Goal: Check status: Check status

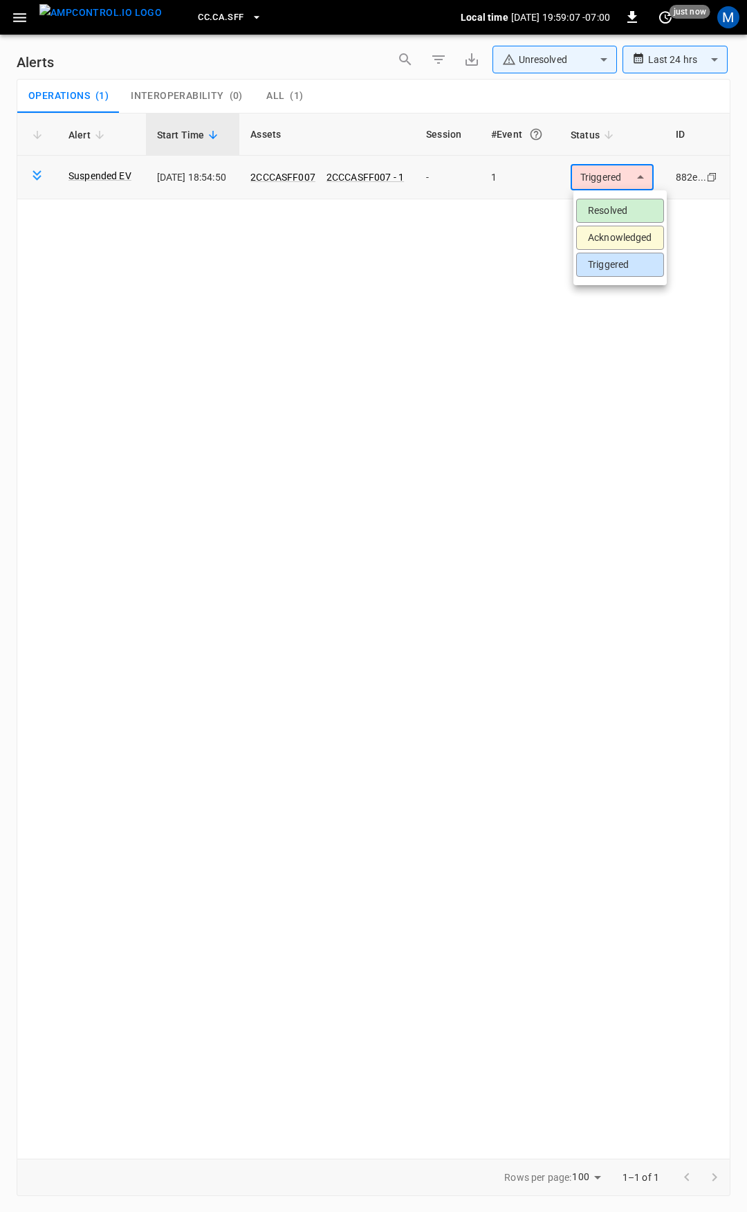
drag, startPoint x: 628, startPoint y: 169, endPoint x: 632, endPoint y: 204, distance: 35.5
click at [628, 170] on body "**********" at bounding box center [373, 603] width 747 height 1207
click at [632, 203] on li "Resolved" at bounding box center [620, 211] width 88 height 24
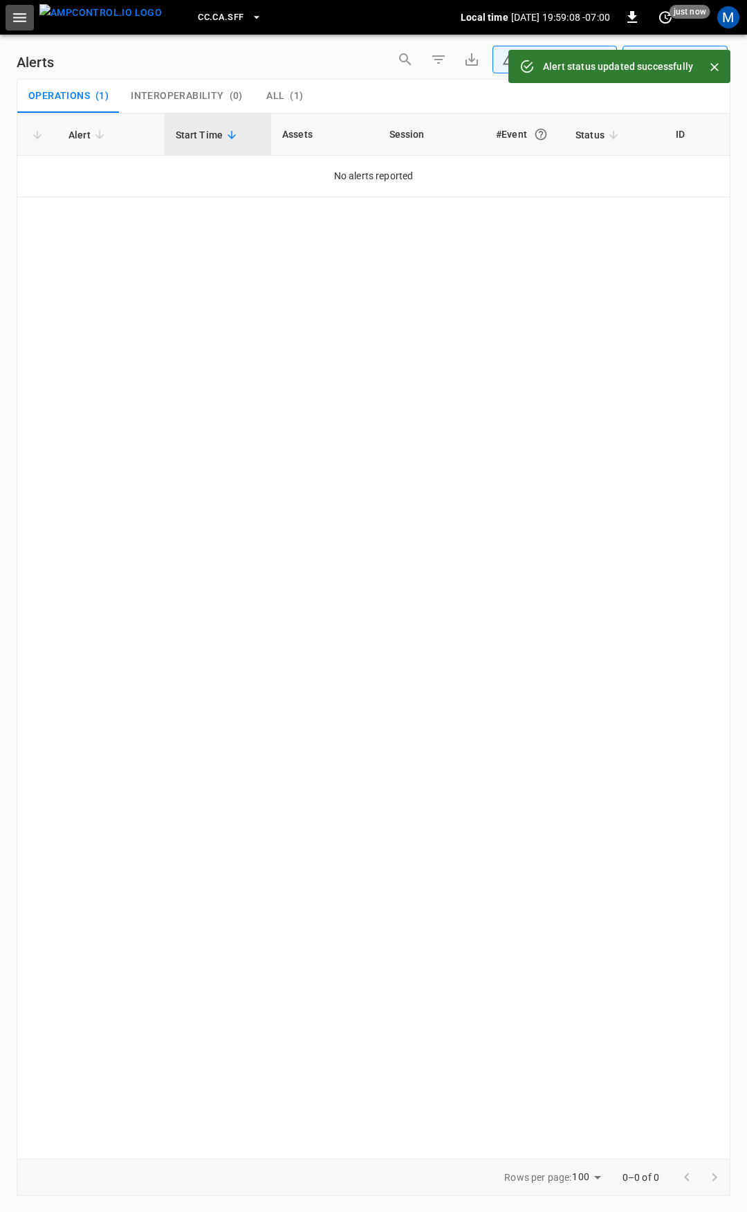
click at [17, 22] on icon "button" at bounding box center [19, 17] width 17 height 17
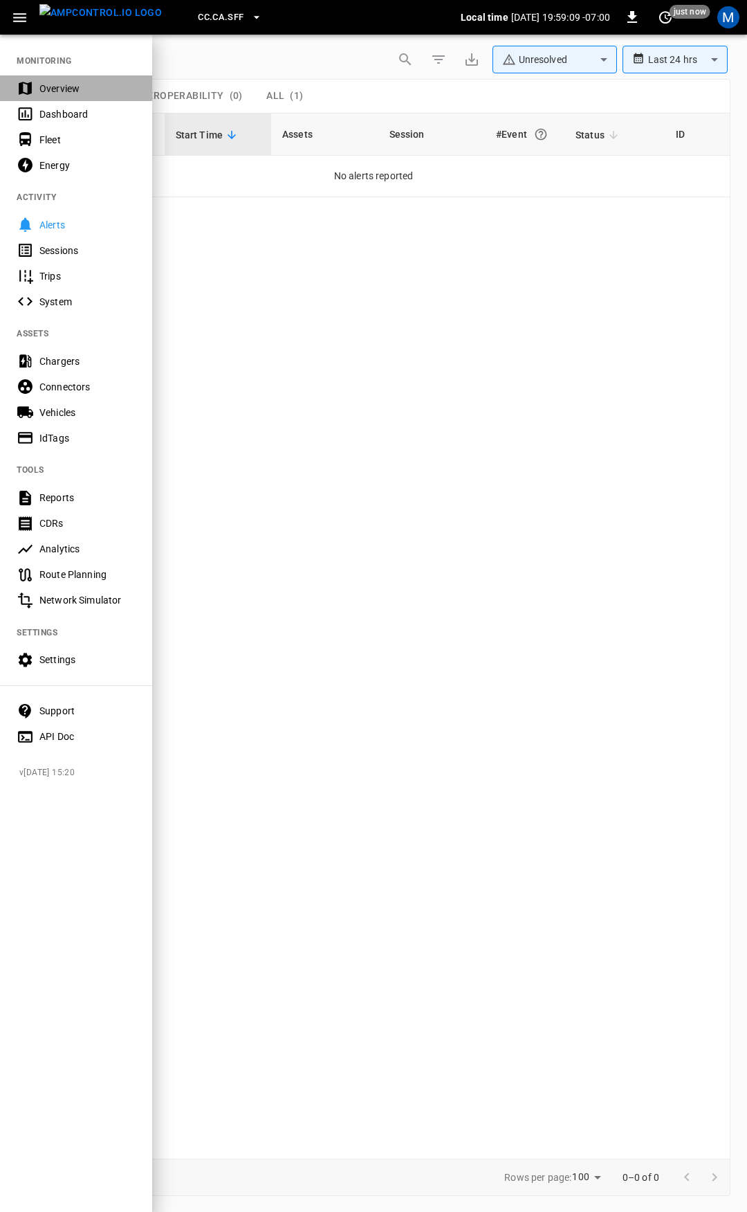
click at [79, 89] on div "Overview" at bounding box center [87, 89] width 96 height 14
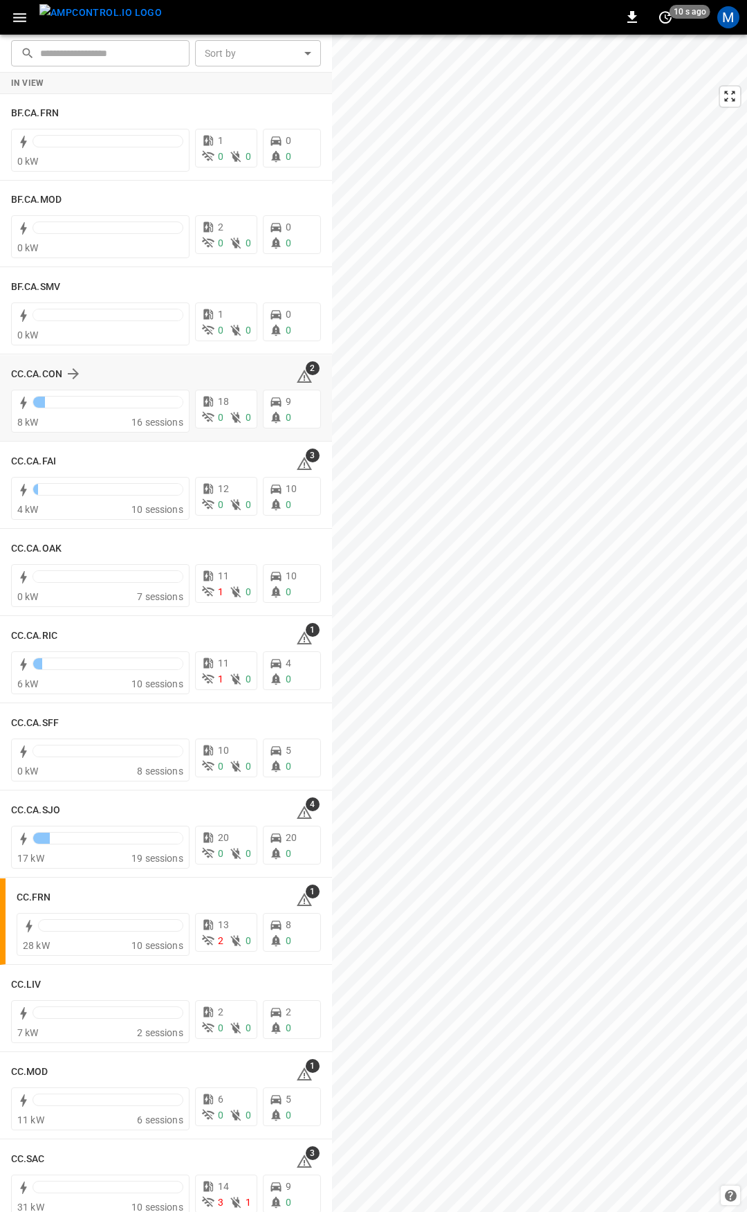
click at [304, 381] on div "2" at bounding box center [308, 374] width 25 height 22
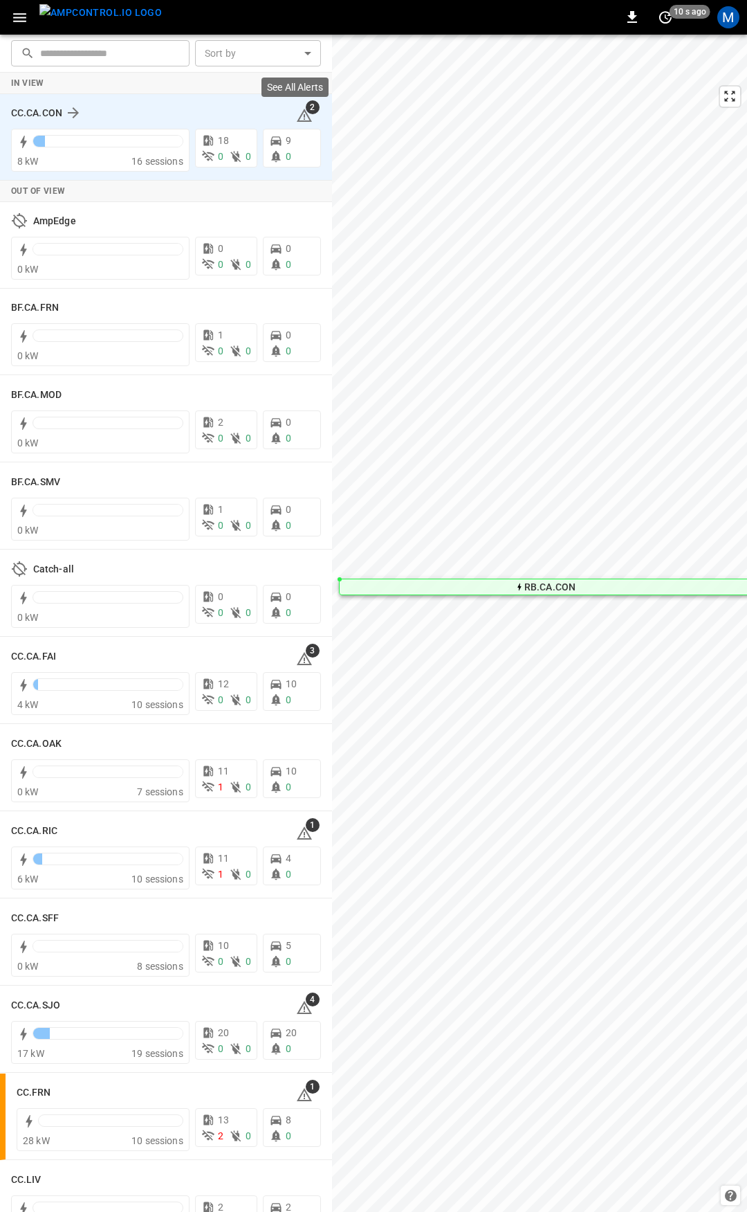
click at [296, 110] on icon at bounding box center [304, 115] width 17 height 17
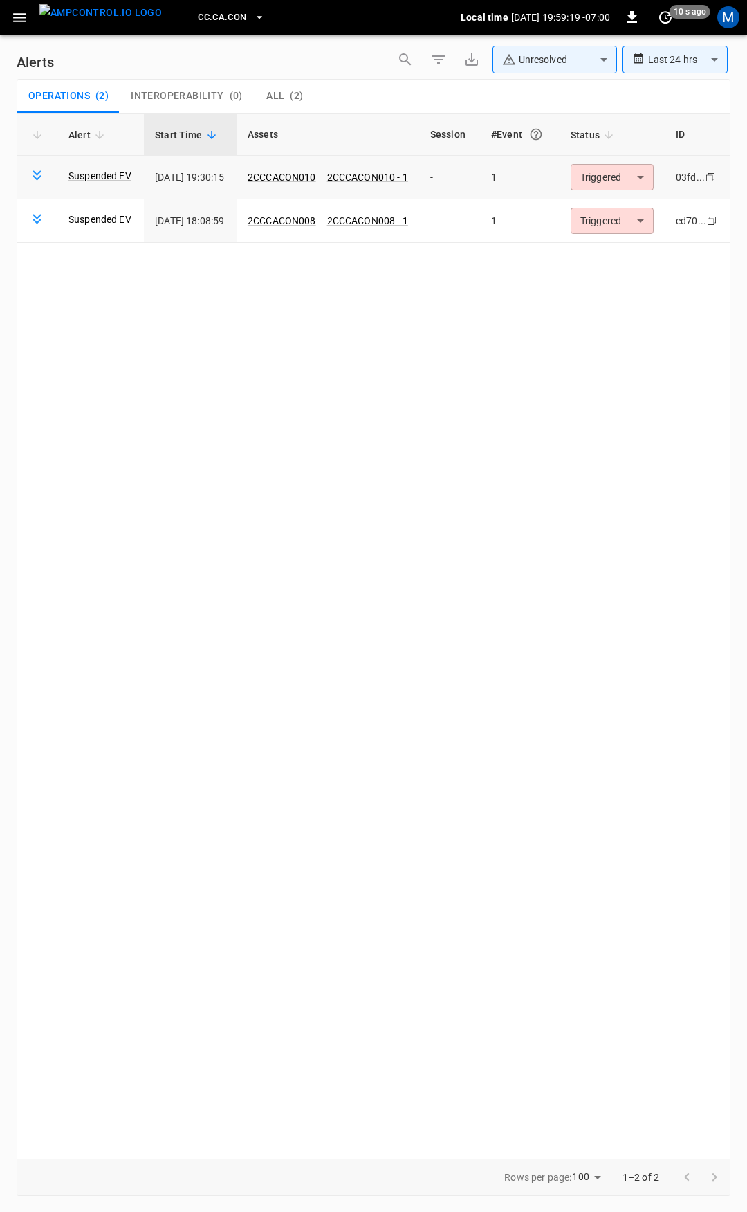
click at [639, 189] on body "**********" at bounding box center [373, 603] width 747 height 1207
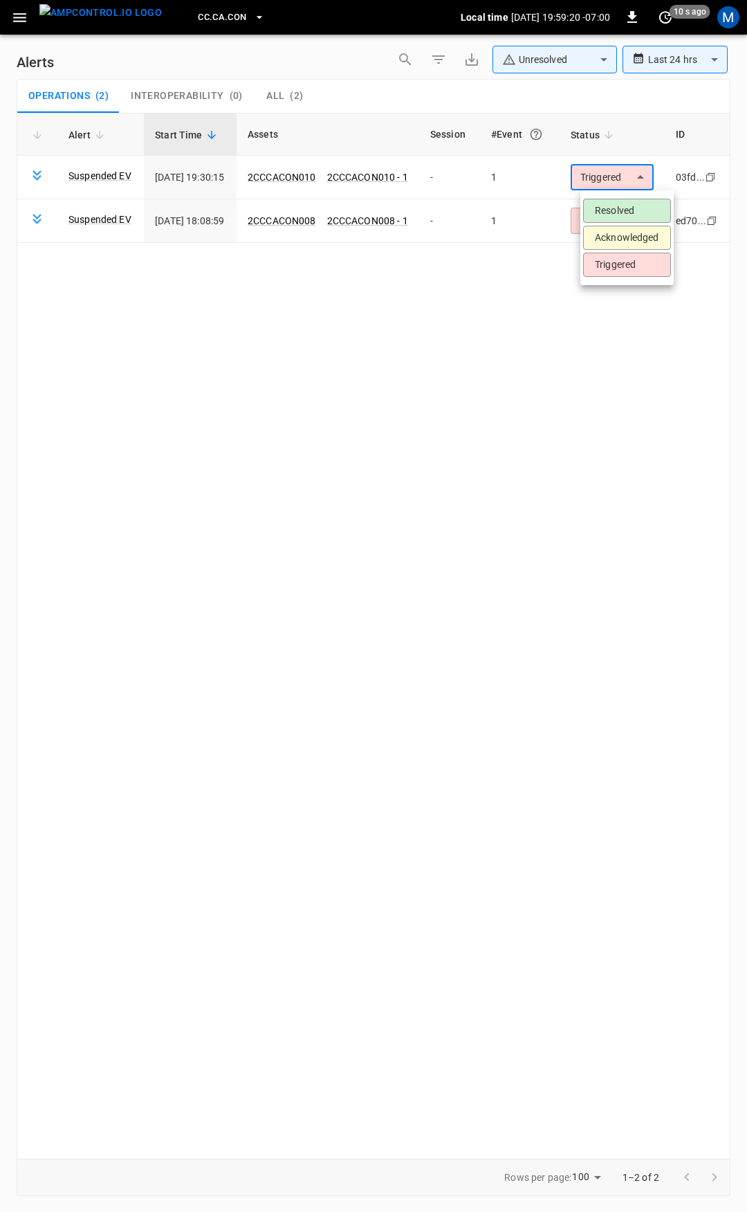
click at [630, 211] on li "Resolved" at bounding box center [627, 211] width 88 height 24
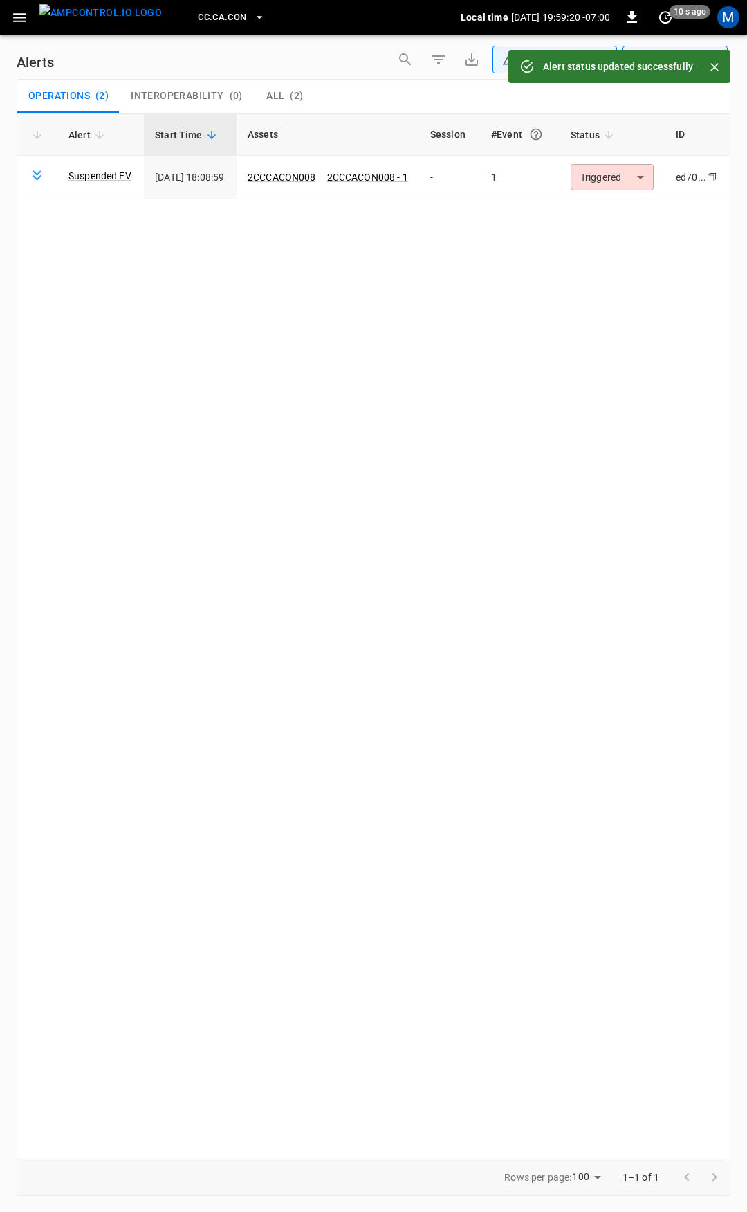
click at [626, 183] on body "**********" at bounding box center [373, 603] width 747 height 1207
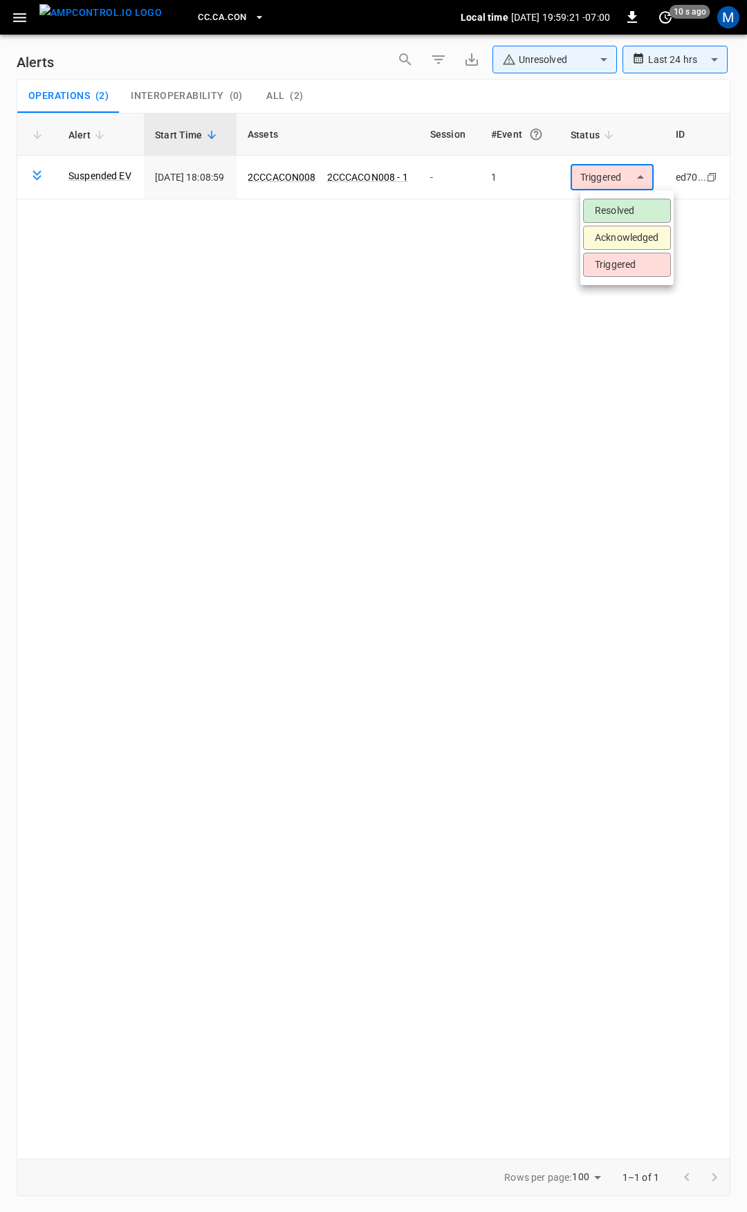
click at [628, 196] on ul "Resolved Acknowledged Triggered" at bounding box center [626, 237] width 93 height 95
click at [627, 206] on li "Resolved" at bounding box center [627, 211] width 88 height 24
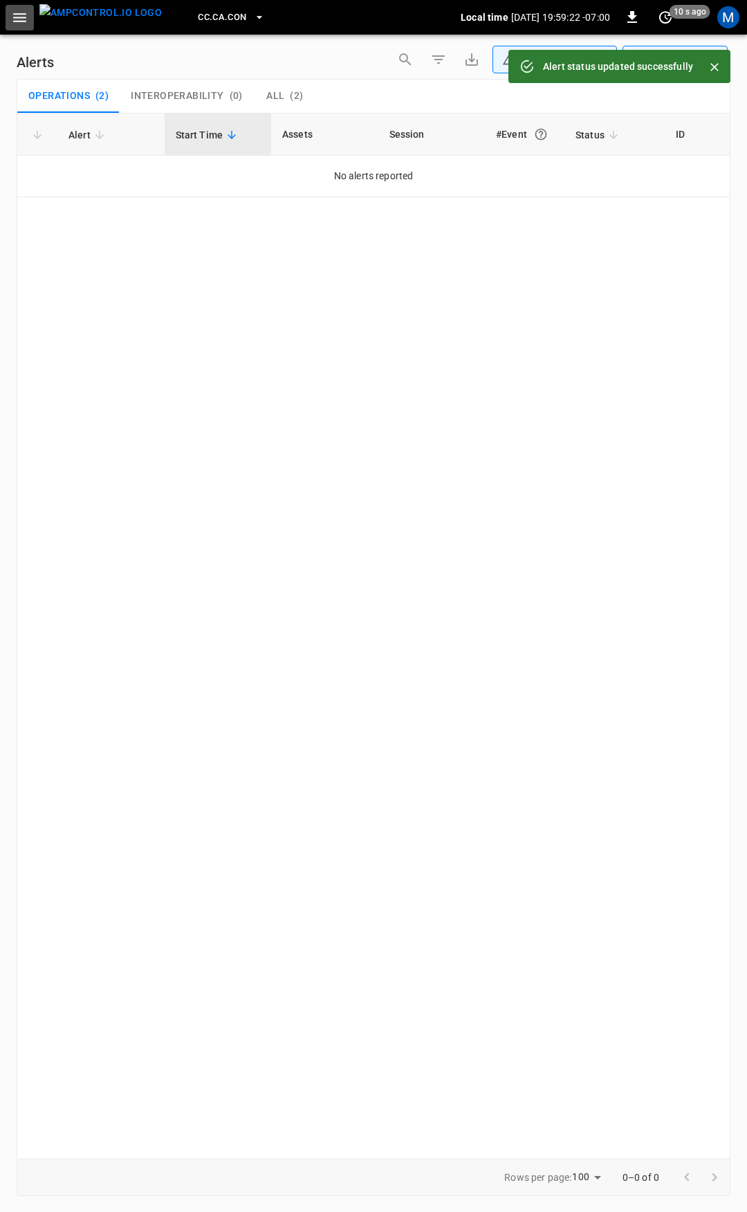
drag, startPoint x: 8, startPoint y: 14, endPoint x: 8, endPoint y: 27, distance: 13.2
click at [8, 15] on button "button" at bounding box center [20, 18] width 28 height 26
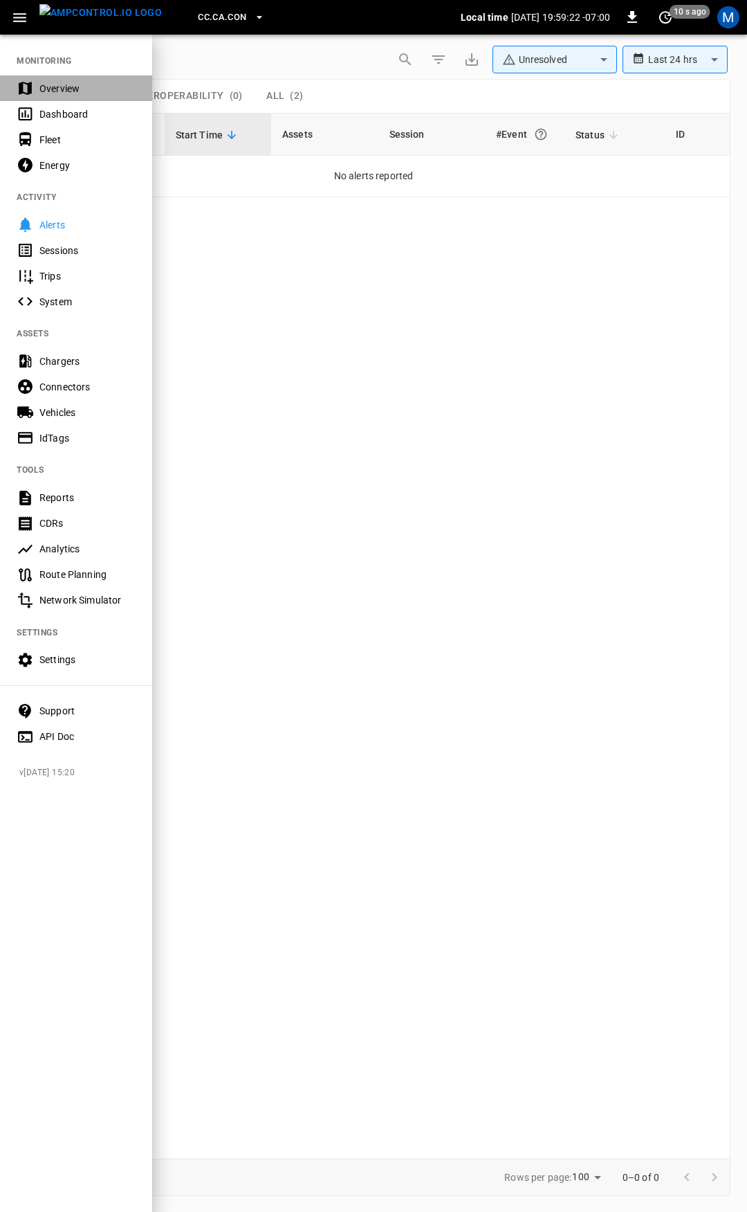
click at [55, 80] on div "Overview" at bounding box center [76, 88] width 152 height 26
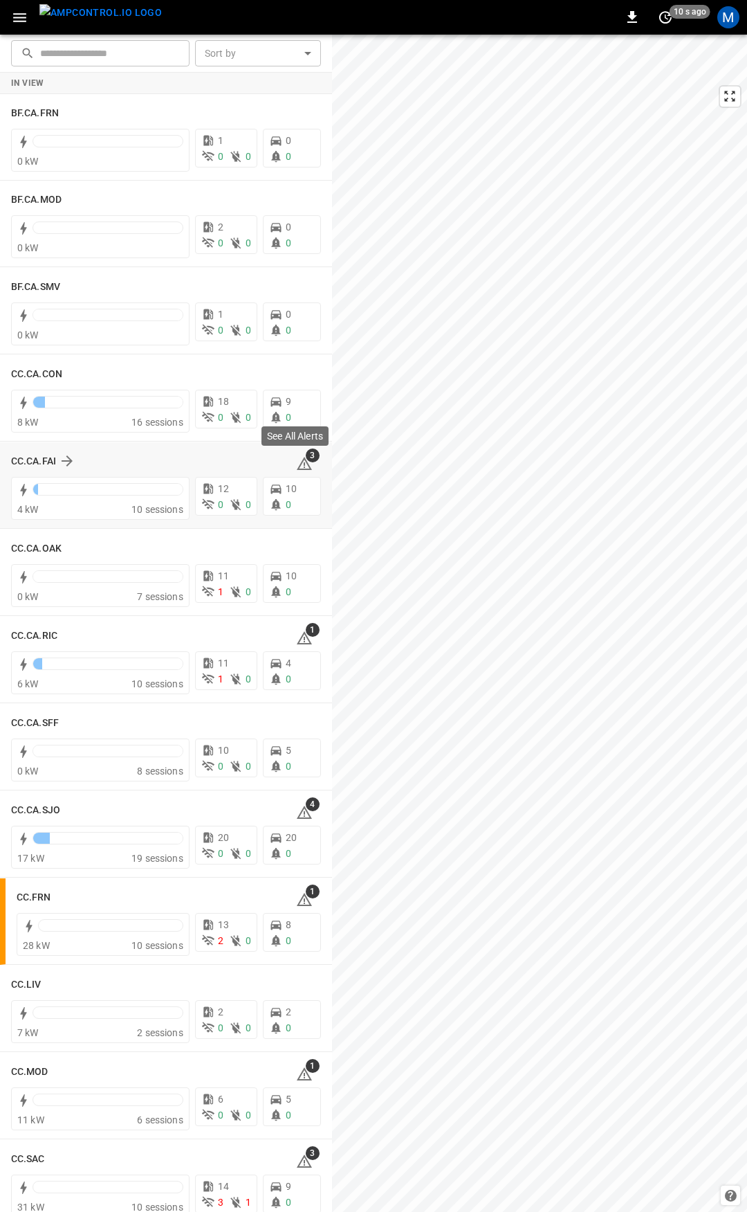
click at [306, 458] on span "3" at bounding box center [313, 455] width 14 height 14
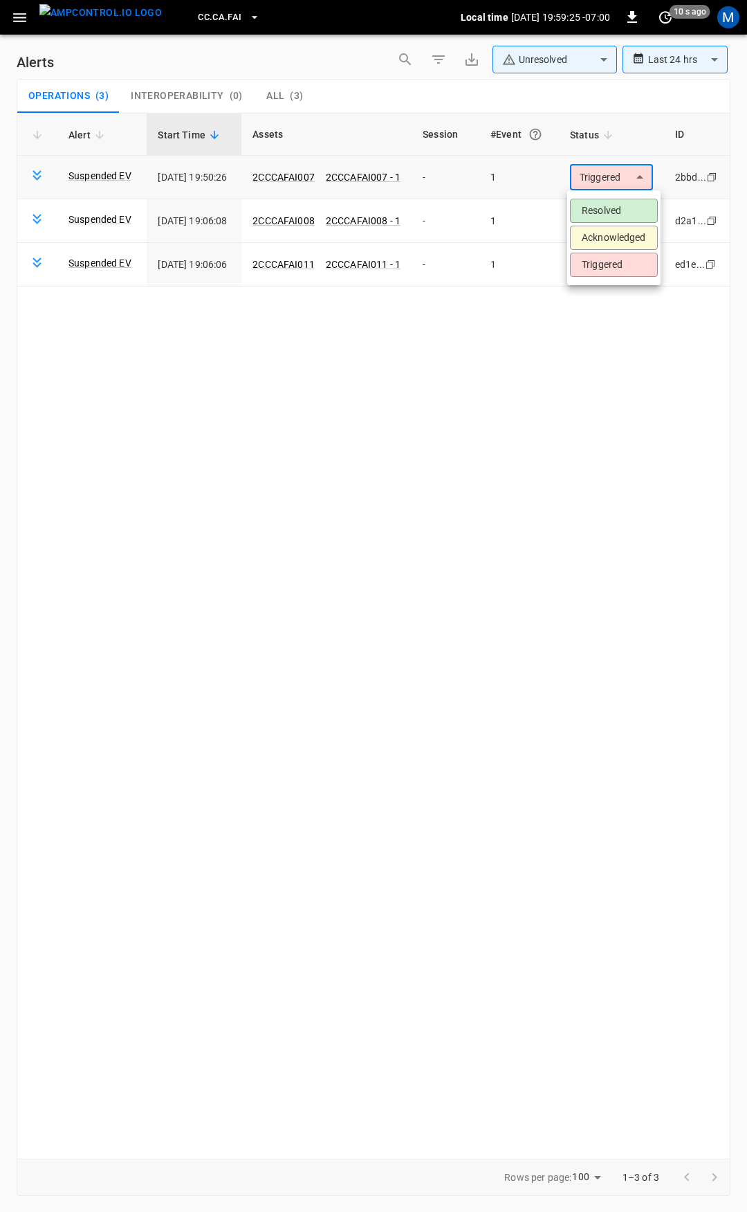
click at [620, 167] on body "**********" at bounding box center [373, 603] width 747 height 1207
click at [612, 214] on li "Resolved" at bounding box center [614, 211] width 88 height 24
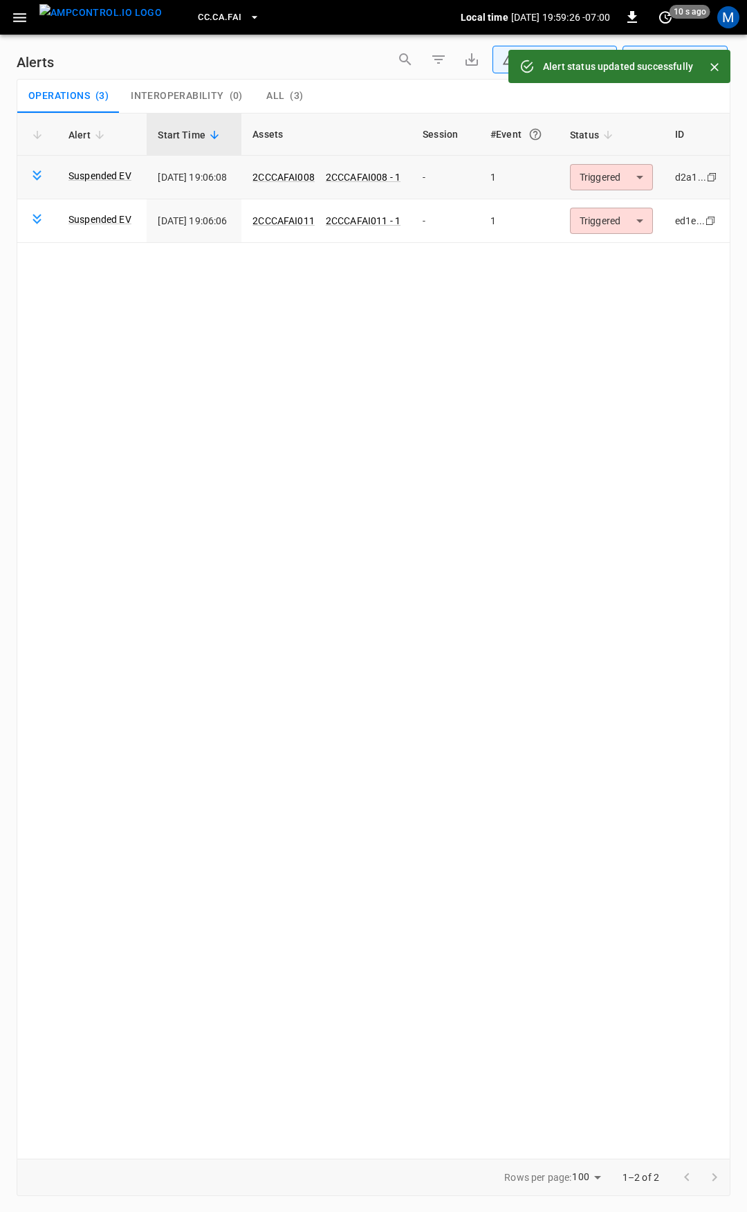
click at [628, 181] on body "**********" at bounding box center [373, 603] width 747 height 1207
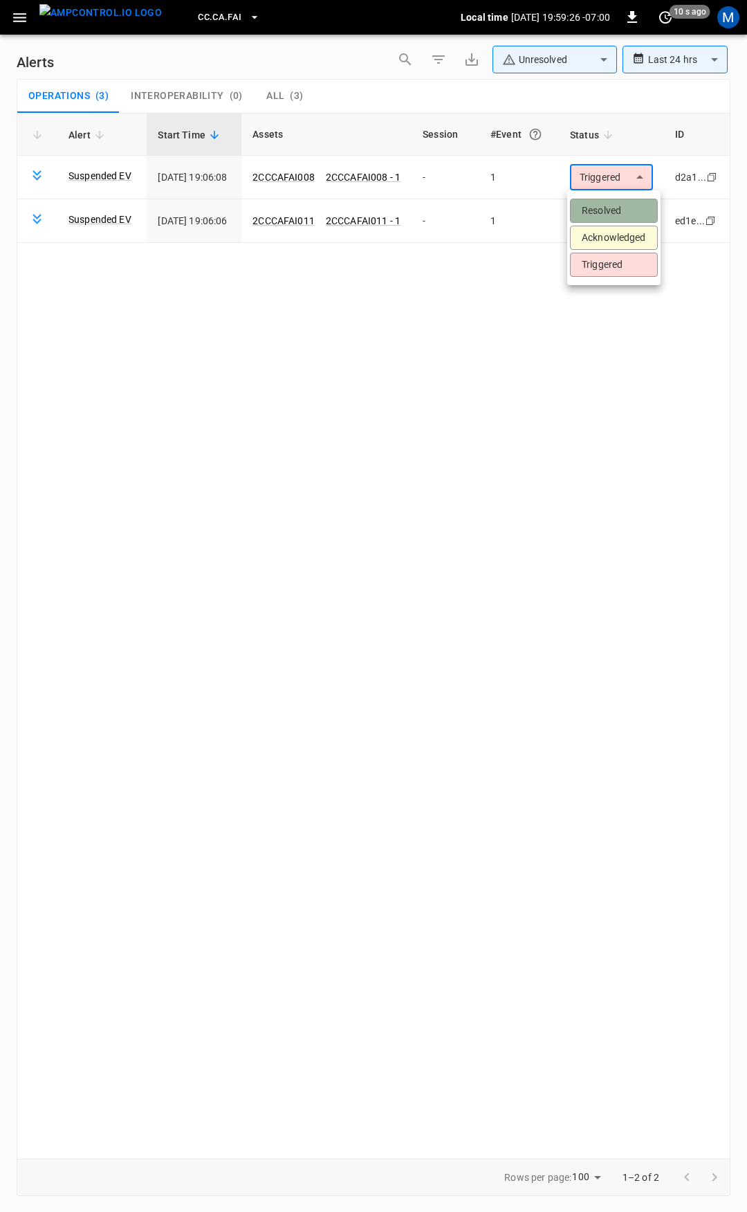
click at [628, 217] on li "Resolved" at bounding box center [614, 211] width 88 height 24
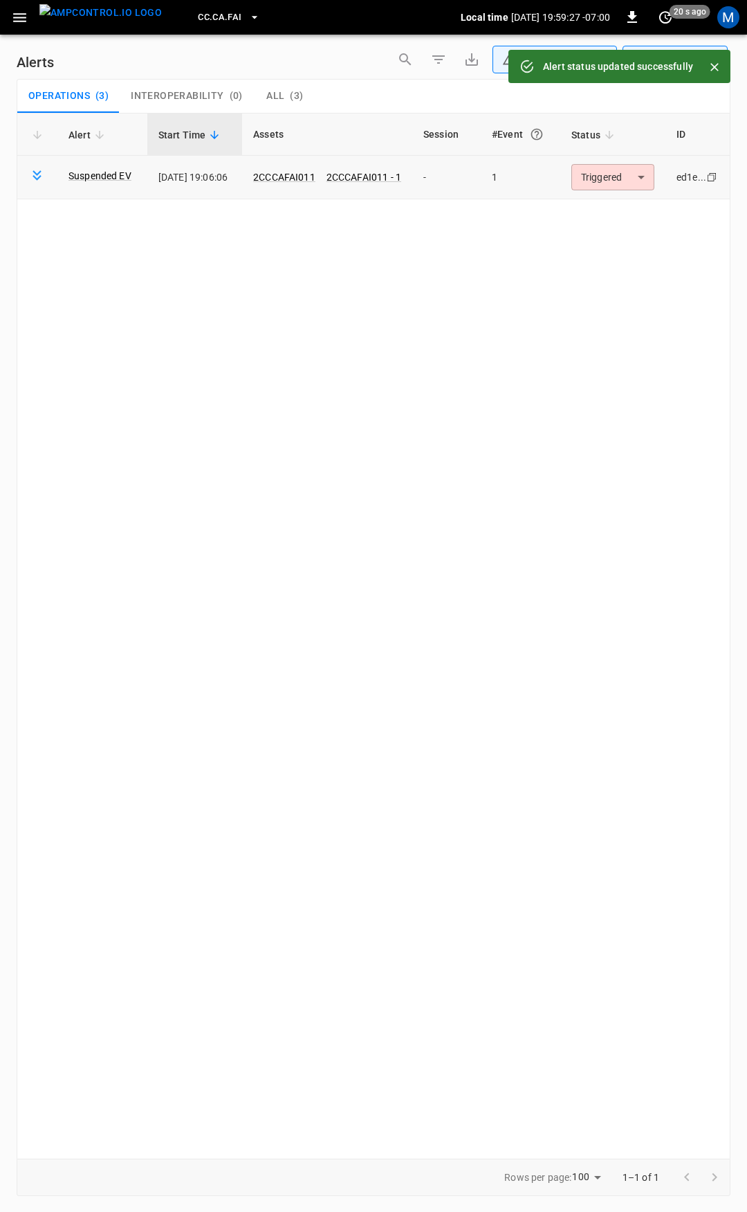
click at [625, 181] on body "**********" at bounding box center [373, 603] width 747 height 1207
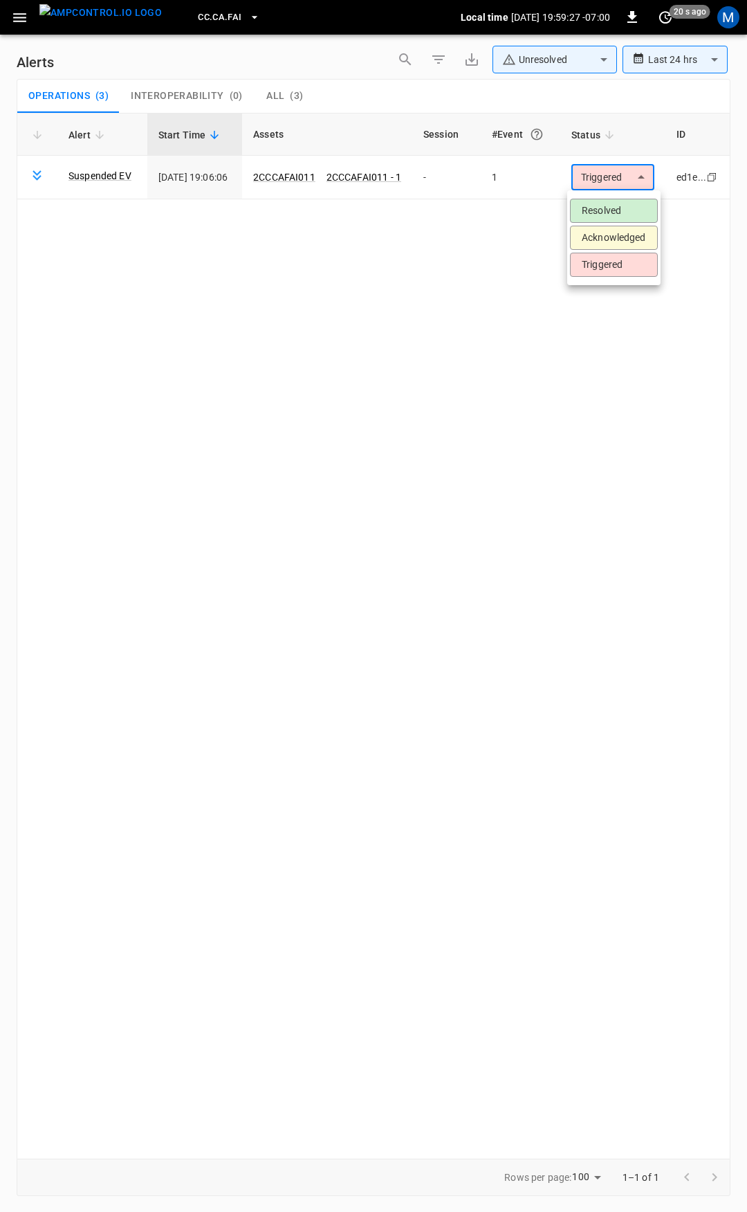
click at [621, 198] on ul "Resolved Acknowledged Triggered" at bounding box center [613, 237] width 93 height 95
drag, startPoint x: 598, startPoint y: 205, endPoint x: 108, endPoint y: 97, distance: 501.8
click at [590, 205] on li "Resolved" at bounding box center [614, 211] width 88 height 24
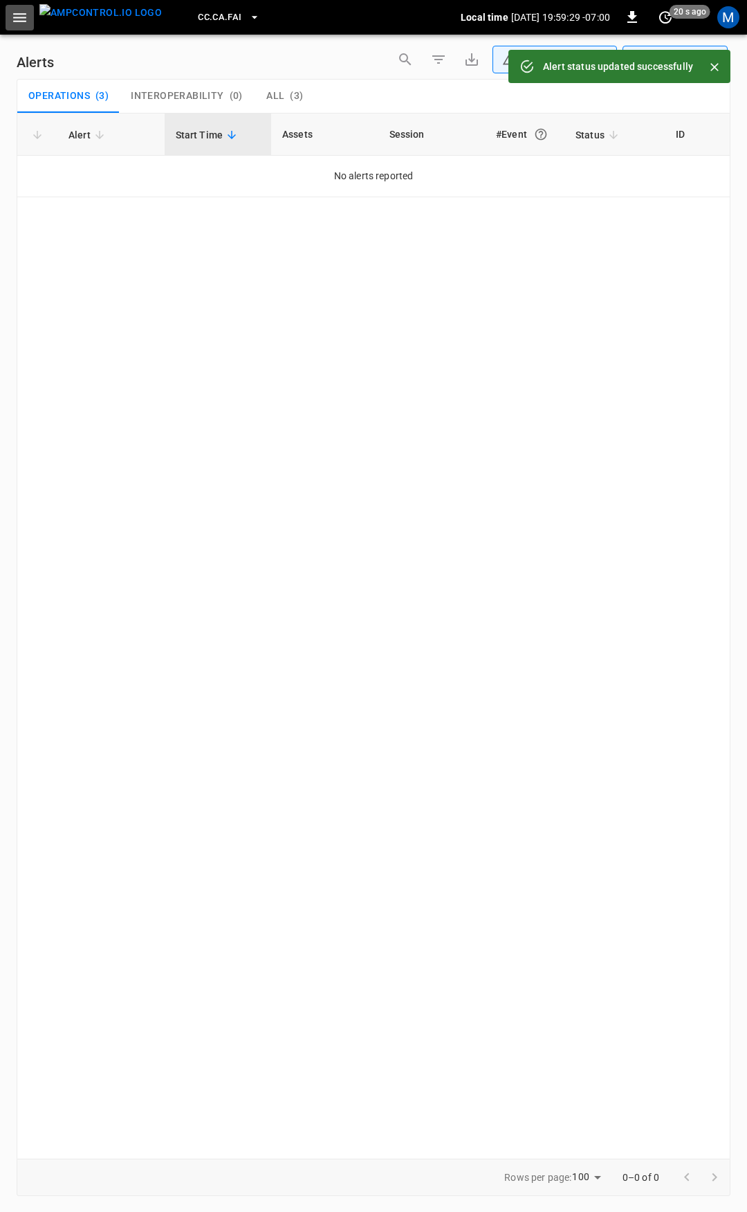
click at [31, 22] on button "button" at bounding box center [20, 18] width 28 height 26
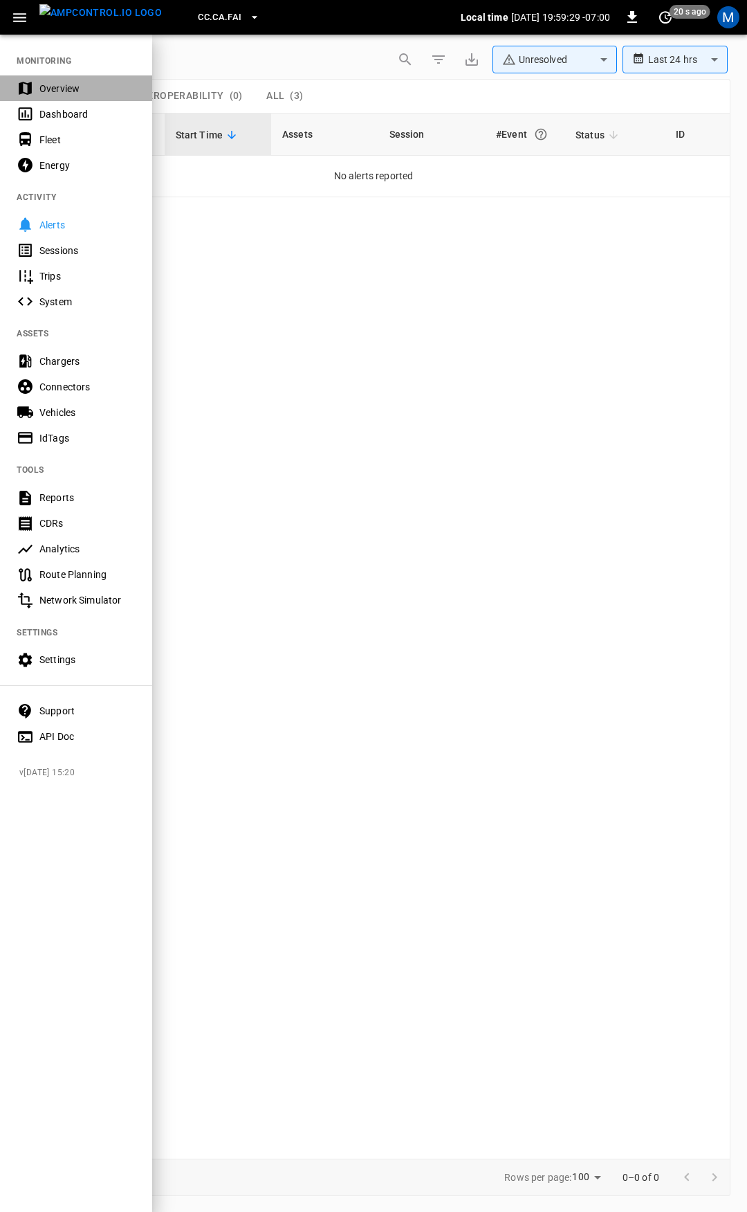
click at [47, 82] on div "Overview" at bounding box center [87, 89] width 96 height 14
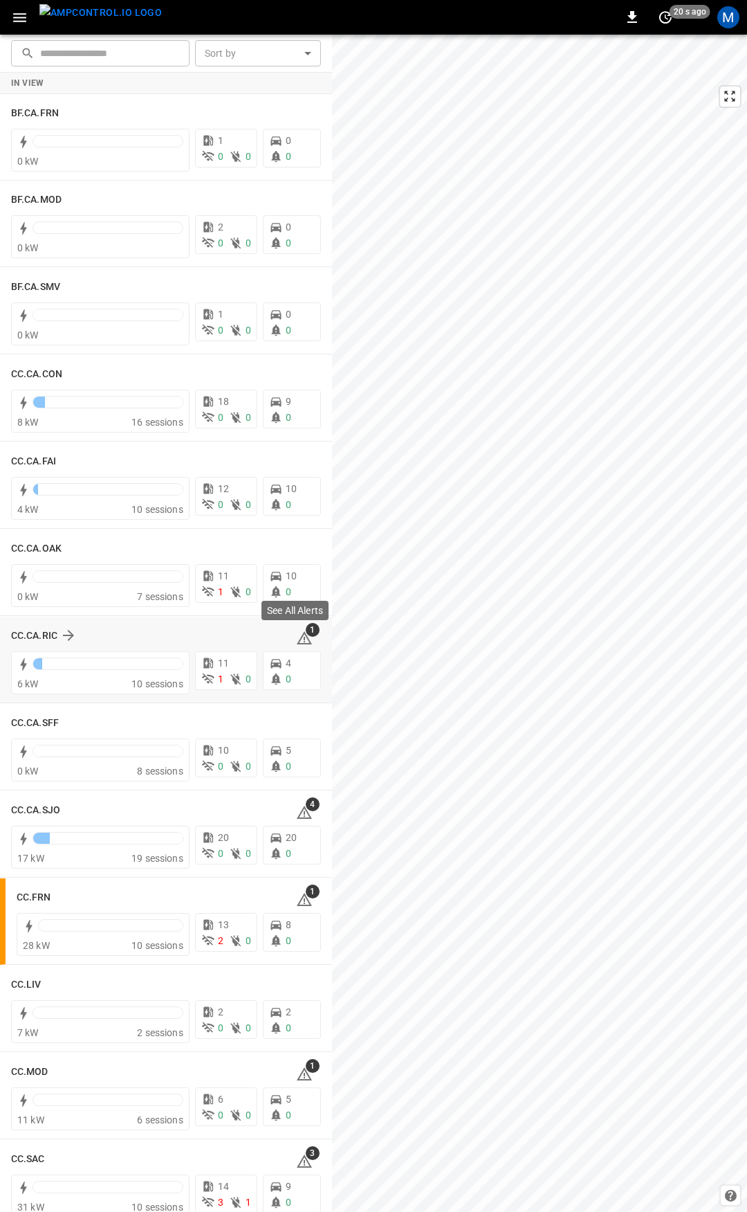
click at [296, 634] on icon at bounding box center [304, 638] width 17 height 17
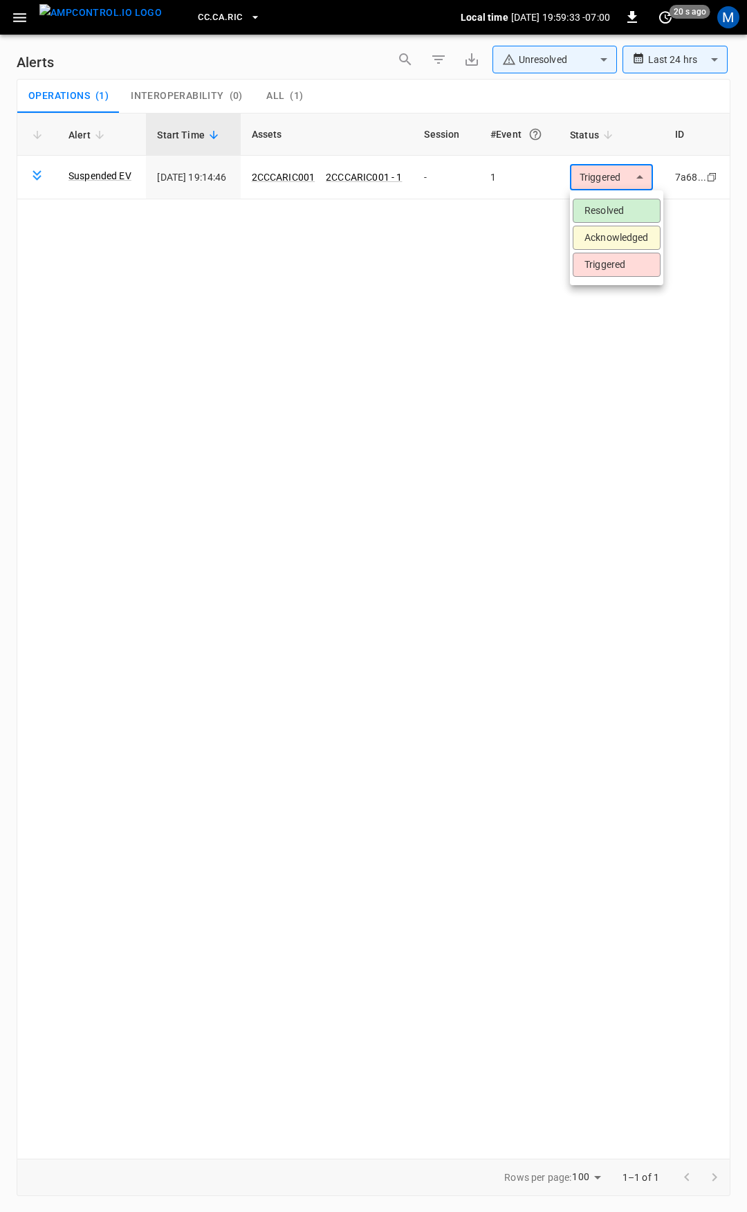
drag, startPoint x: 596, startPoint y: 186, endPoint x: 618, endPoint y: 220, distance: 40.5
click at [597, 185] on body "**********" at bounding box center [373, 603] width 747 height 1207
click at [633, 216] on li "Resolved" at bounding box center [617, 211] width 88 height 24
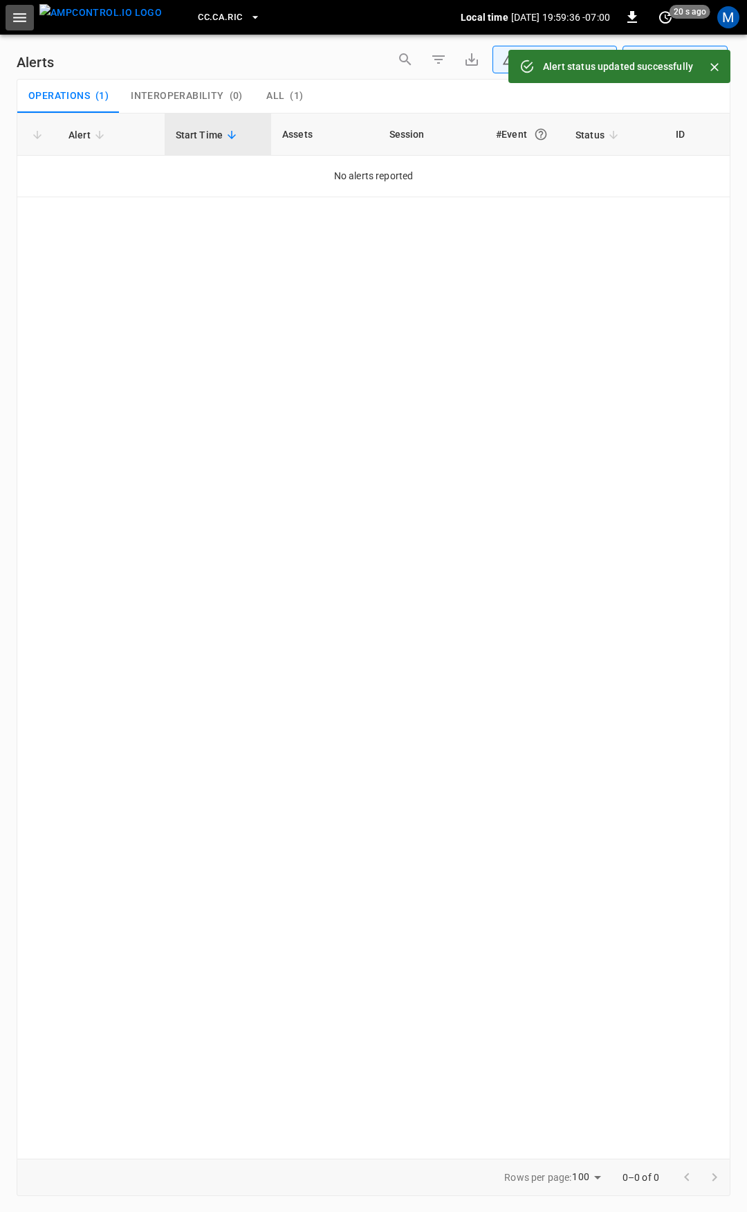
click at [12, 27] on button "button" at bounding box center [20, 18] width 28 height 26
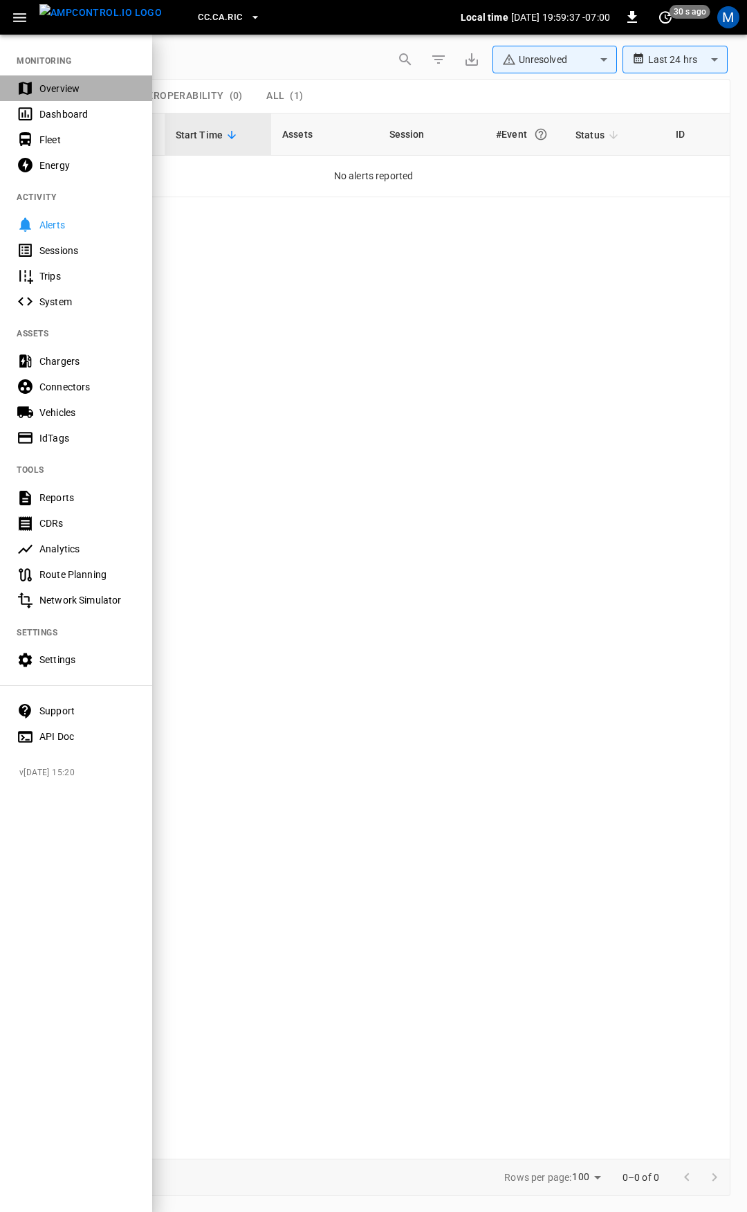
click at [58, 91] on div "Overview" at bounding box center [87, 89] width 96 height 14
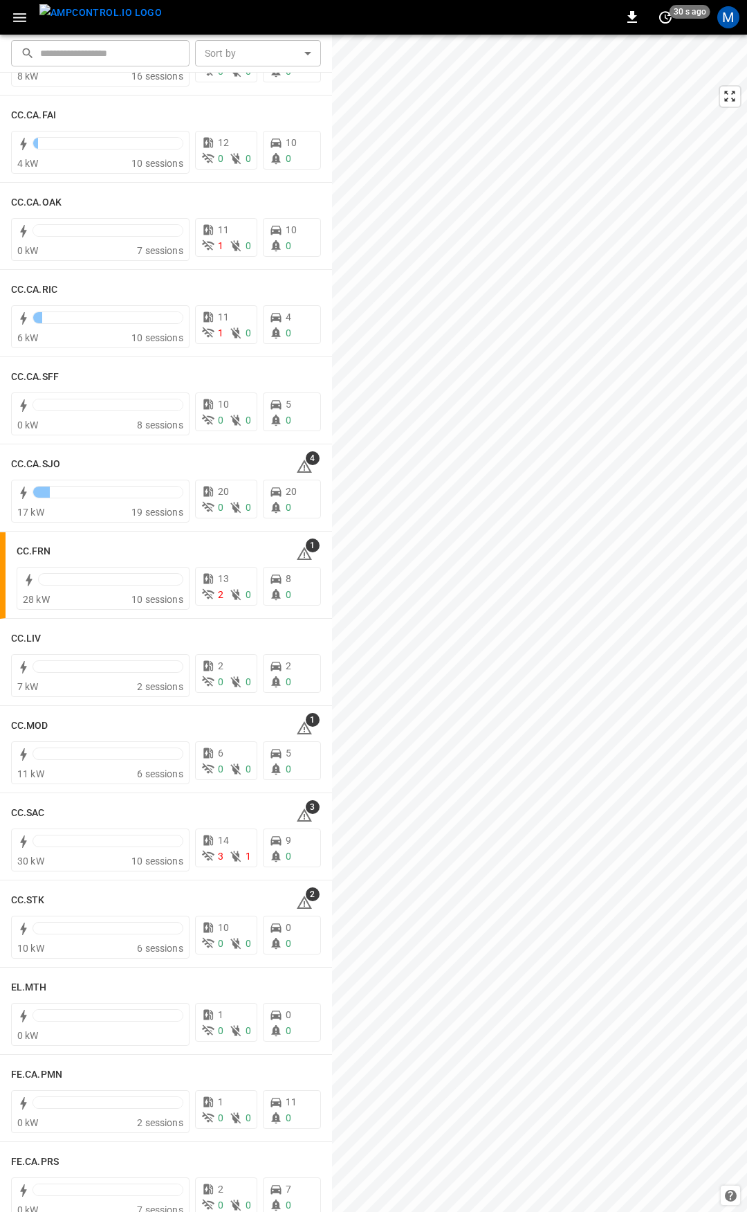
scroll to position [351, 0]
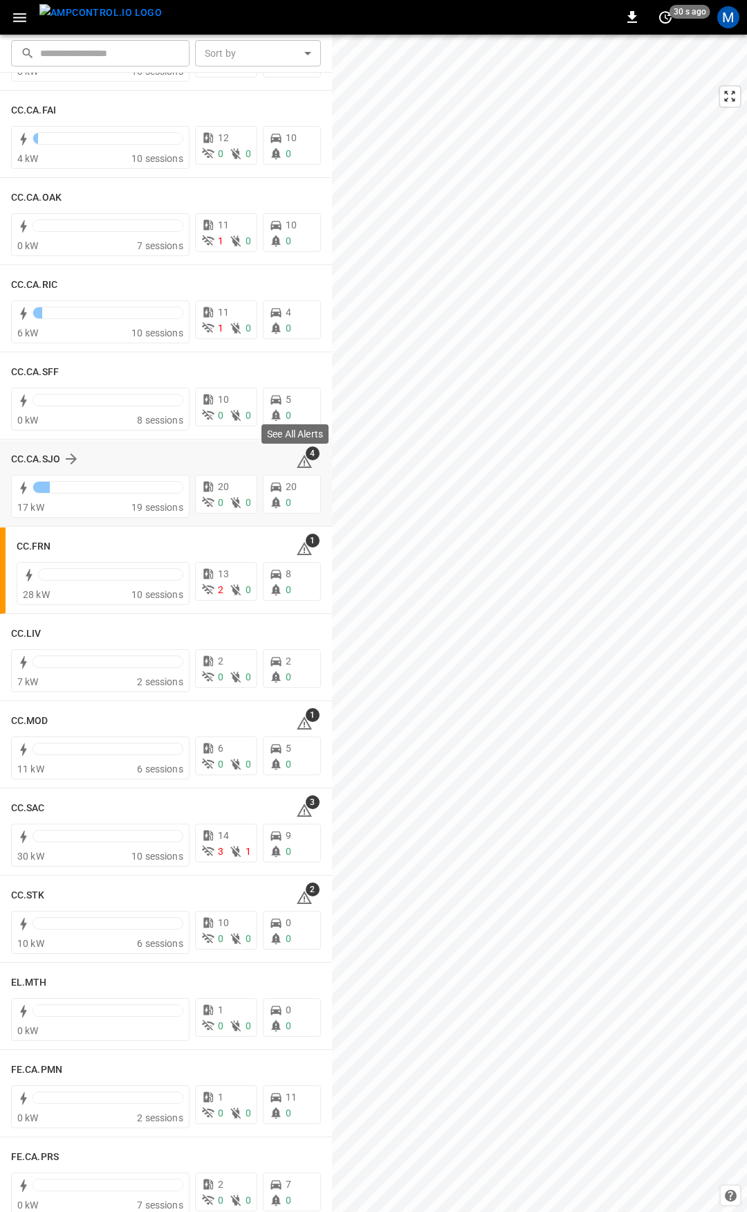
click at [298, 466] on icon at bounding box center [304, 461] width 17 height 17
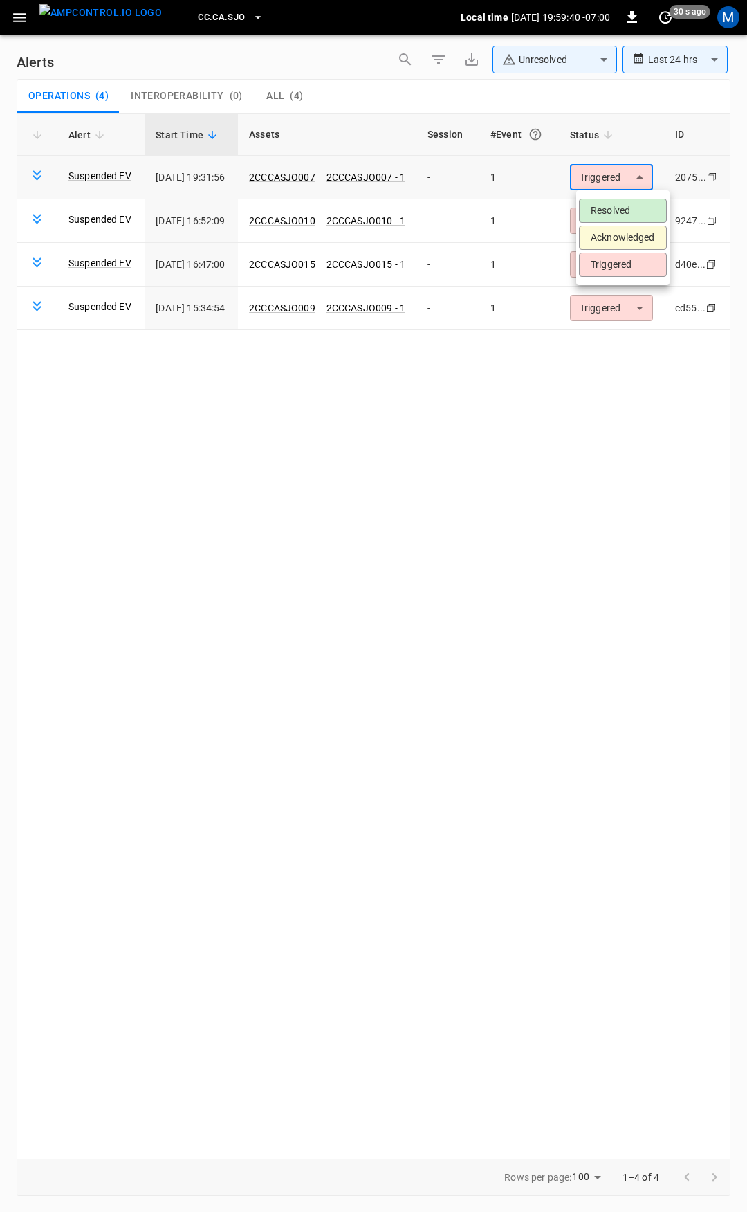
click at [604, 174] on body "**********" at bounding box center [373, 603] width 747 height 1207
click at [626, 210] on li "Resolved" at bounding box center [623, 211] width 88 height 24
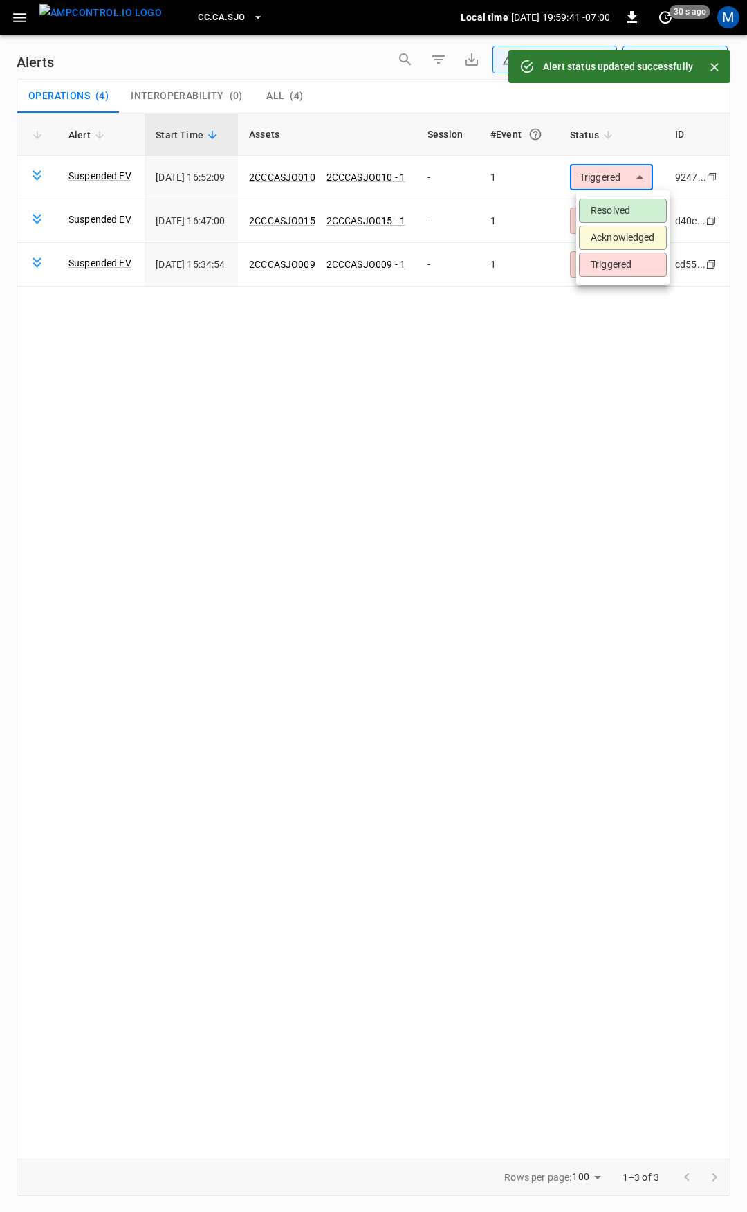
click at [626, 184] on body "**********" at bounding box center [373, 603] width 747 height 1207
click at [623, 208] on li "Resolved" at bounding box center [623, 211] width 88 height 24
click at [623, 172] on body "**********" at bounding box center [373, 603] width 747 height 1207
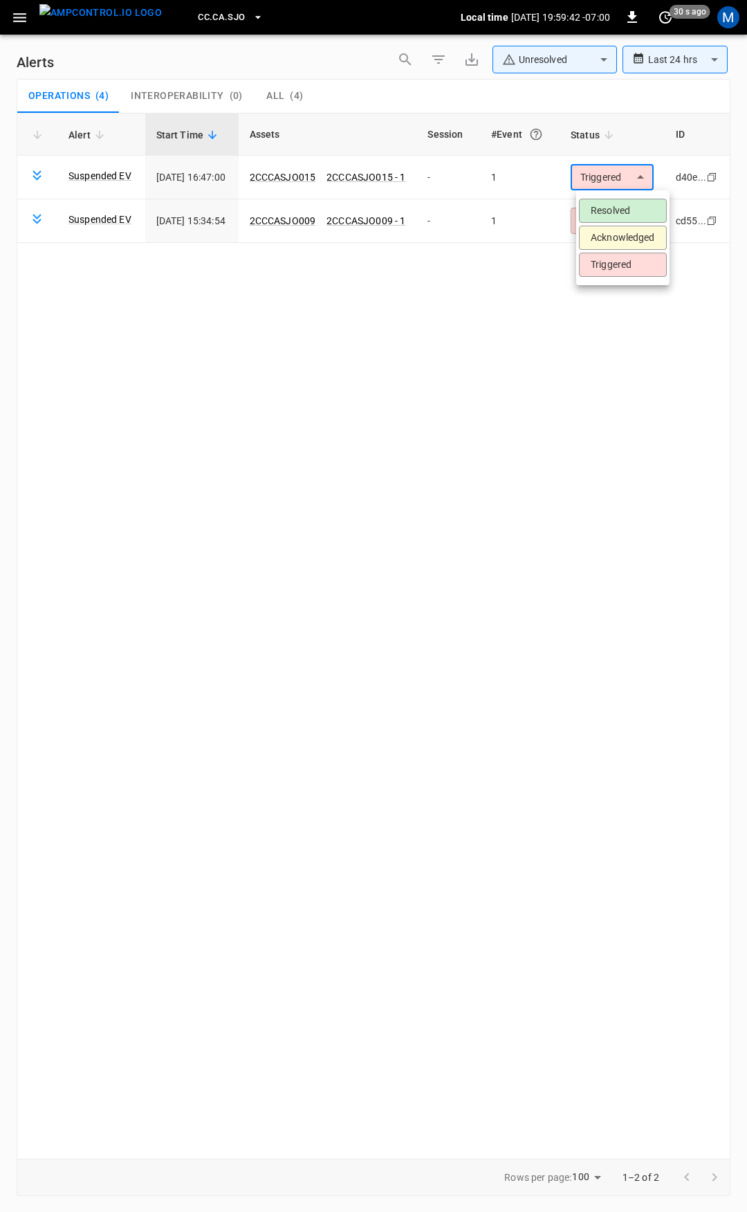
drag, startPoint x: 619, startPoint y: 213, endPoint x: 620, endPoint y: 199, distance: 13.9
click at [619, 212] on li "Resolved" at bounding box center [623, 211] width 88 height 24
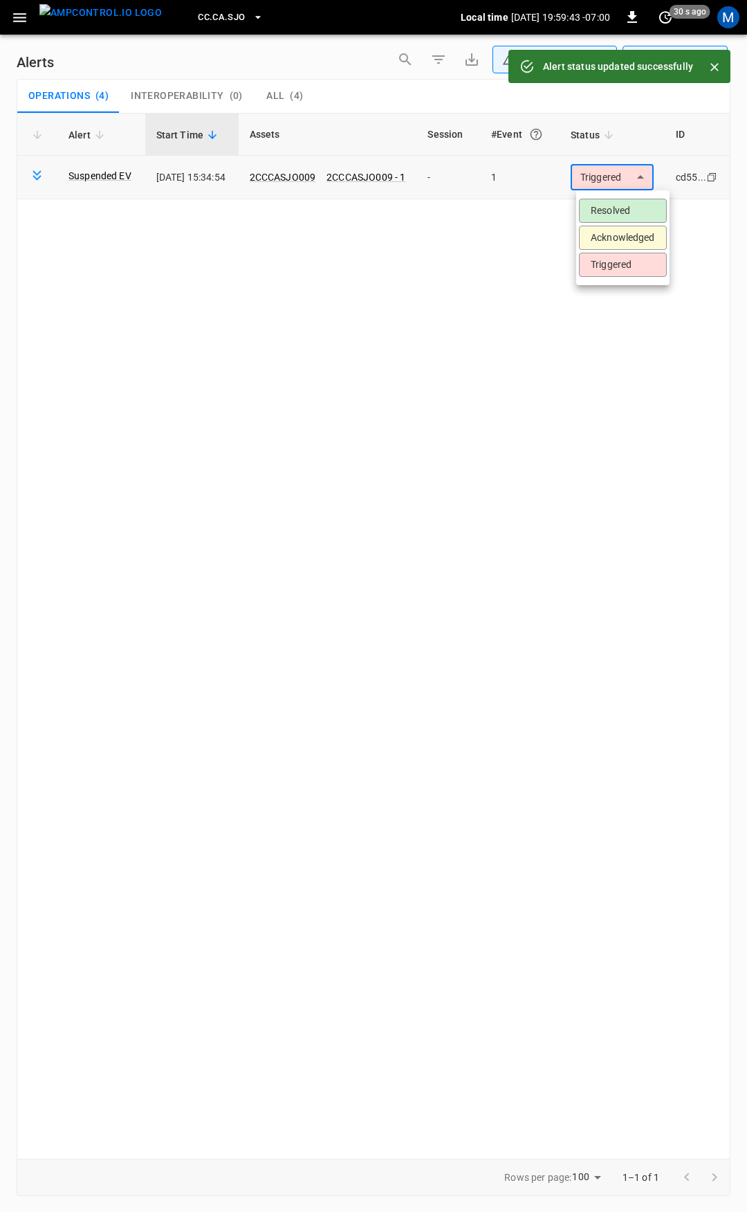
click at [625, 168] on body "**********" at bounding box center [373, 603] width 747 height 1207
click at [627, 206] on li "Resolved" at bounding box center [623, 211] width 88 height 24
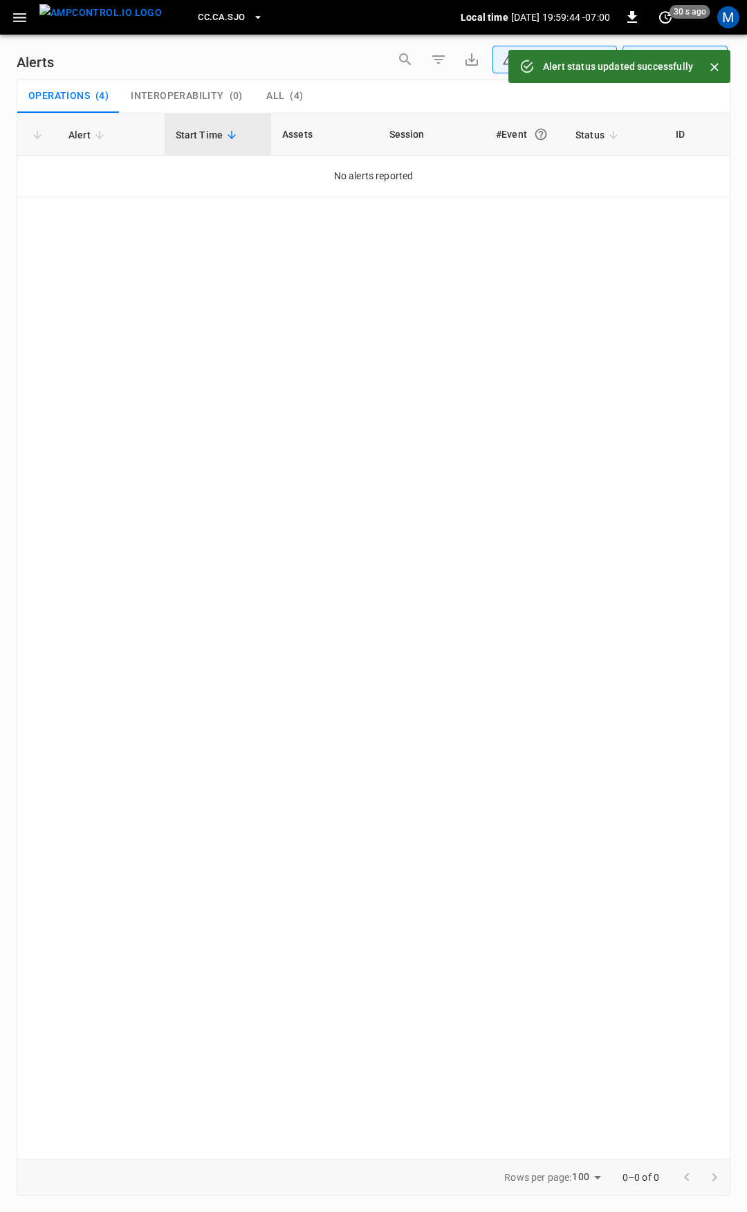
drag, startPoint x: 20, startPoint y: 20, endPoint x: 22, endPoint y: 33, distance: 13.3
click at [19, 20] on icon "button" at bounding box center [19, 17] width 17 height 17
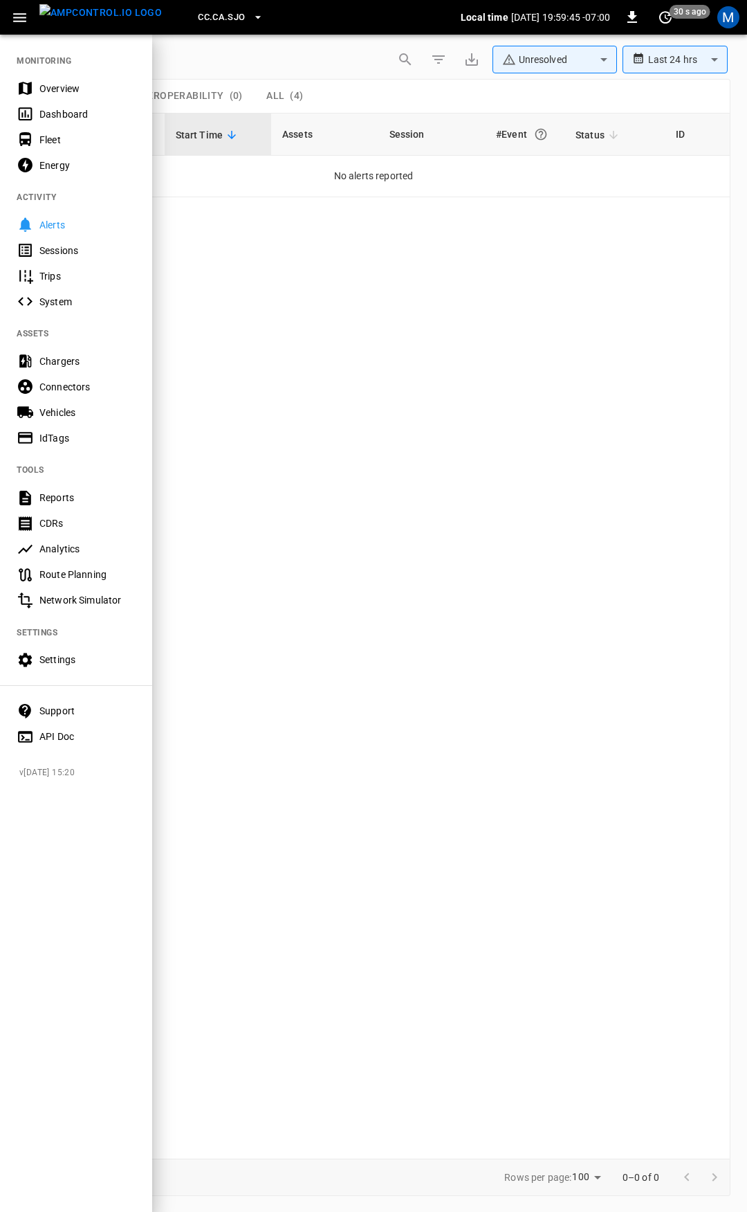
drag, startPoint x: 58, startPoint y: 86, endPoint x: 58, endPoint y: 102, distance: 16.6
click at [58, 86] on div "Overview" at bounding box center [87, 89] width 96 height 14
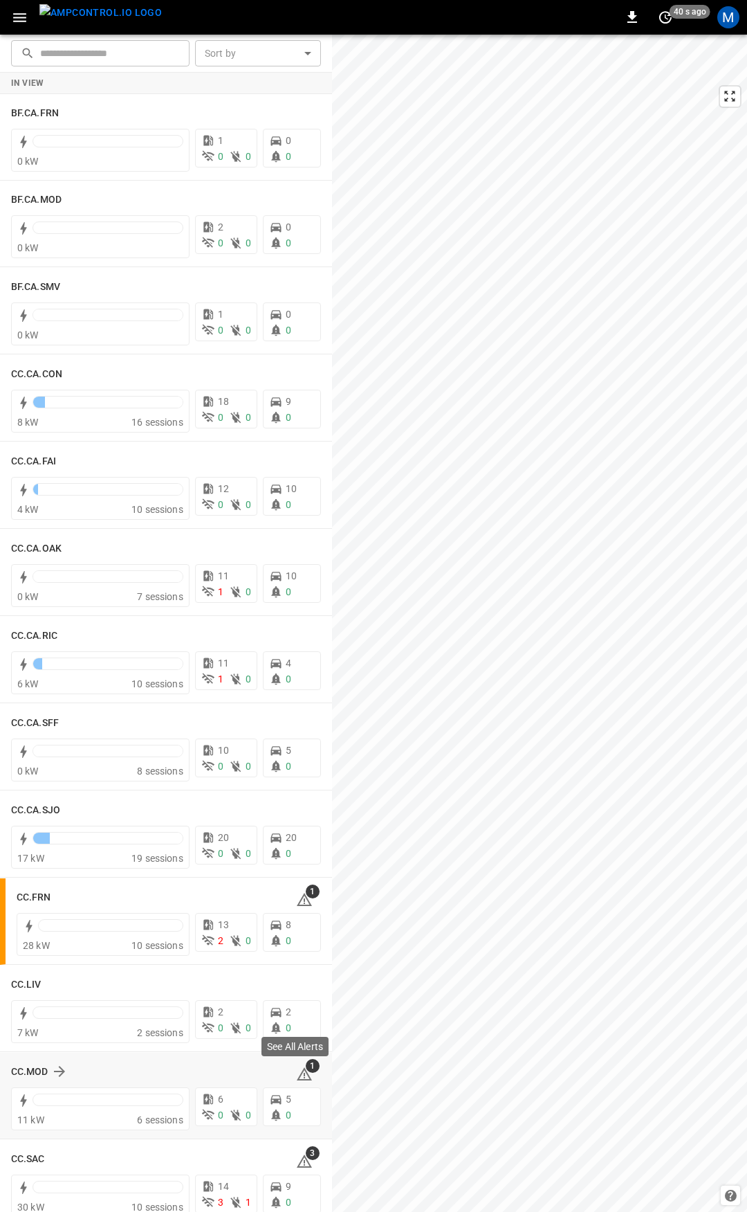
click at [306, 1070] on span "1" at bounding box center [313, 1066] width 14 height 14
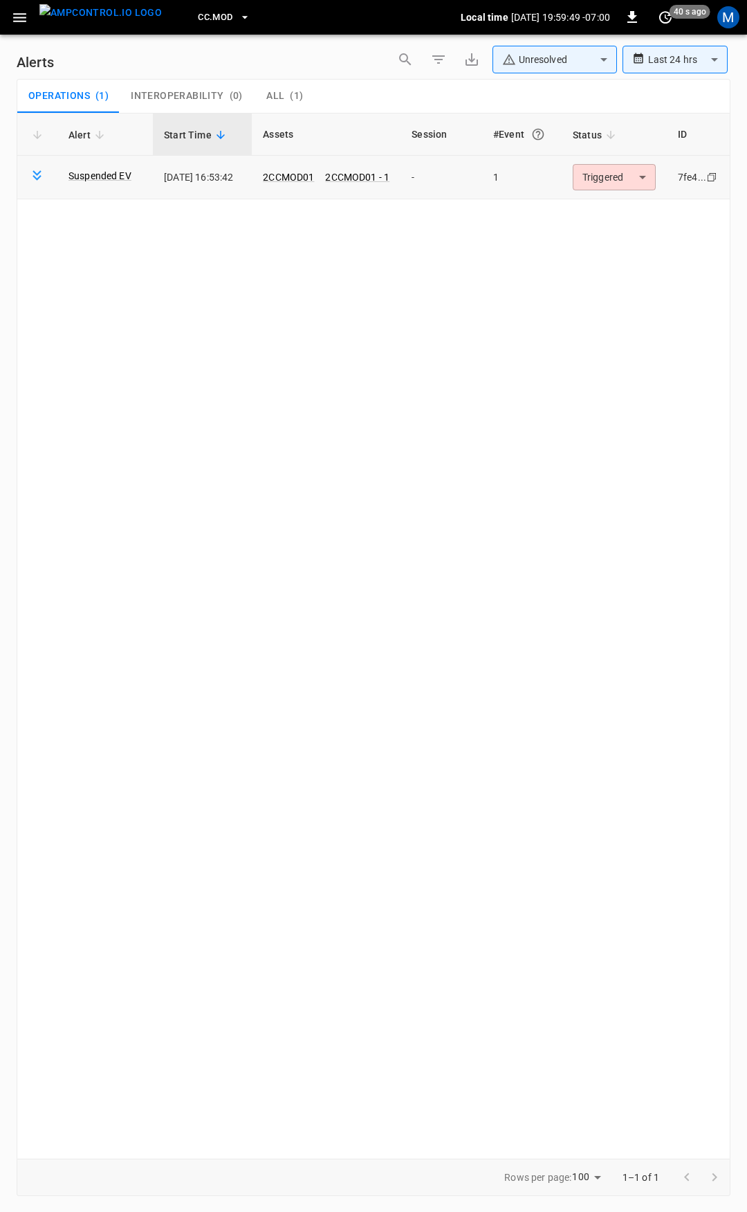
click at [628, 174] on body "**********" at bounding box center [373, 603] width 747 height 1207
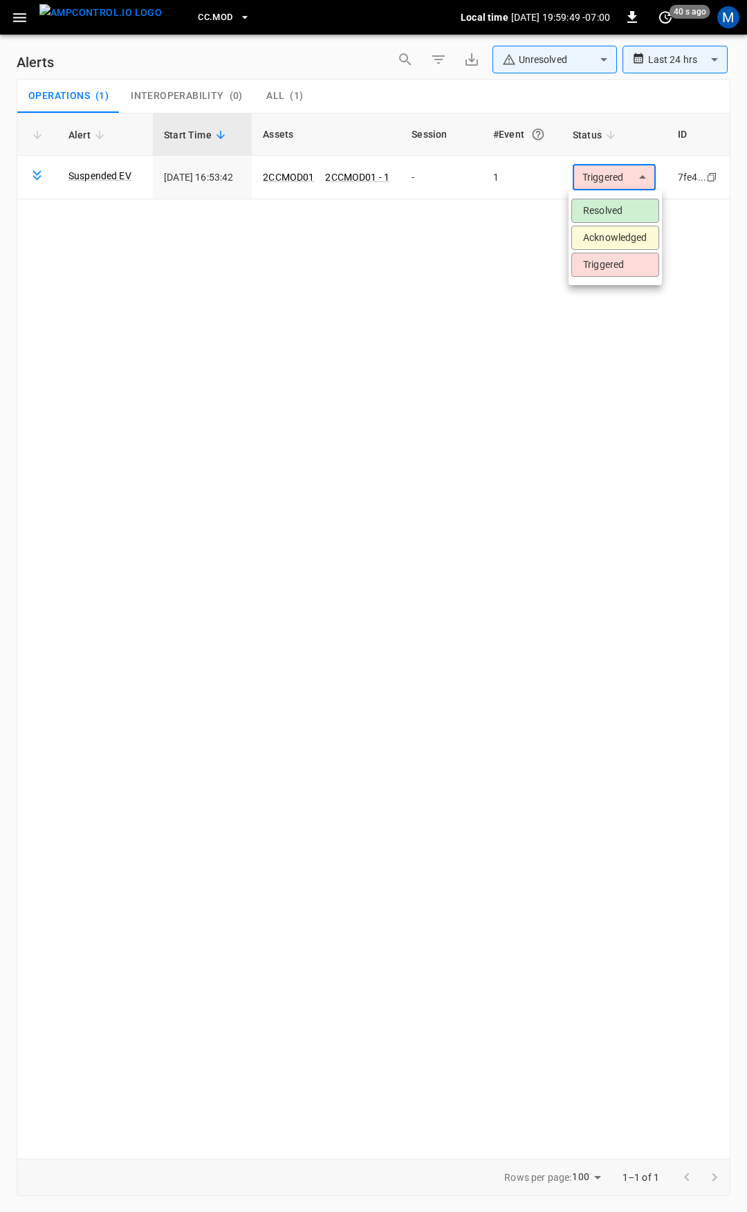
click at [616, 213] on li "Resolved" at bounding box center [616, 211] width 88 height 24
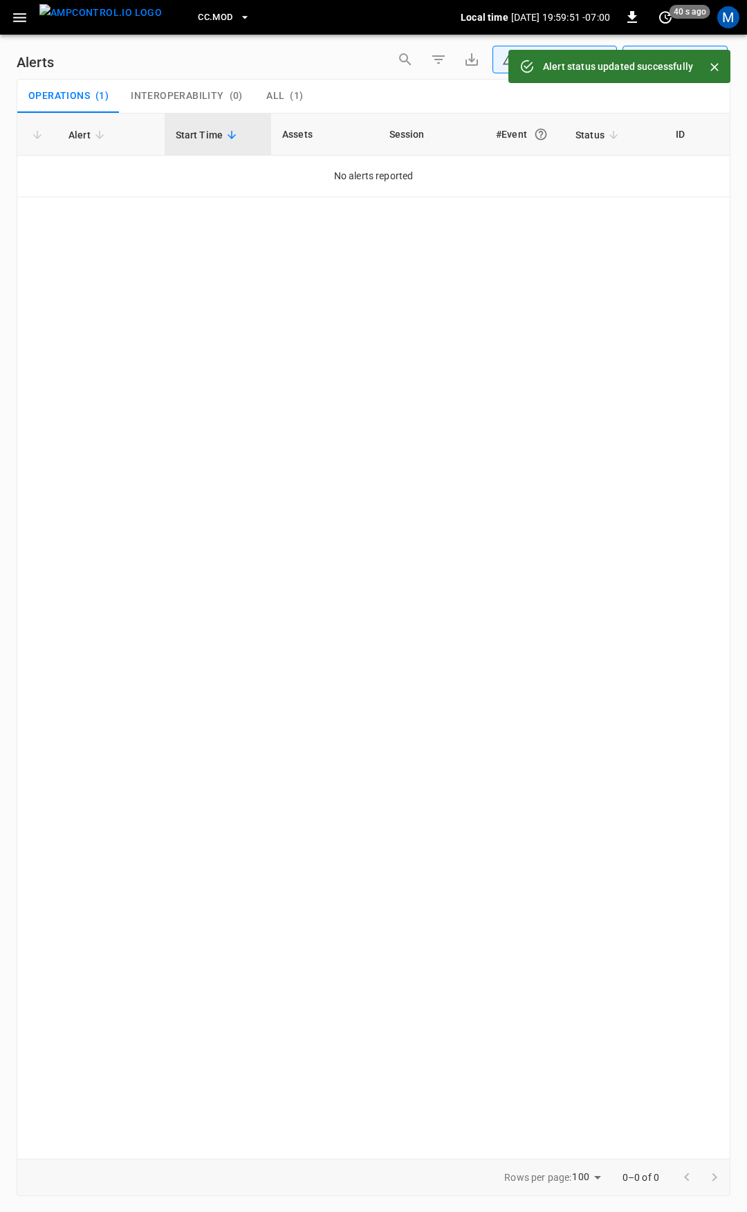
drag, startPoint x: 17, startPoint y: 11, endPoint x: 17, endPoint y: 22, distance: 11.1
click at [17, 11] on icon "button" at bounding box center [19, 17] width 17 height 17
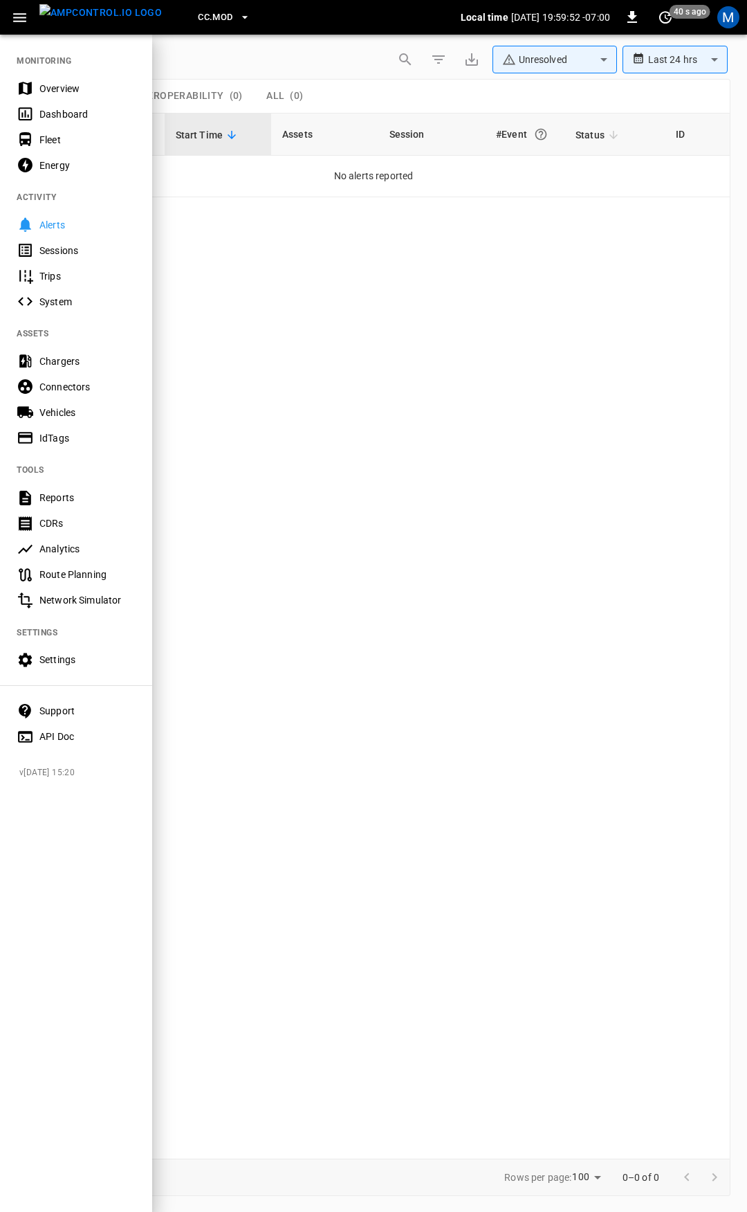
click at [46, 95] on div "Overview" at bounding box center [76, 88] width 152 height 26
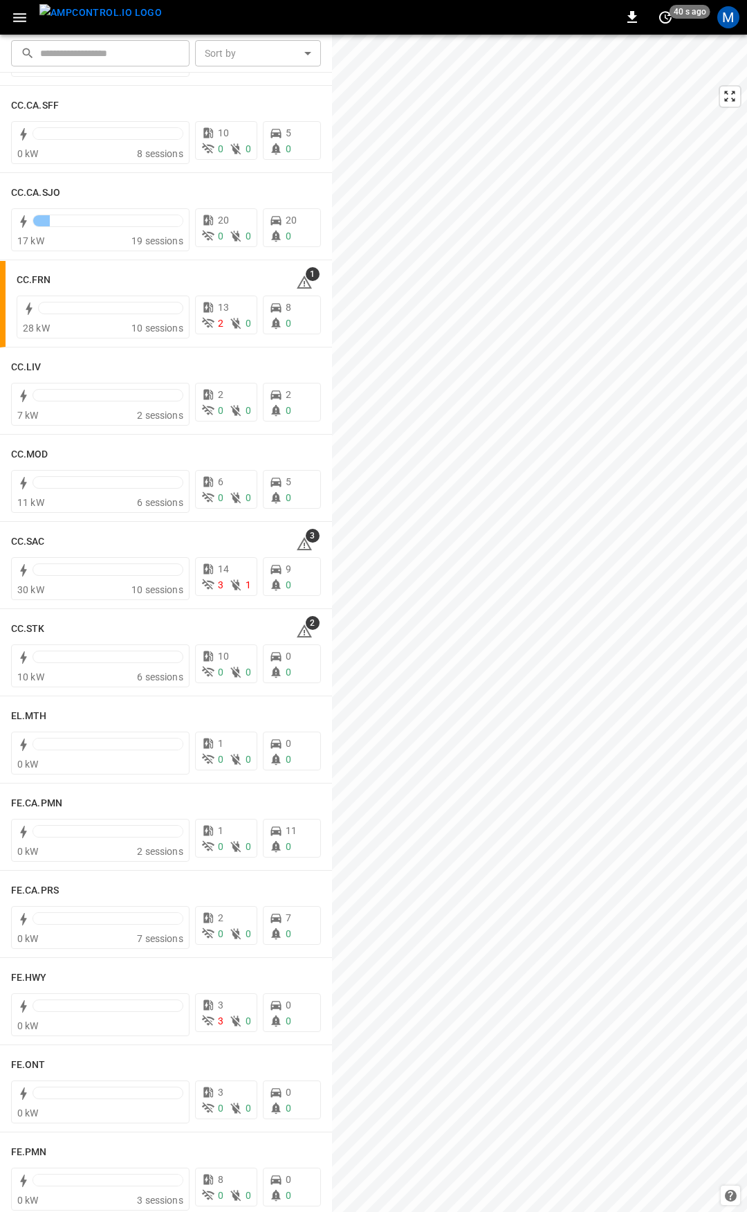
scroll to position [797, 0]
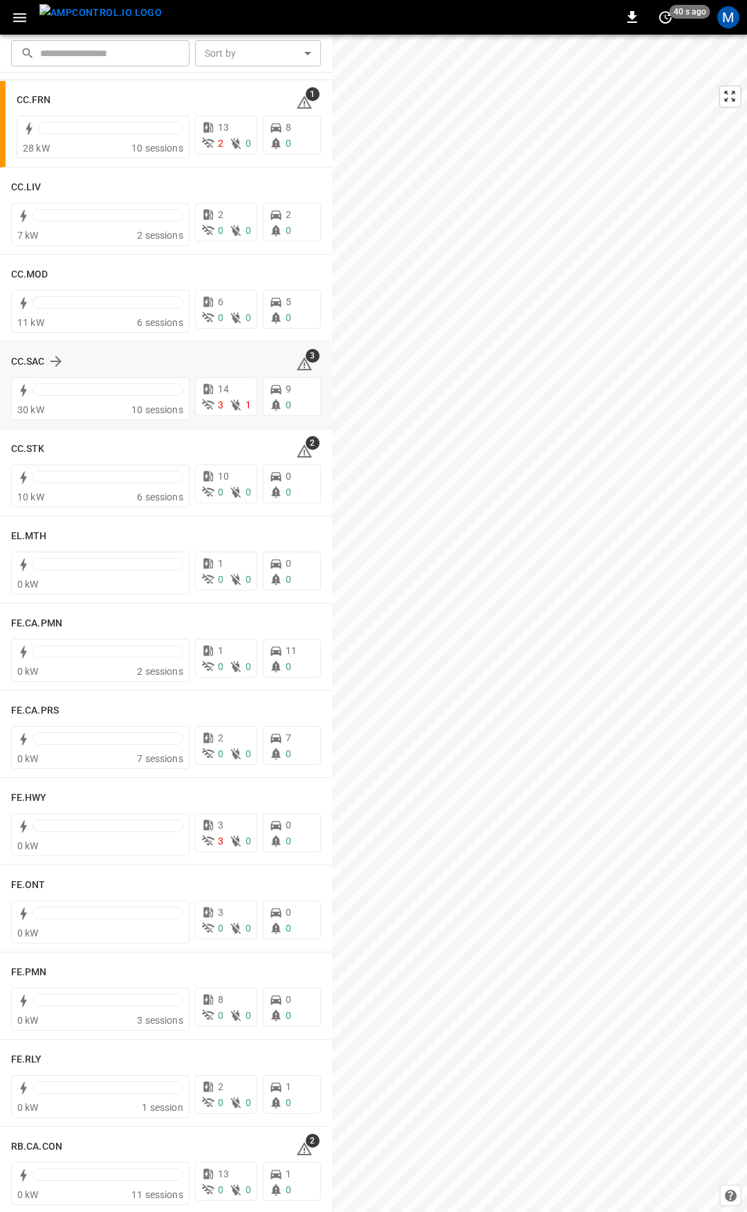
click at [296, 367] on icon at bounding box center [304, 364] width 17 height 17
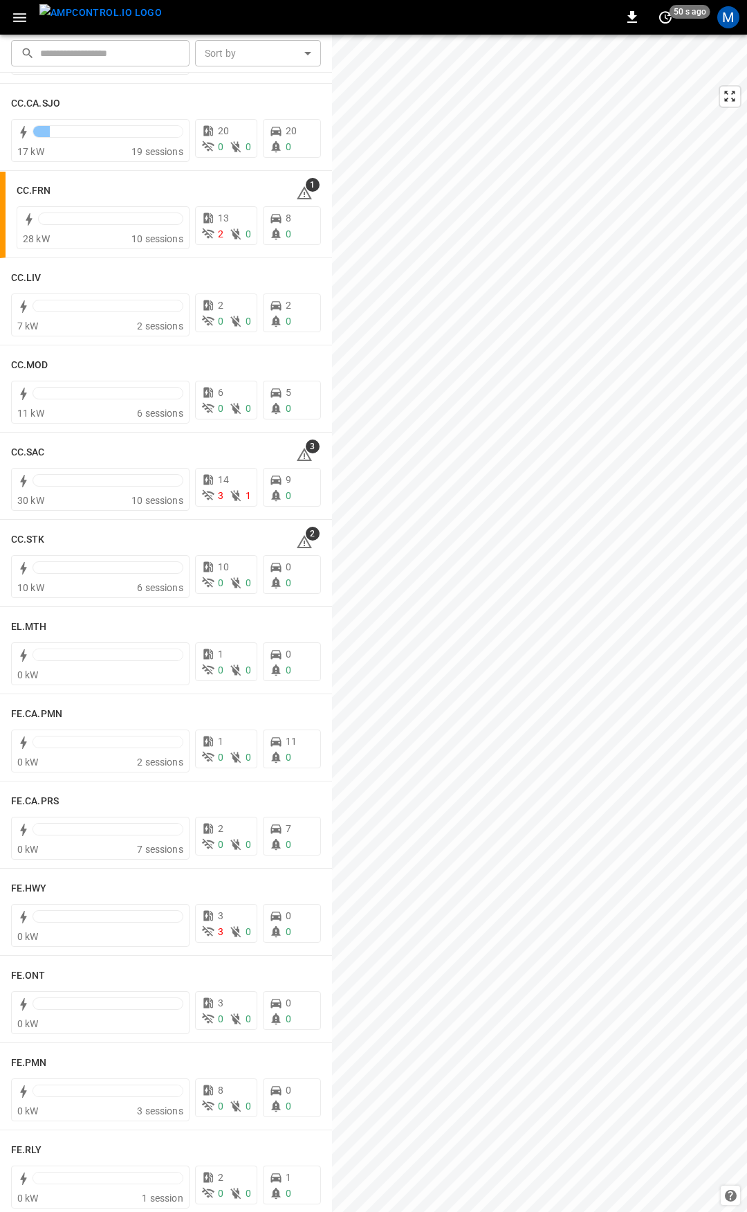
scroll to position [708, 0]
click at [297, 446] on icon at bounding box center [304, 452] width 17 height 17
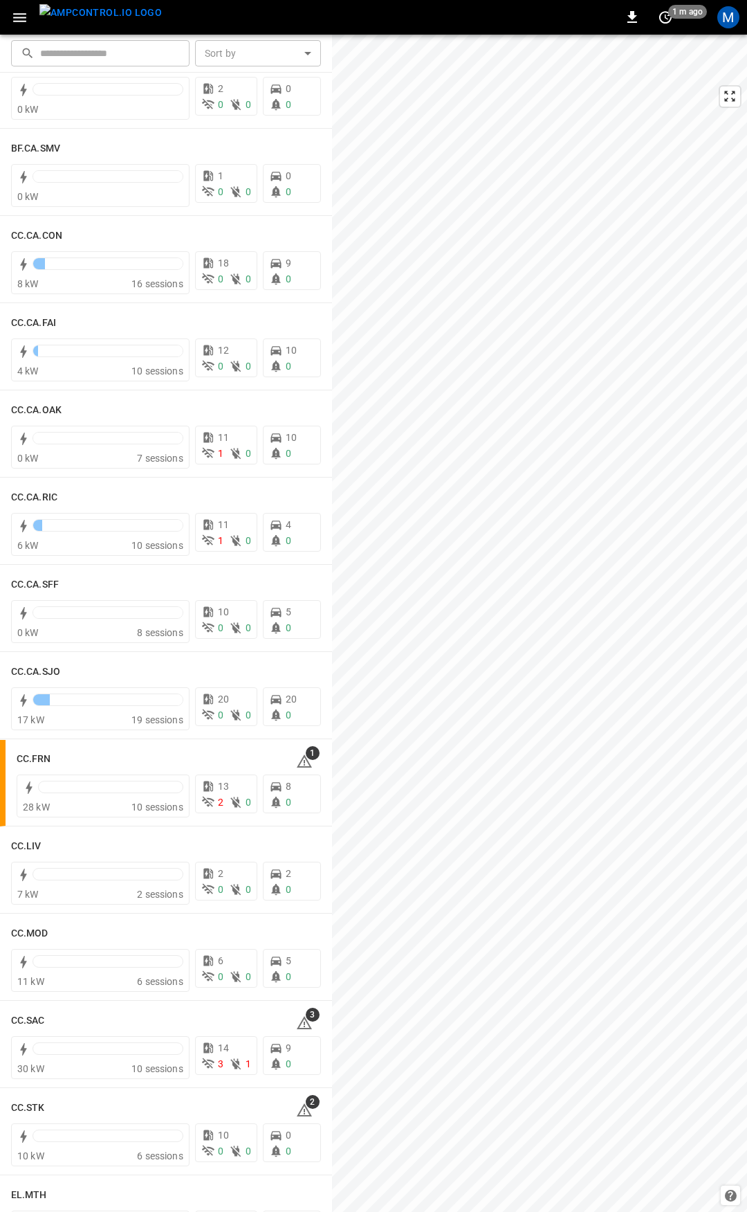
scroll to position [277, 0]
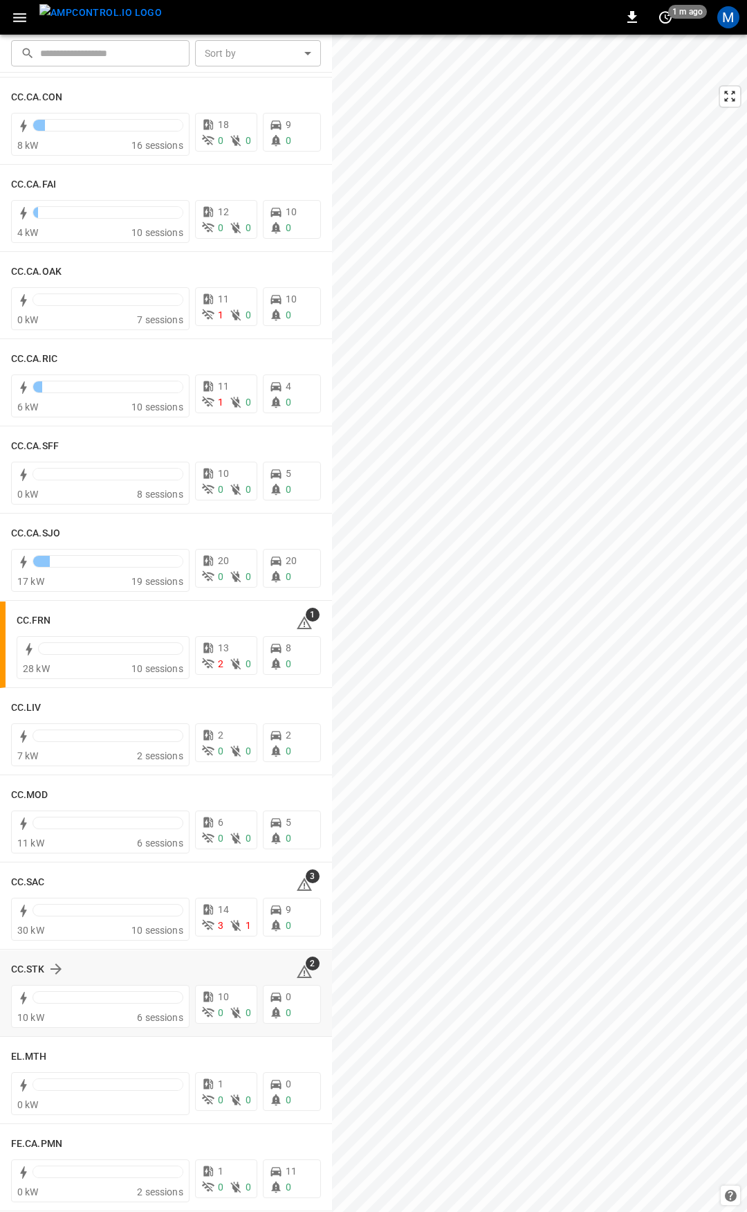
click at [296, 963] on icon at bounding box center [304, 971] width 17 height 17
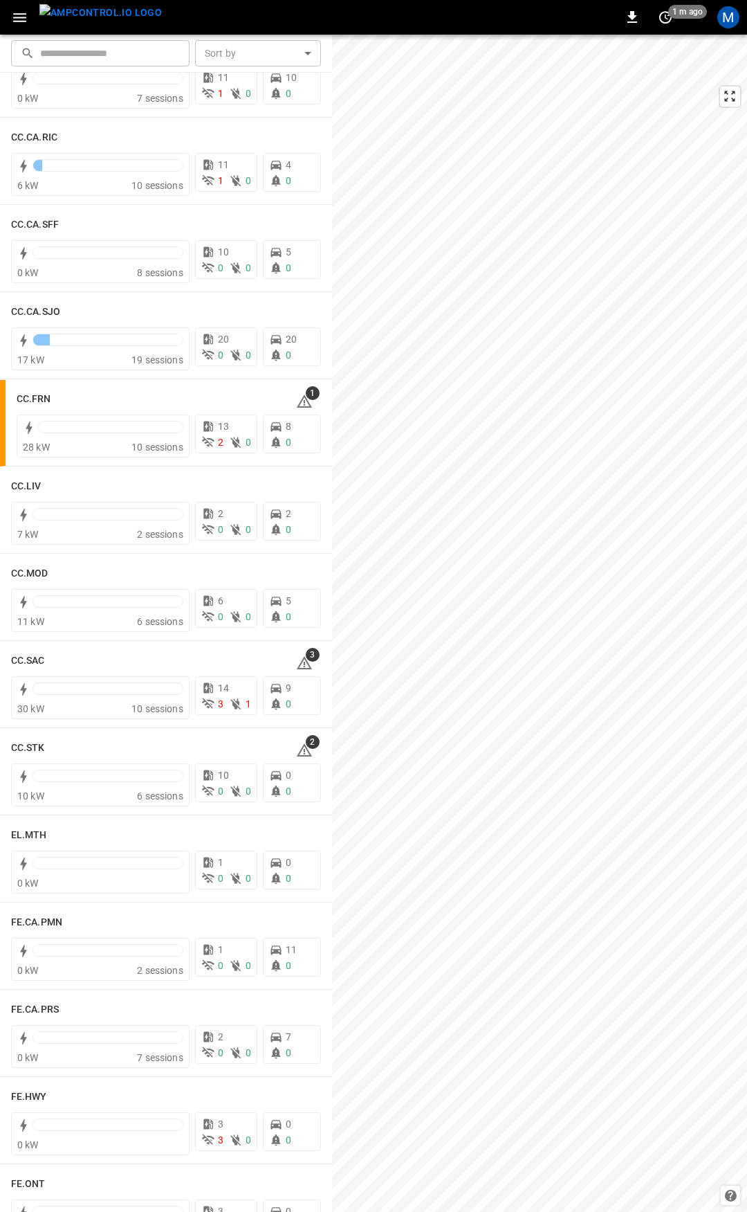
scroll to position [541, 0]
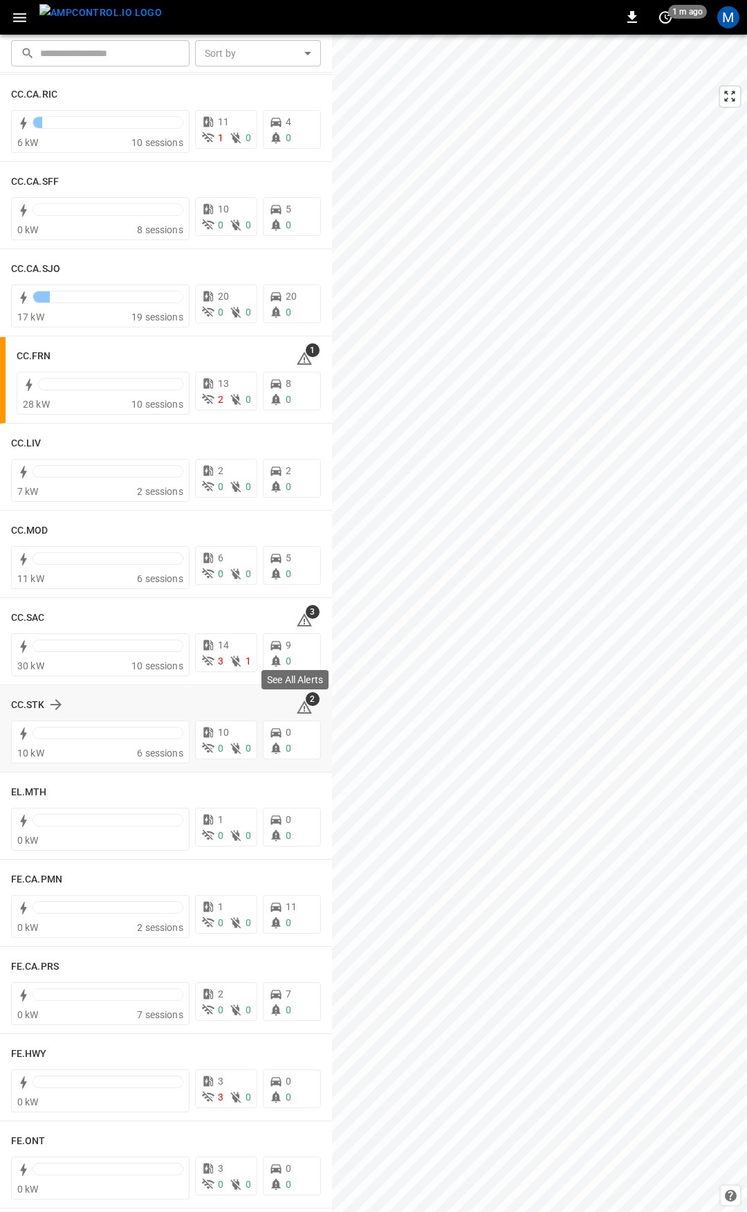
click at [300, 708] on icon at bounding box center [304, 706] width 15 height 13
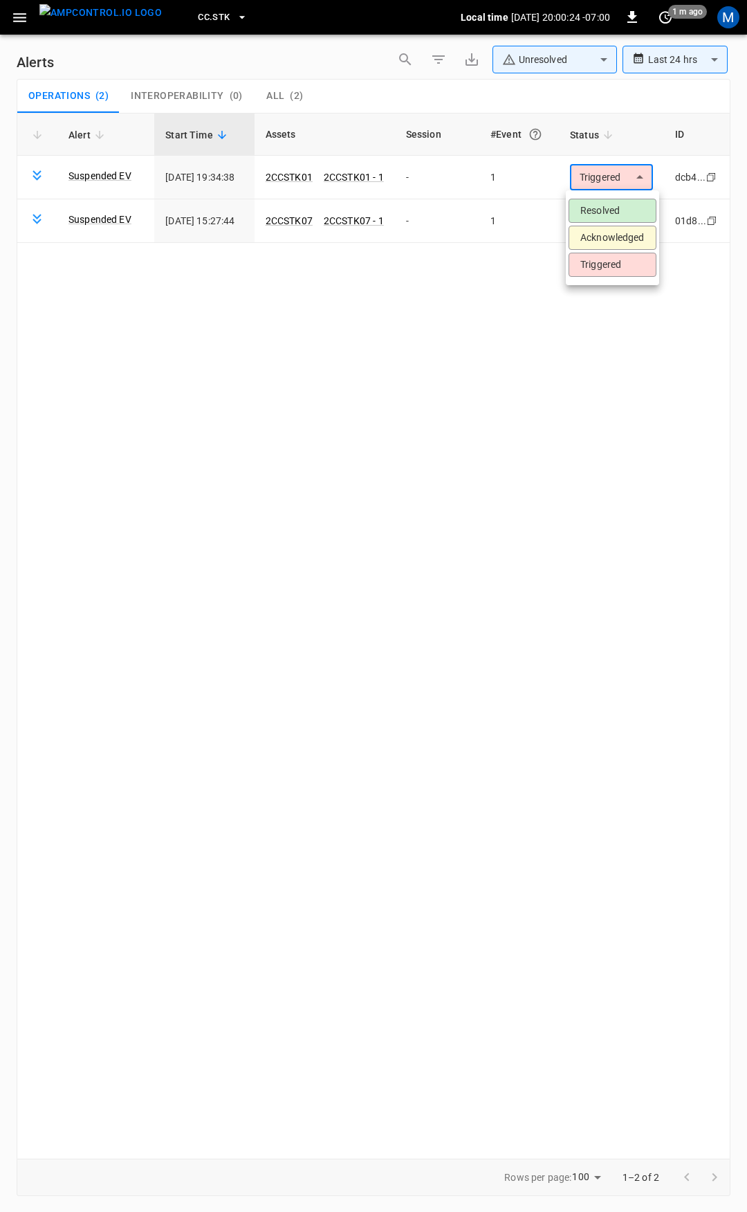
drag, startPoint x: 601, startPoint y: 171, endPoint x: 601, endPoint y: 214, distance: 43.6
click at [601, 172] on body "**********" at bounding box center [373, 603] width 747 height 1207
click at [601, 216] on li "Resolved" at bounding box center [613, 211] width 88 height 24
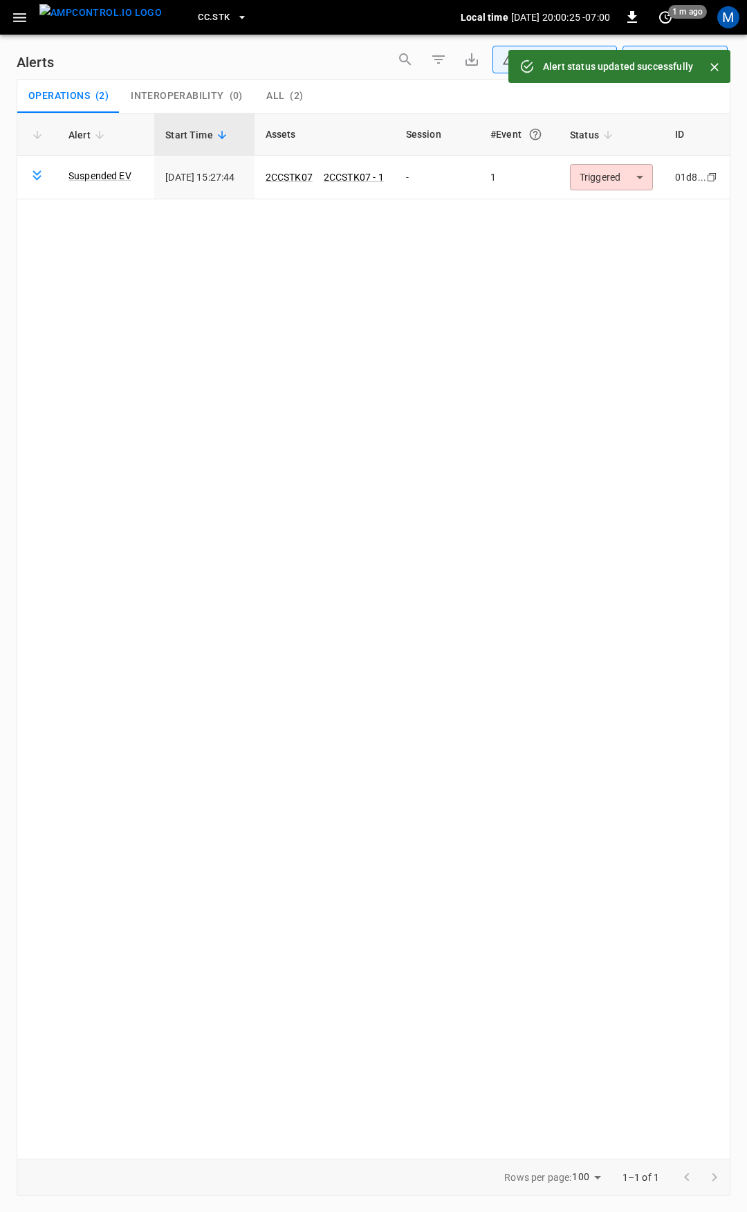
click at [623, 182] on body "**********" at bounding box center [373, 603] width 747 height 1207
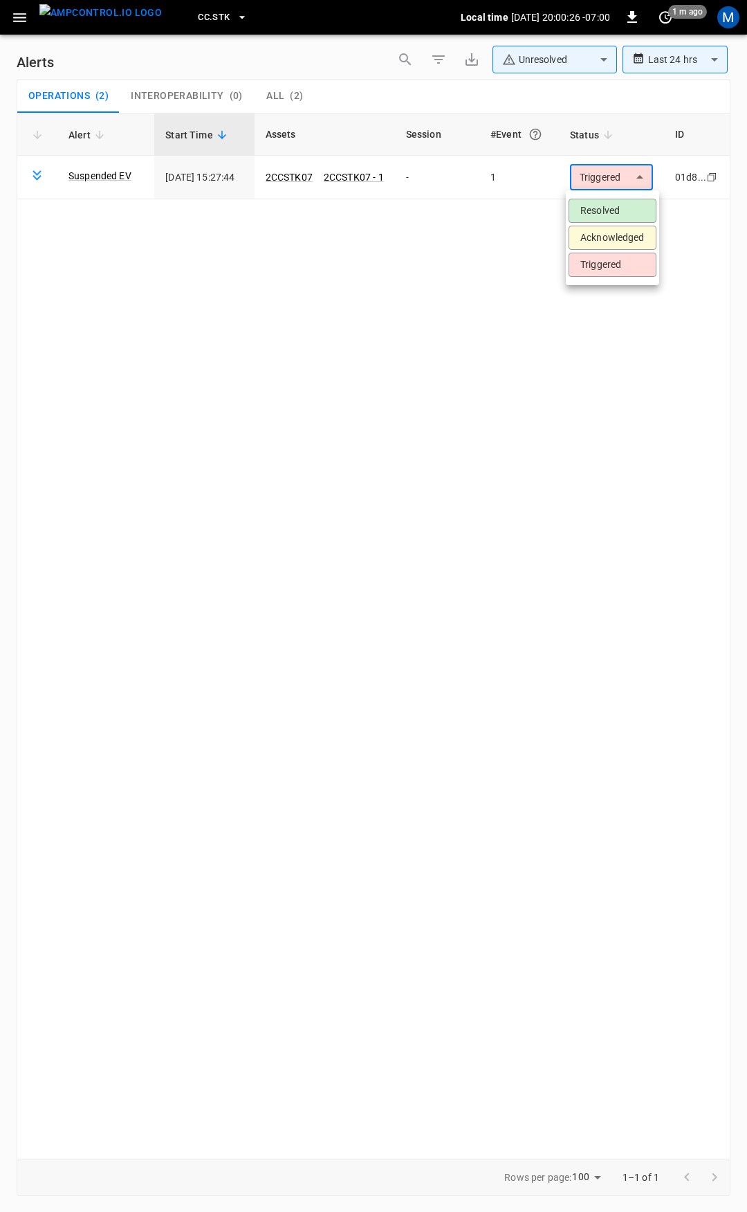
click at [625, 201] on li "Resolved" at bounding box center [613, 211] width 88 height 24
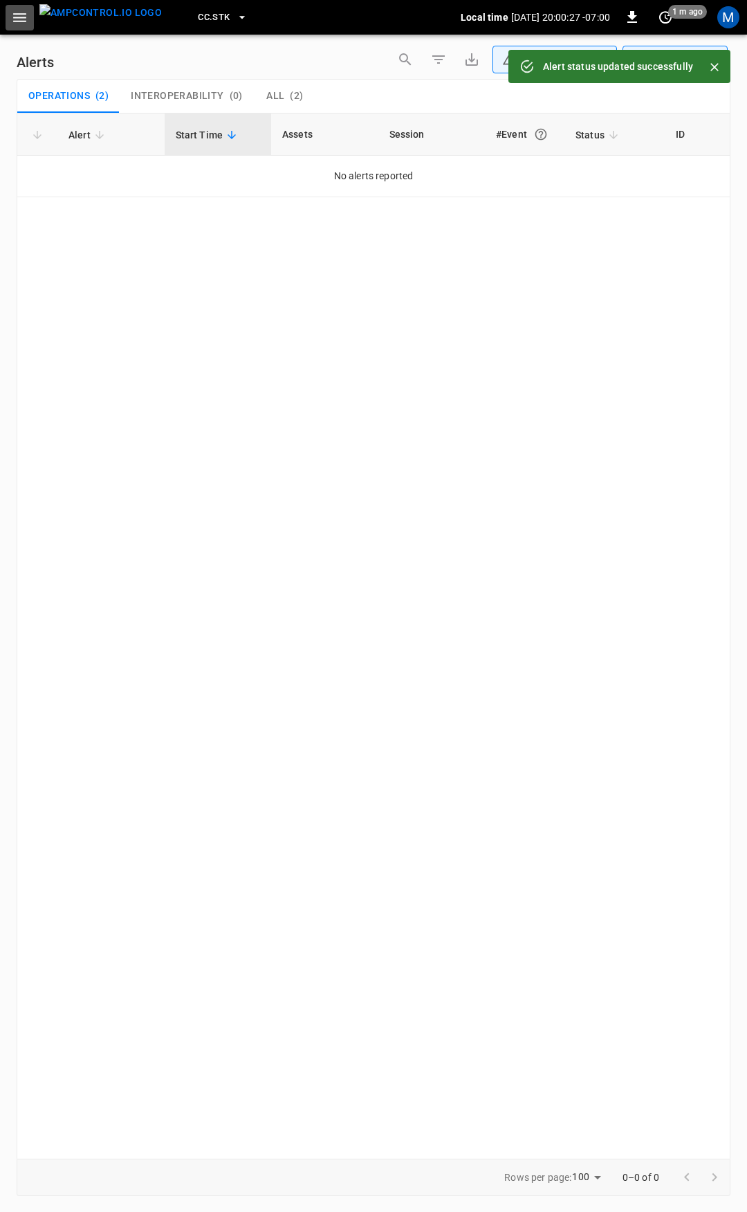
click at [15, 17] on icon "button" at bounding box center [19, 17] width 13 height 9
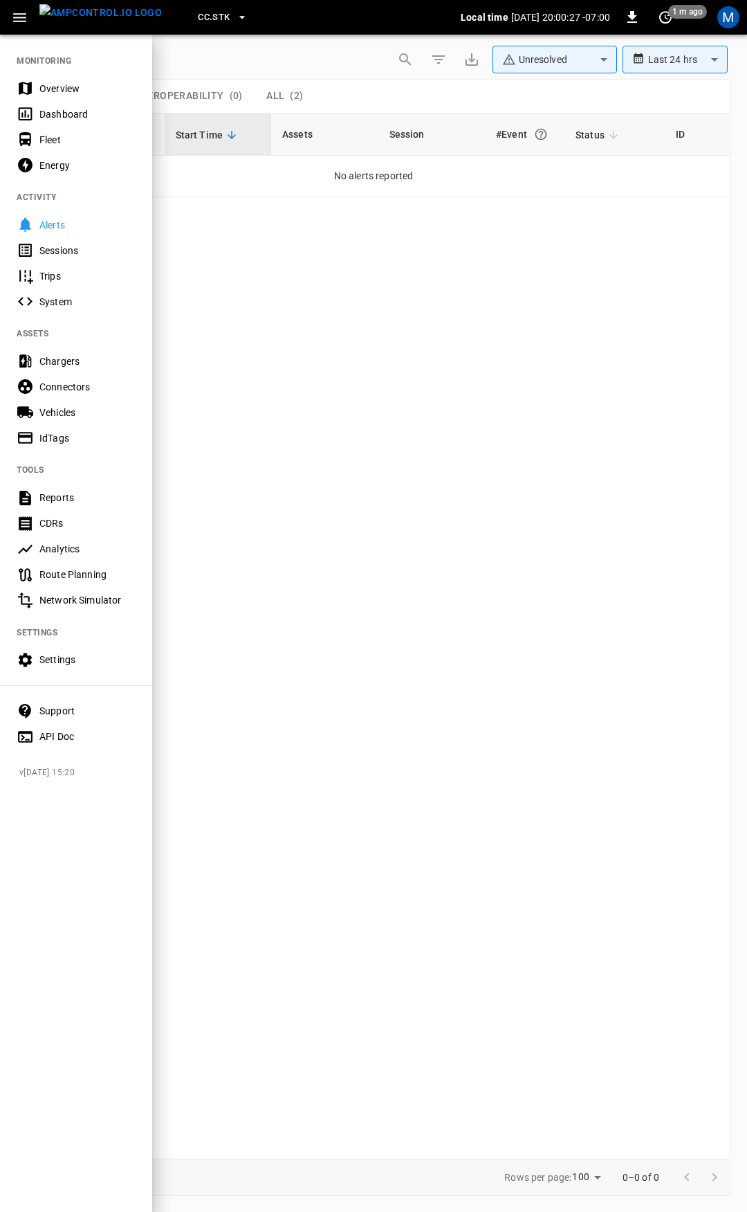
drag, startPoint x: 99, startPoint y: 102, endPoint x: 150, endPoint y: 144, distance: 66.4
click at [100, 102] on div "Dashboard" at bounding box center [76, 114] width 152 height 26
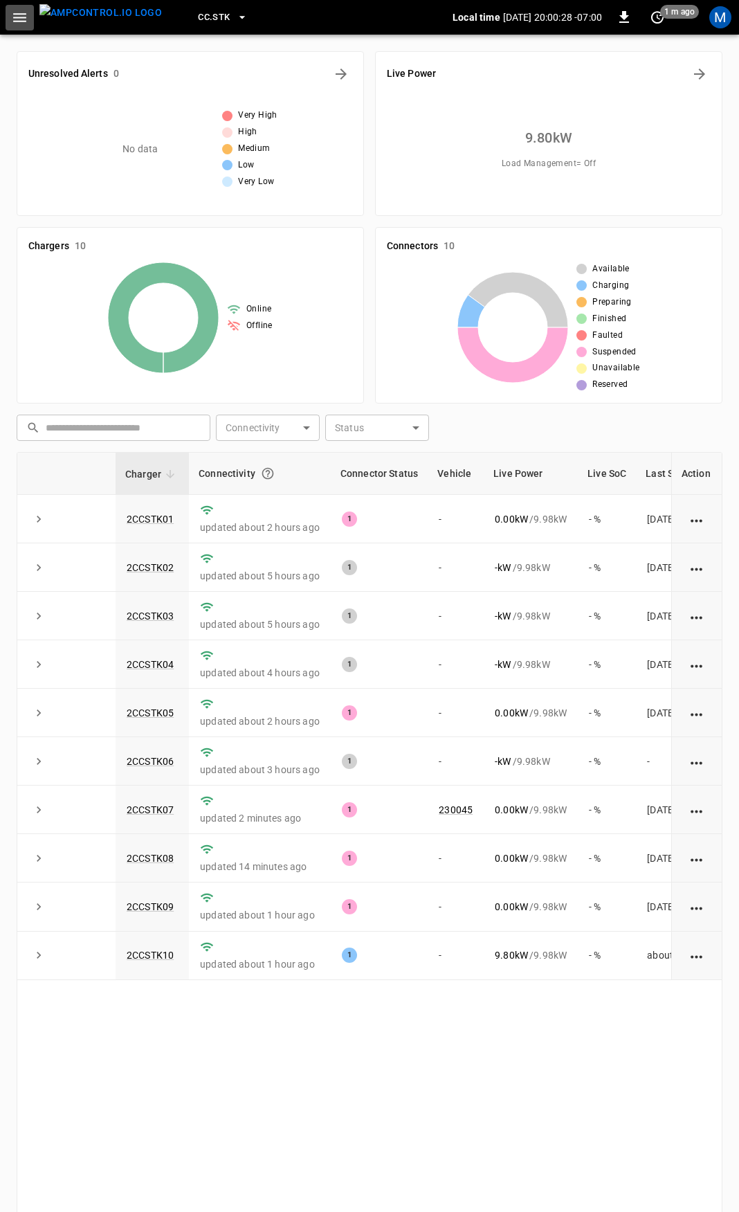
drag, startPoint x: 19, startPoint y: 6, endPoint x: 28, endPoint y: 34, distance: 29.6
click at [19, 8] on button "button" at bounding box center [20, 18] width 28 height 26
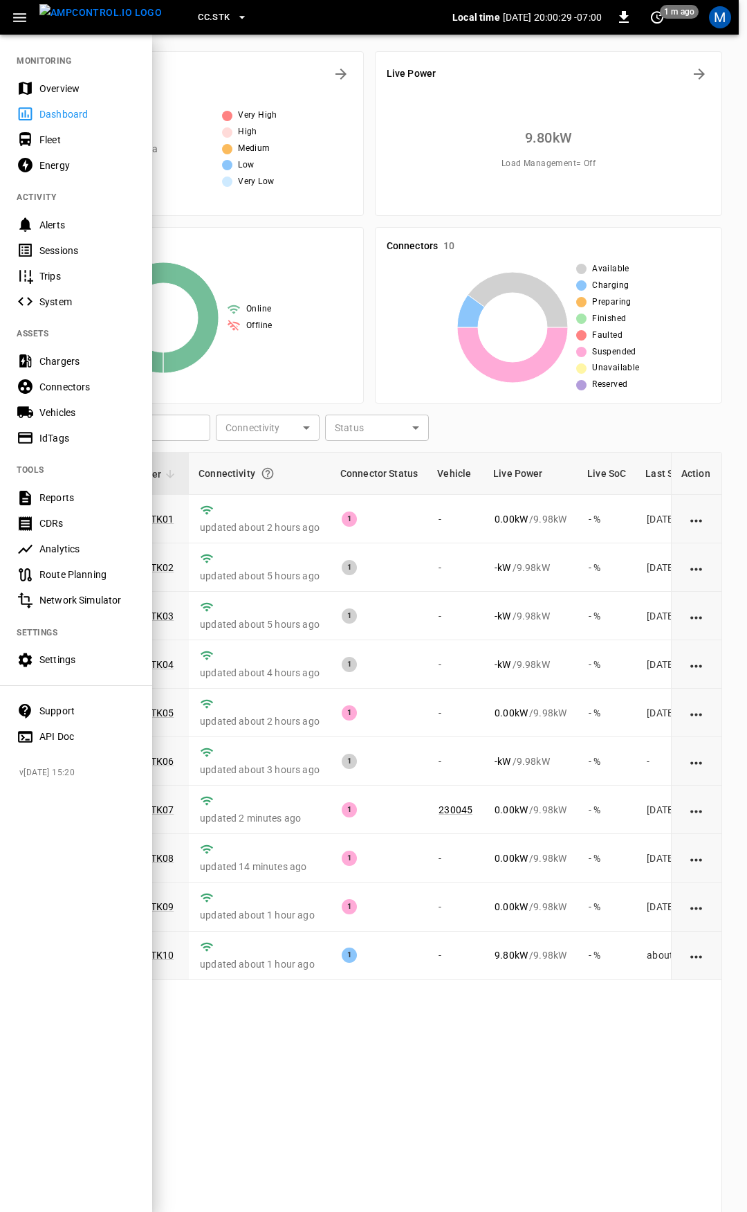
drag, startPoint x: 55, startPoint y: 91, endPoint x: 280, endPoint y: 204, distance: 251.9
click at [55, 91] on div "Overview" at bounding box center [87, 89] width 96 height 14
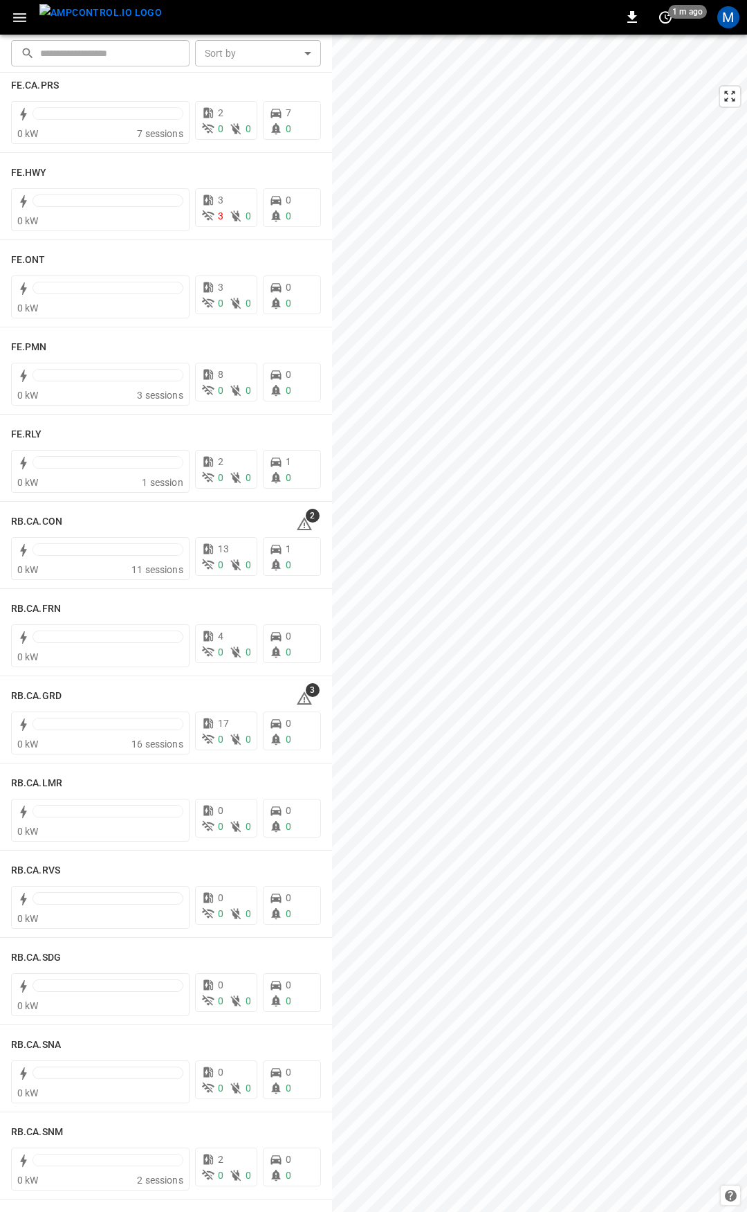
scroll to position [1423, 0]
click at [300, 525] on div "See Fleet Management Tool" at bounding box center [282, 515] width 131 height 19
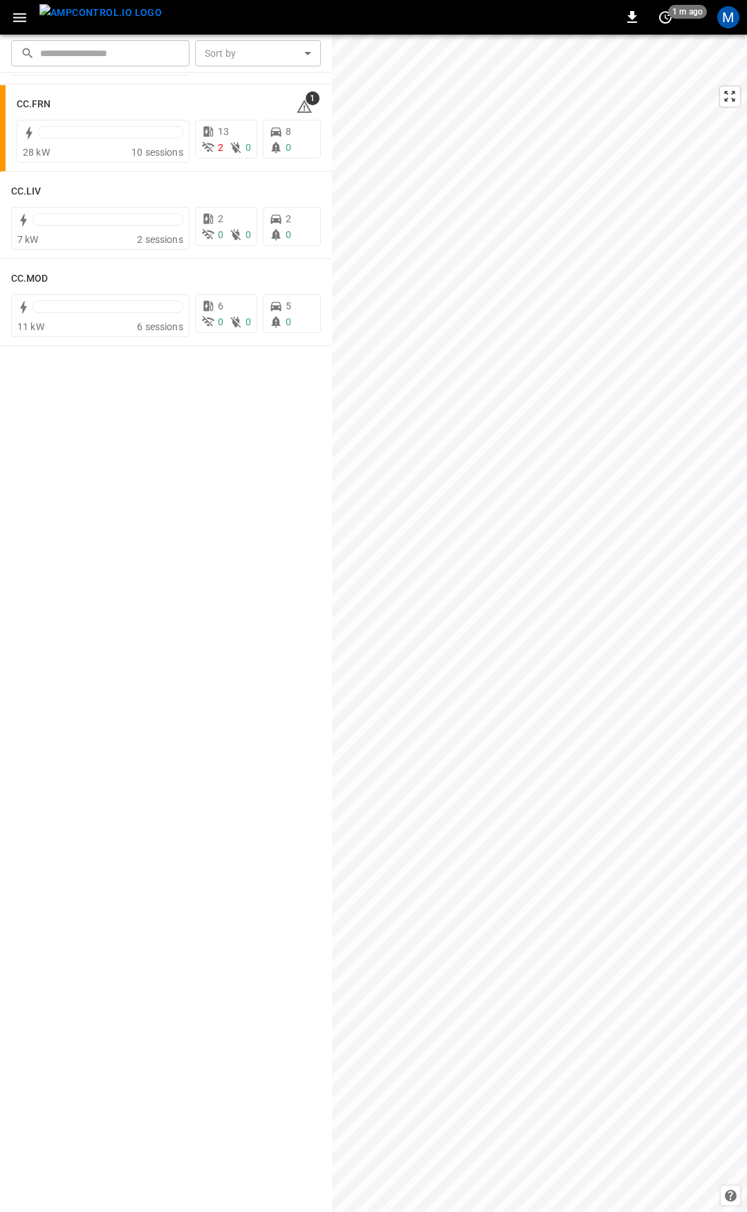
scroll to position [0, 0]
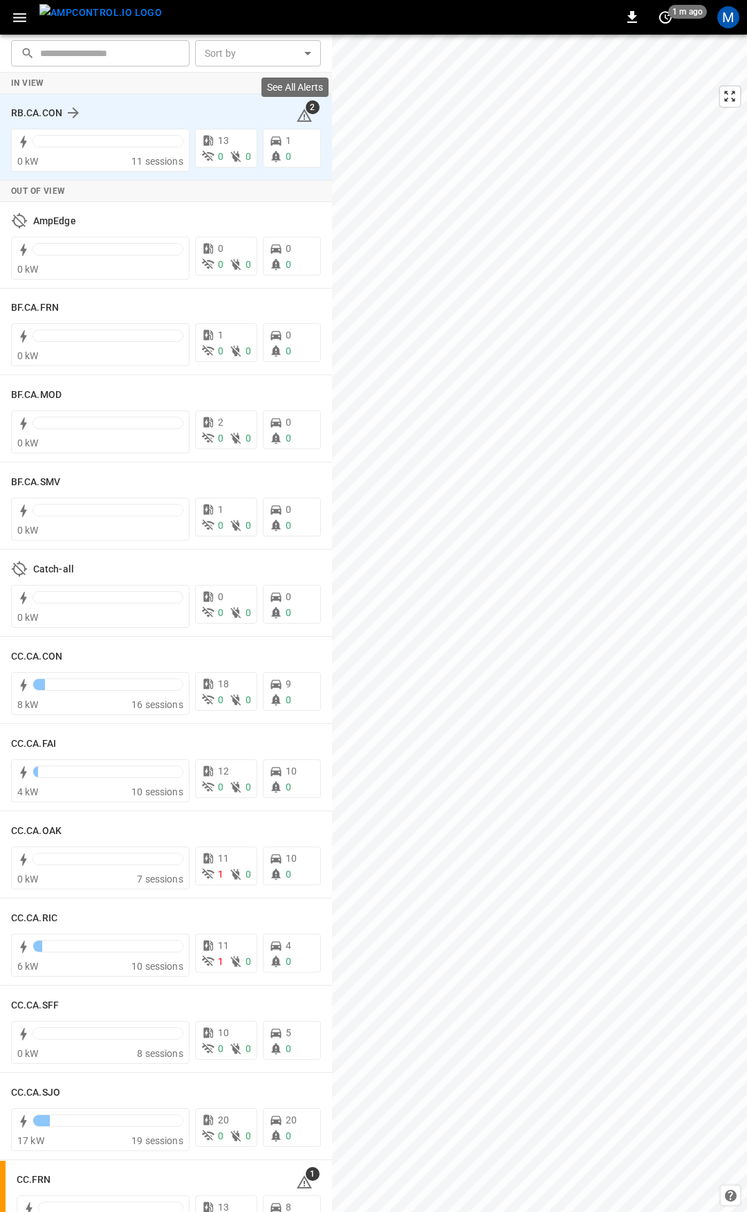
click at [299, 114] on icon at bounding box center [304, 115] width 15 height 13
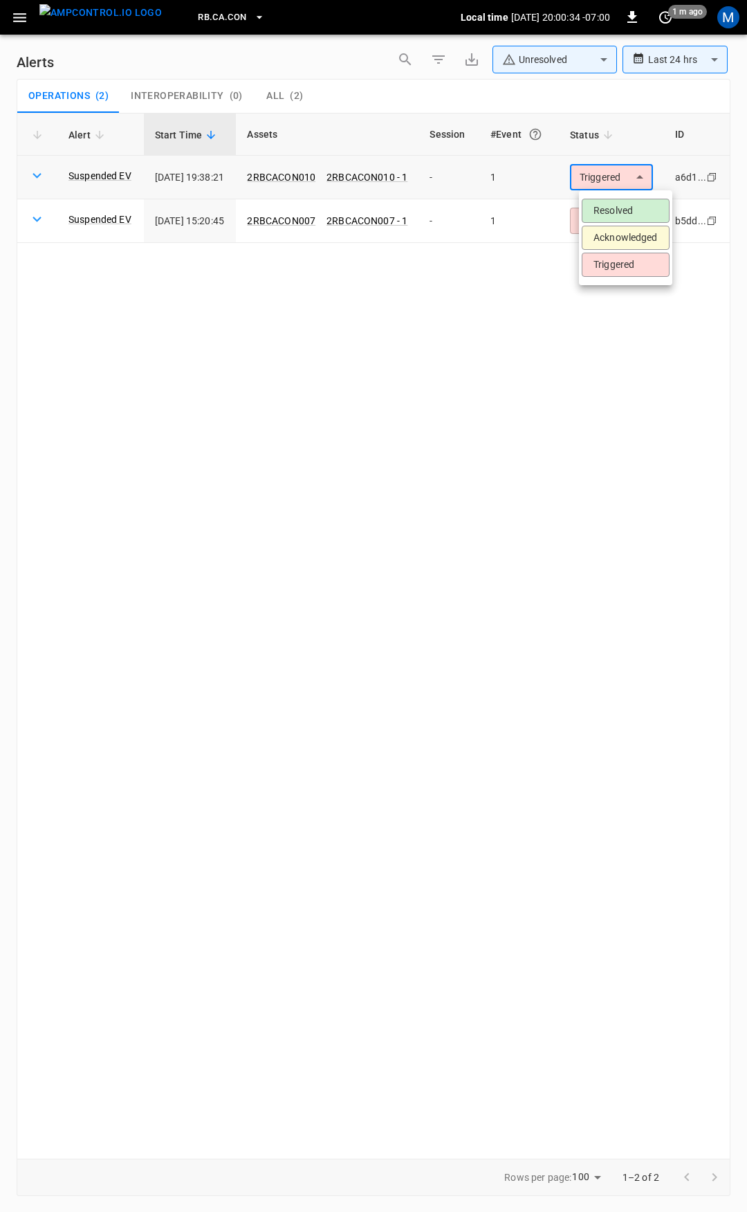
click at [617, 171] on body "**********" at bounding box center [373, 603] width 747 height 1207
click at [619, 199] on li "Resolved" at bounding box center [626, 211] width 88 height 24
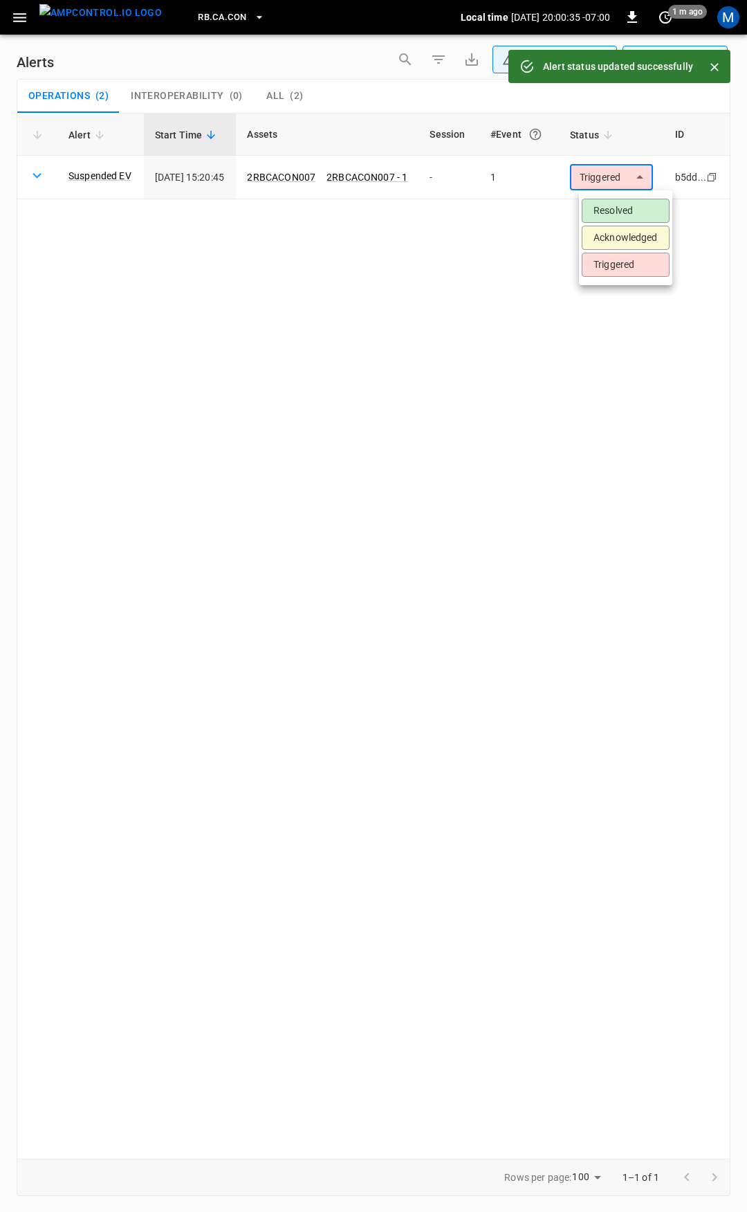
click at [634, 178] on body "**********" at bounding box center [373, 603] width 747 height 1207
click at [632, 212] on li "Resolved" at bounding box center [626, 211] width 88 height 24
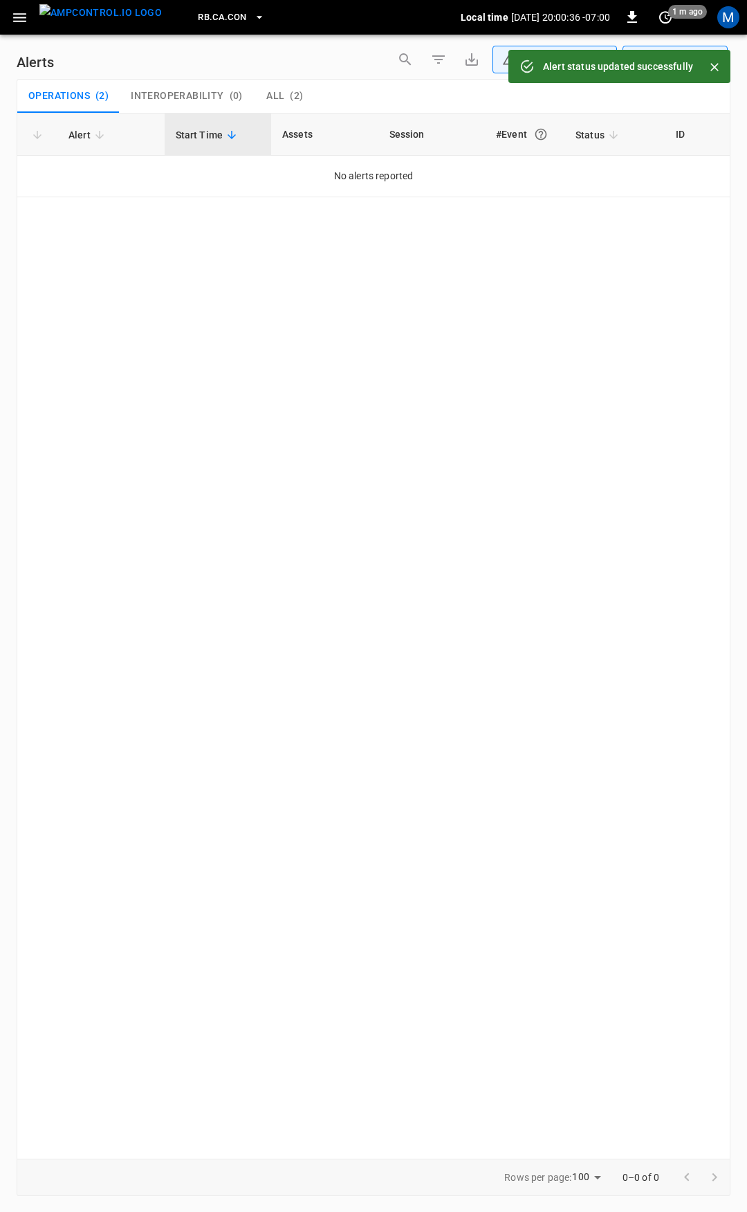
click at [19, 20] on icon "button" at bounding box center [19, 17] width 17 height 17
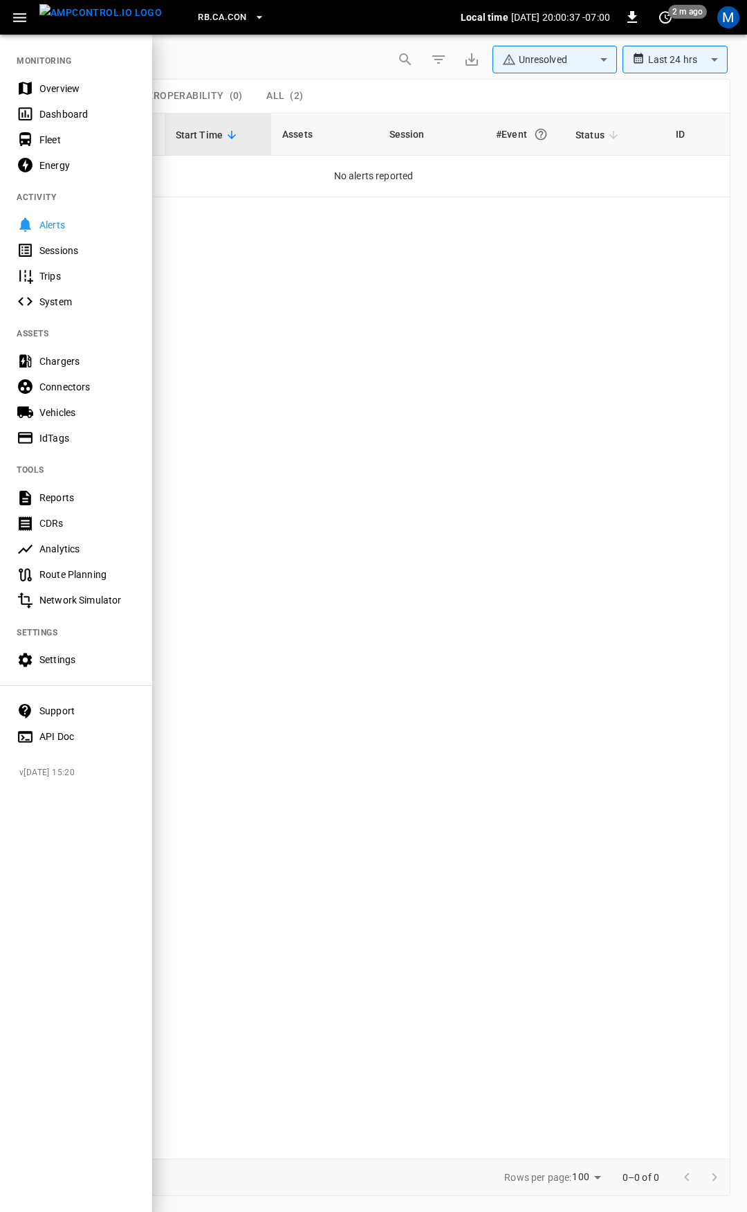
click at [54, 84] on div "Overview" at bounding box center [87, 89] width 96 height 14
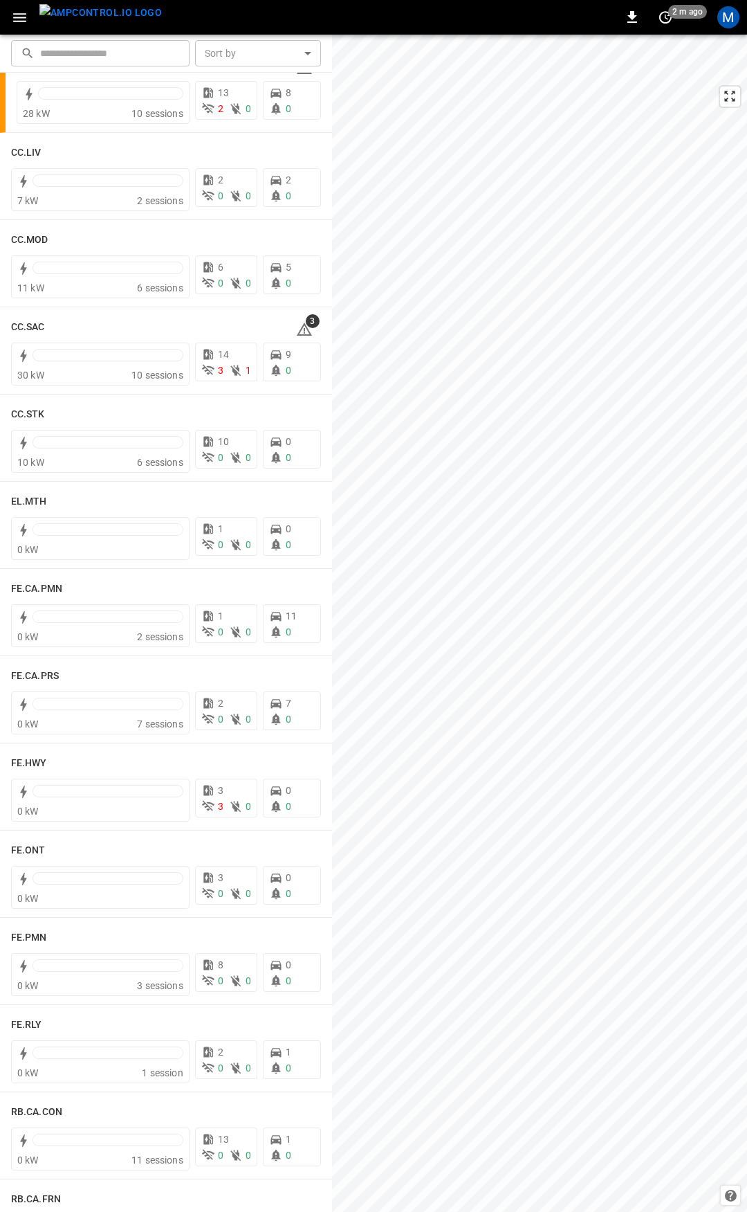
scroll to position [760, 0]
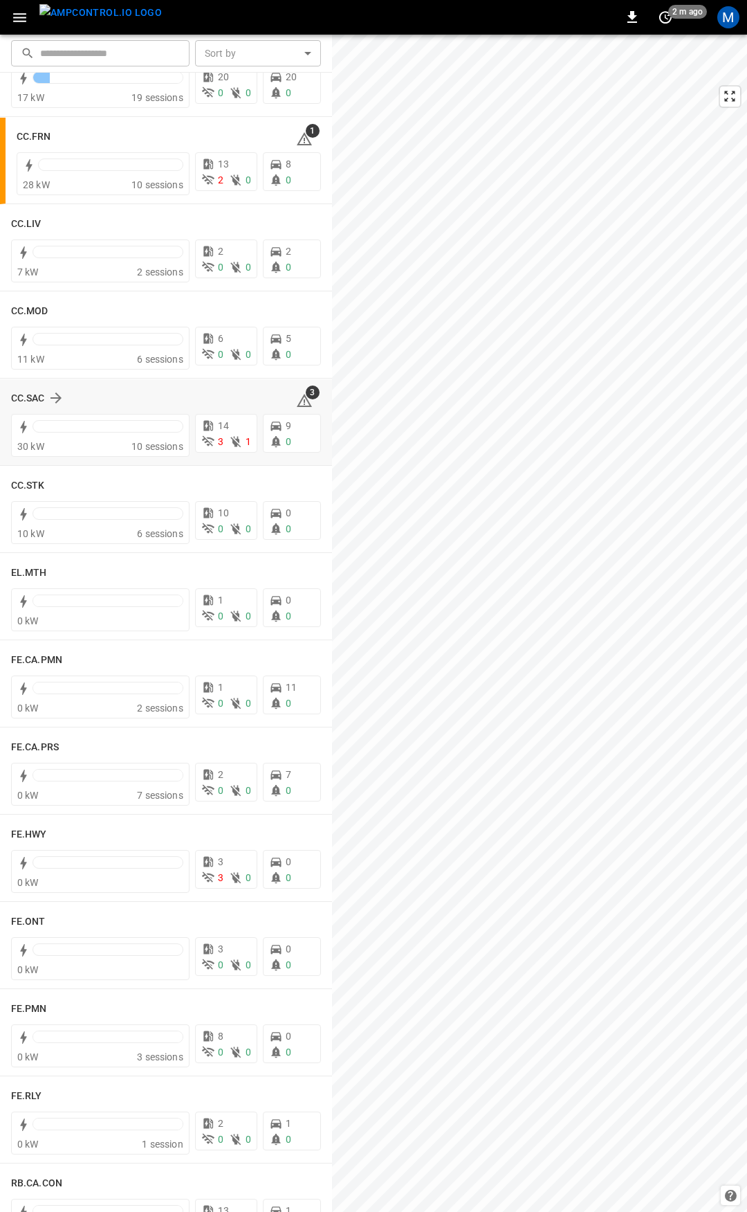
click at [296, 396] on icon at bounding box center [304, 400] width 17 height 17
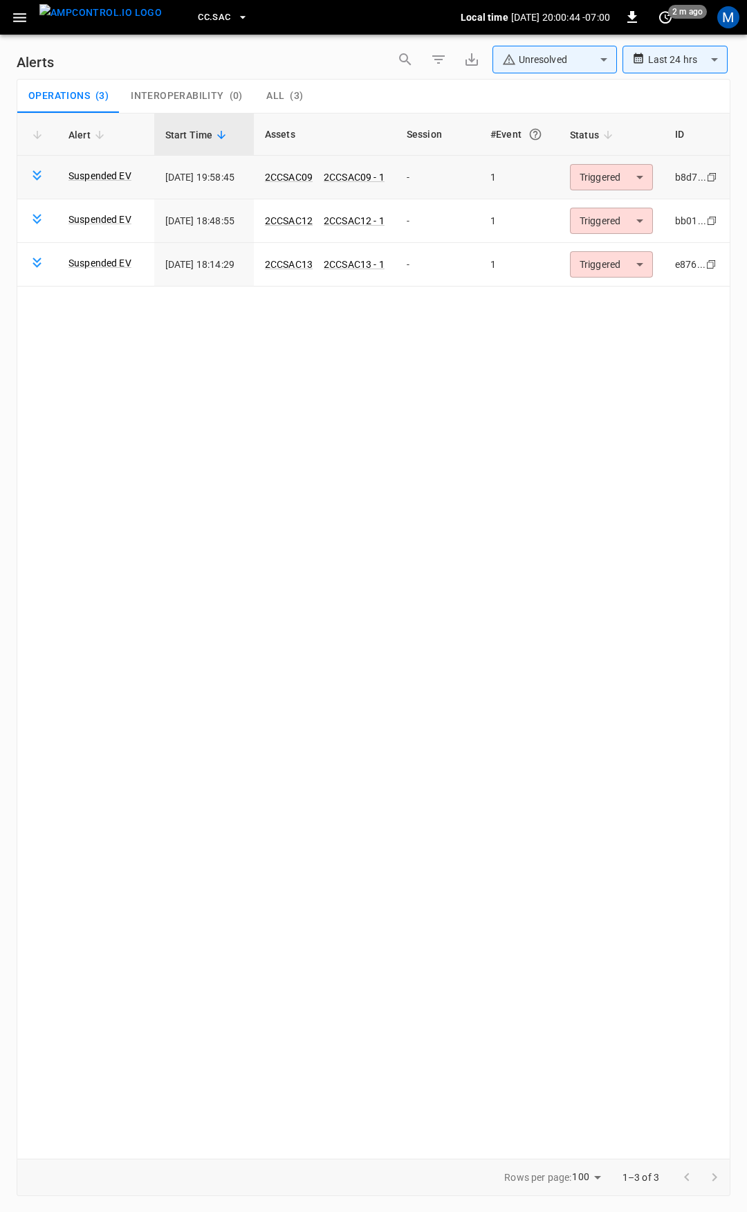
click at [614, 182] on body "**********" at bounding box center [373, 603] width 747 height 1207
click at [616, 221] on li "Resolved" at bounding box center [613, 211] width 88 height 24
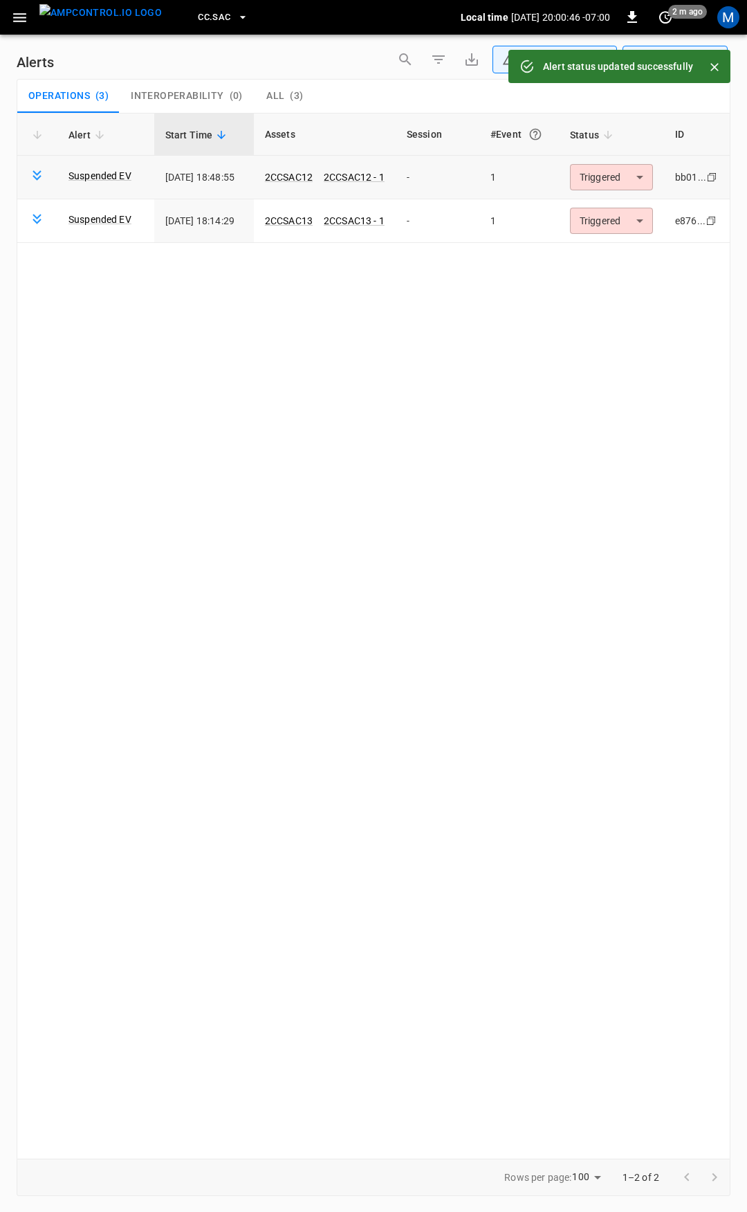
click at [623, 177] on body "**********" at bounding box center [373, 603] width 747 height 1207
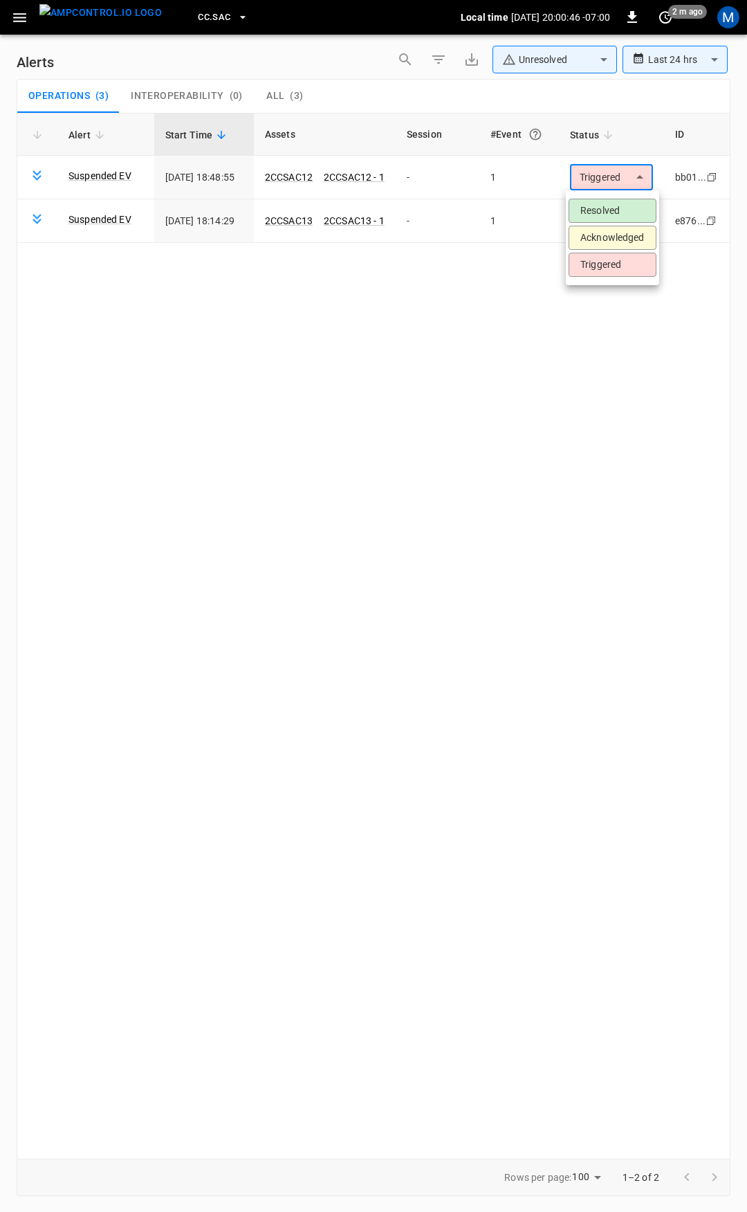
click at [617, 209] on li "Resolved" at bounding box center [613, 211] width 88 height 24
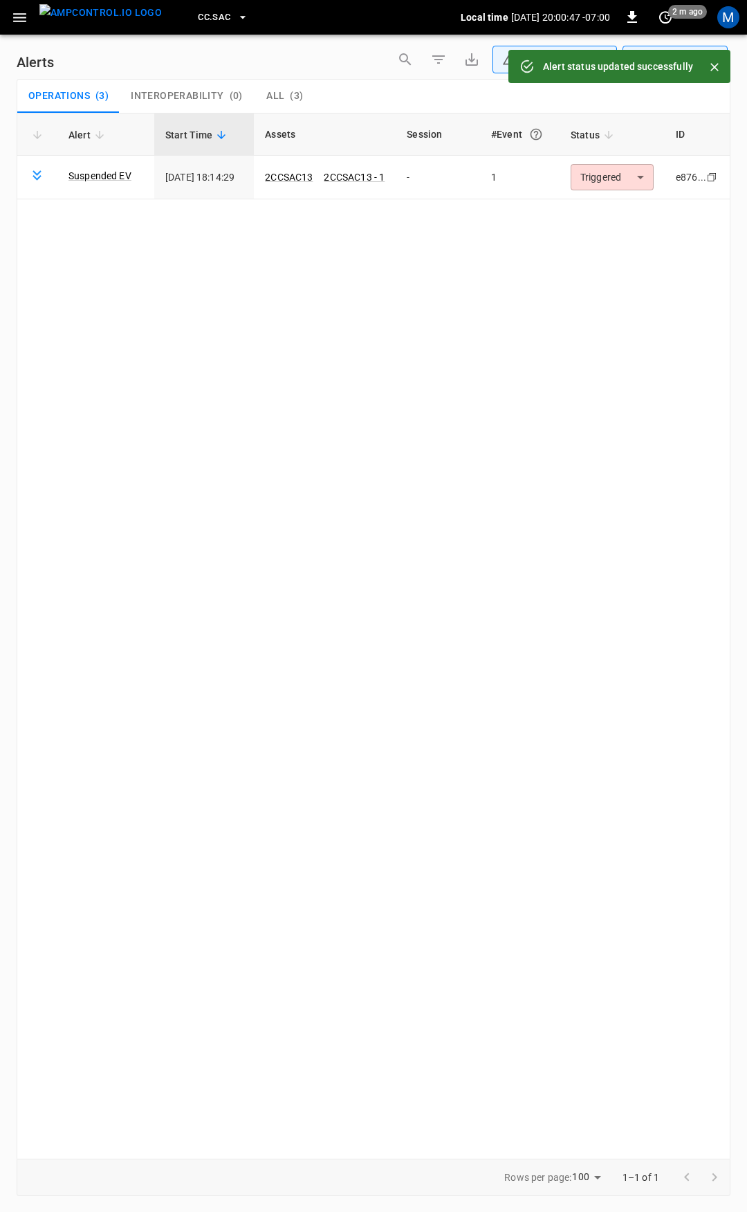
click at [617, 188] on body "**********" at bounding box center [373, 603] width 747 height 1207
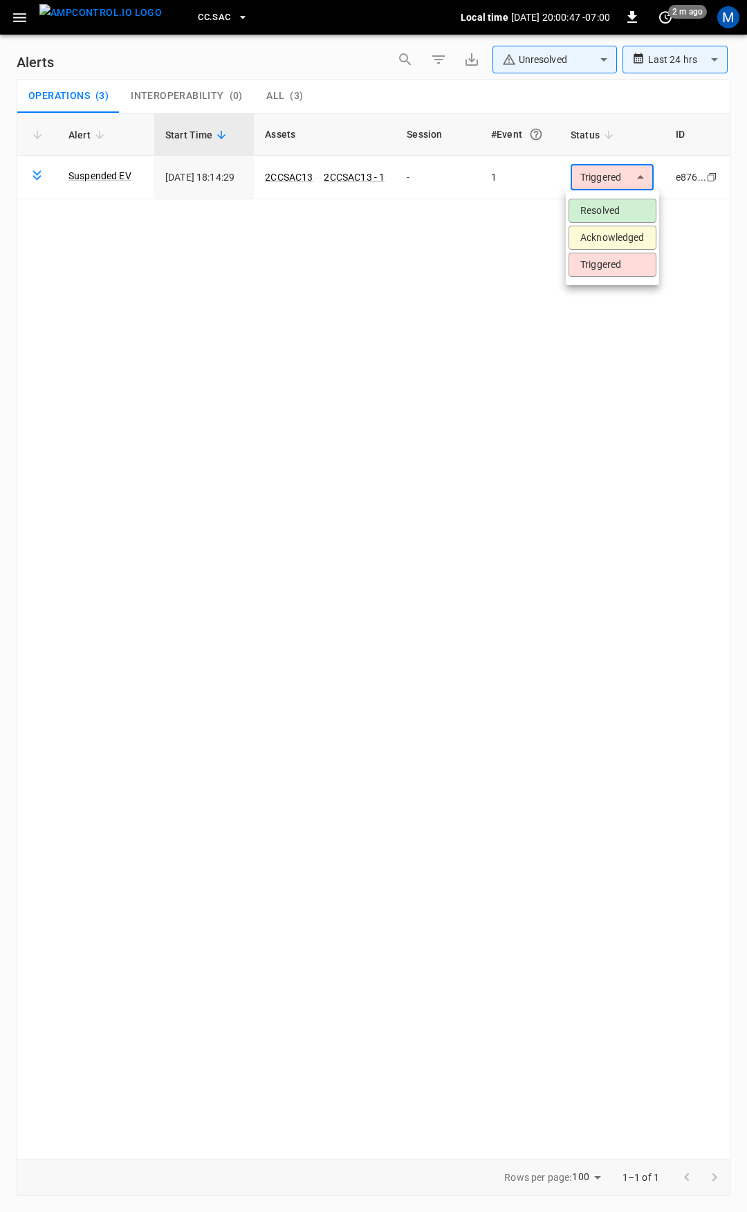
click at [603, 210] on li "Resolved" at bounding box center [613, 211] width 88 height 24
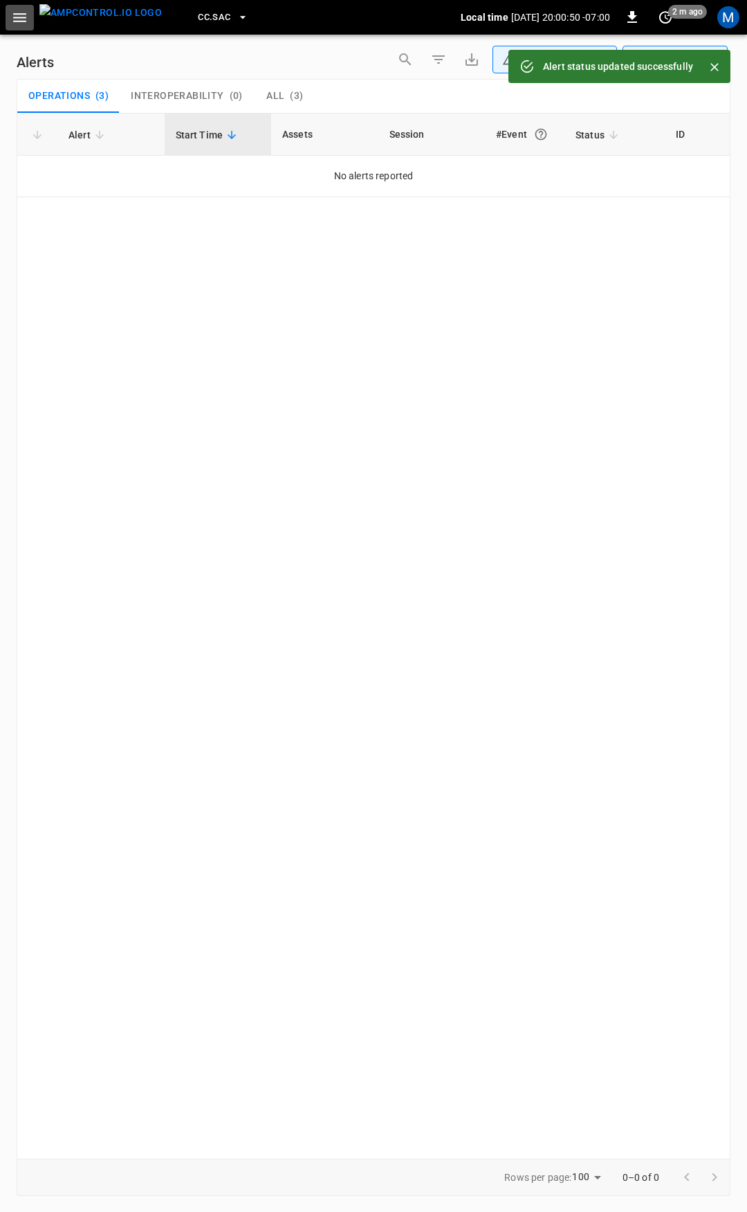
click at [17, 16] on icon "button" at bounding box center [19, 17] width 17 height 17
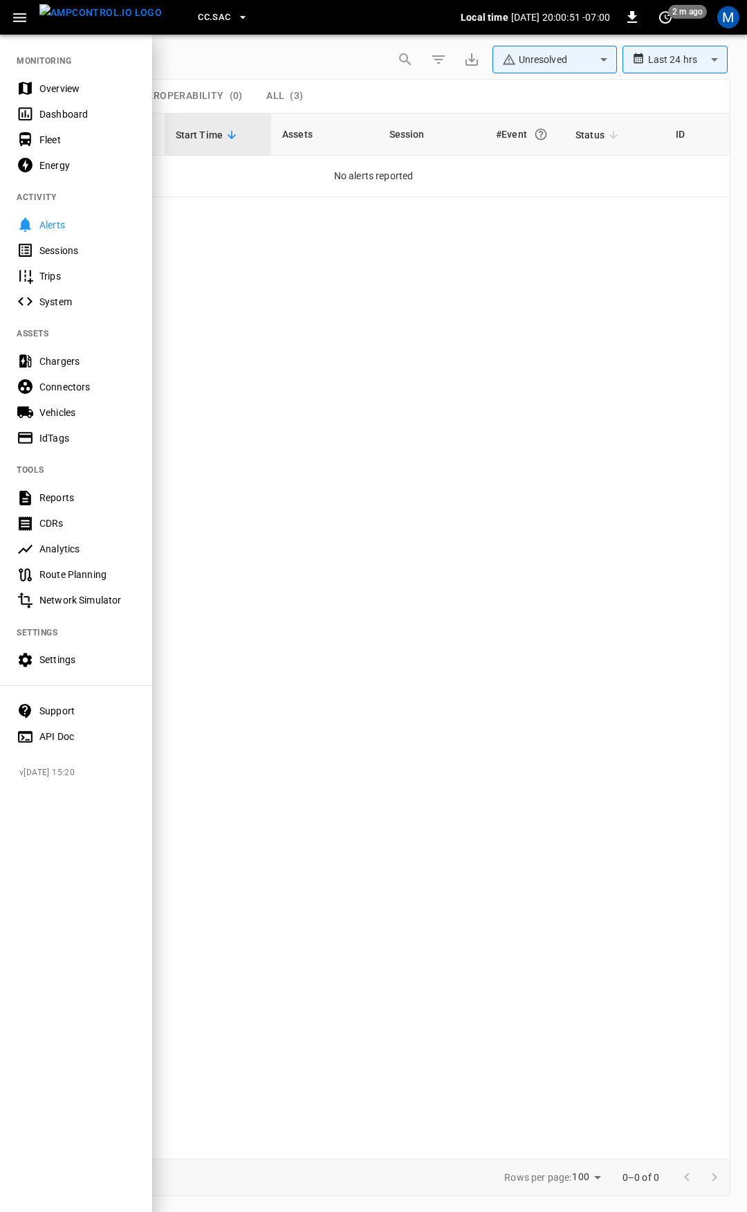
click at [81, 88] on div "Overview" at bounding box center [87, 89] width 96 height 14
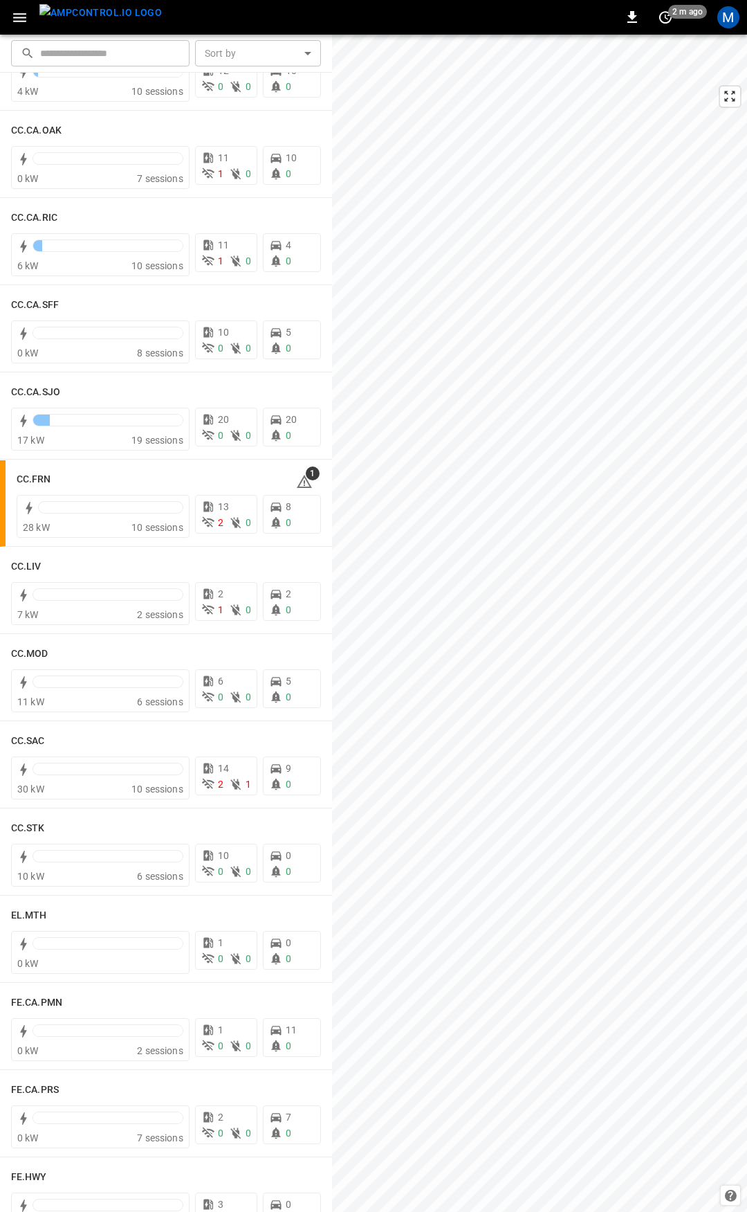
scroll to position [470, 0]
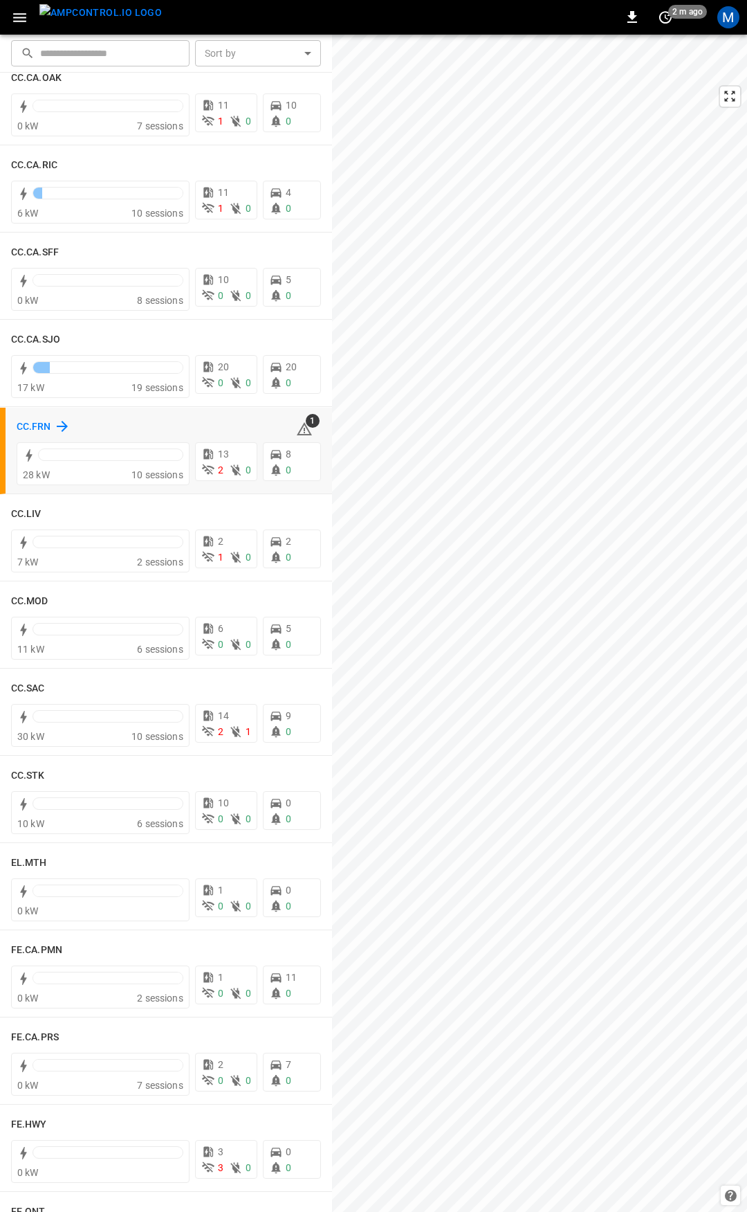
click at [42, 420] on h6 "CC.FRN" at bounding box center [34, 426] width 35 height 15
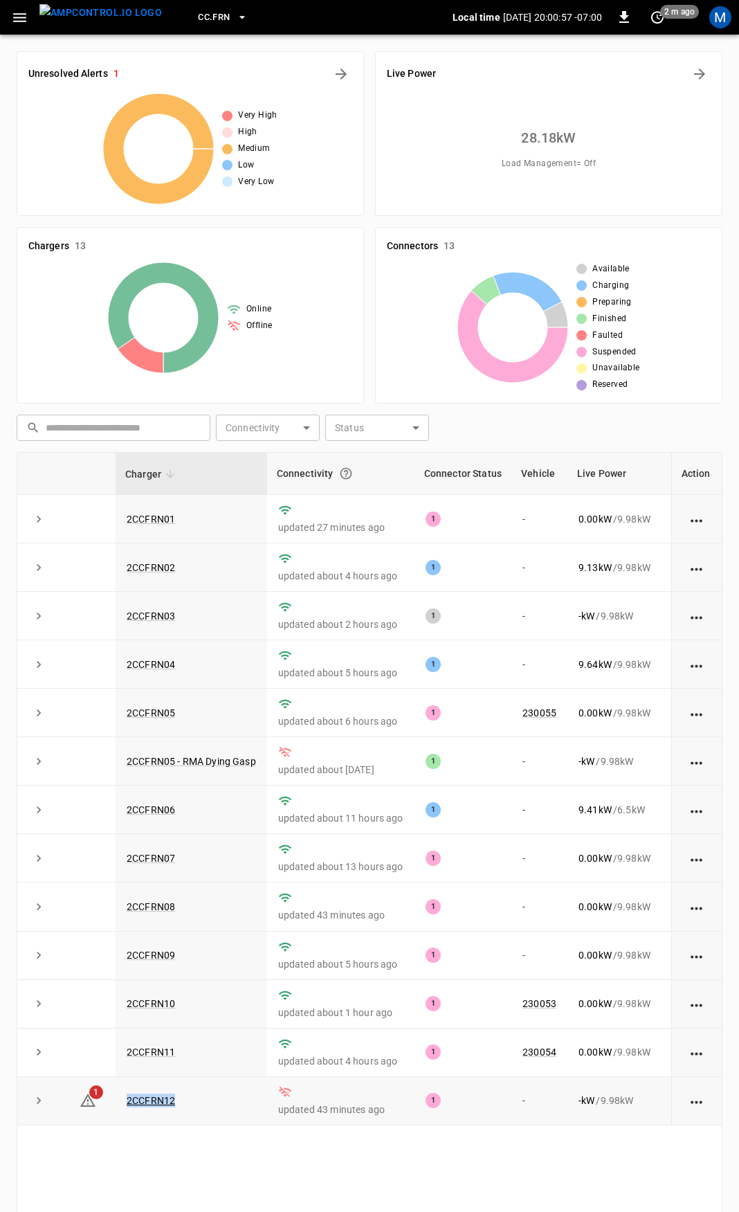
drag, startPoint x: 202, startPoint y: 1113, endPoint x: 109, endPoint y: 1114, distance: 93.4
click at [109, 1114] on tr "1 2CCFRN12 updated 43 minutes ago 1 - - kW / 9.98 kW - % [DATE]" at bounding box center [445, 1101] width 856 height 48
copy tr "2CCFRN12"
click at [152, 1108] on link "2CCFRN12" at bounding box center [151, 1100] width 54 height 17
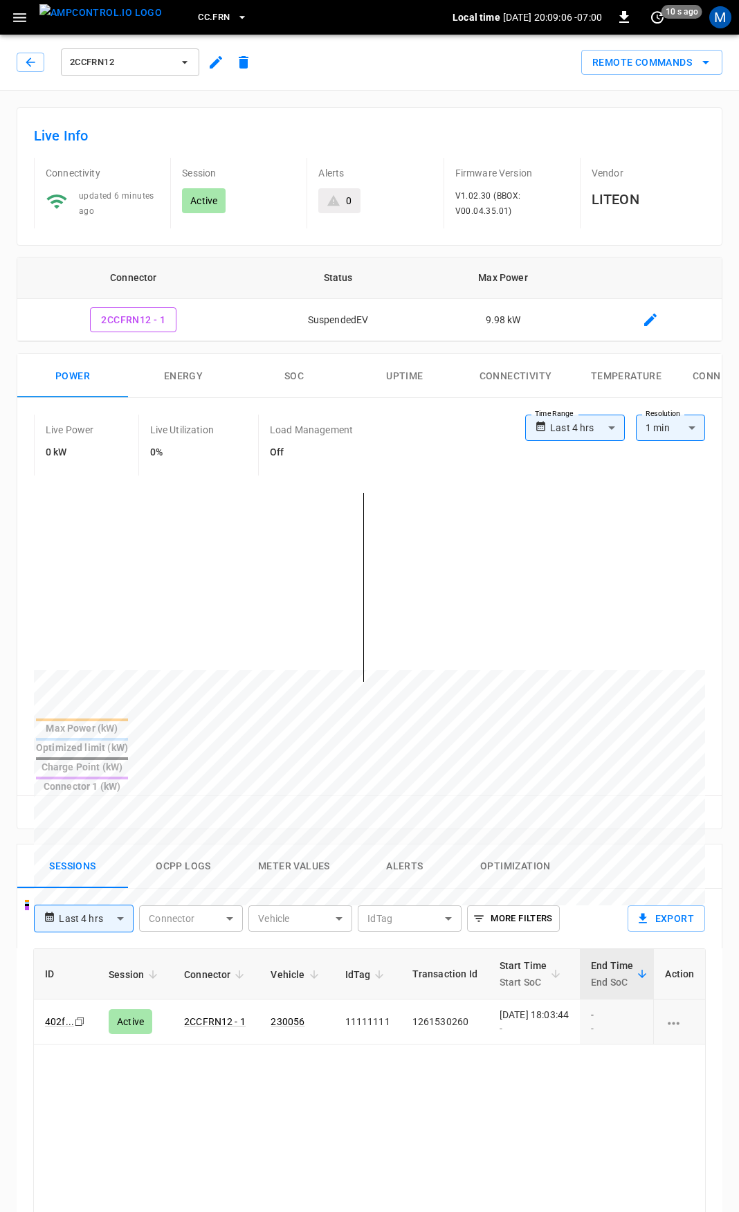
click at [10, 26] on button "button" at bounding box center [20, 18] width 28 height 26
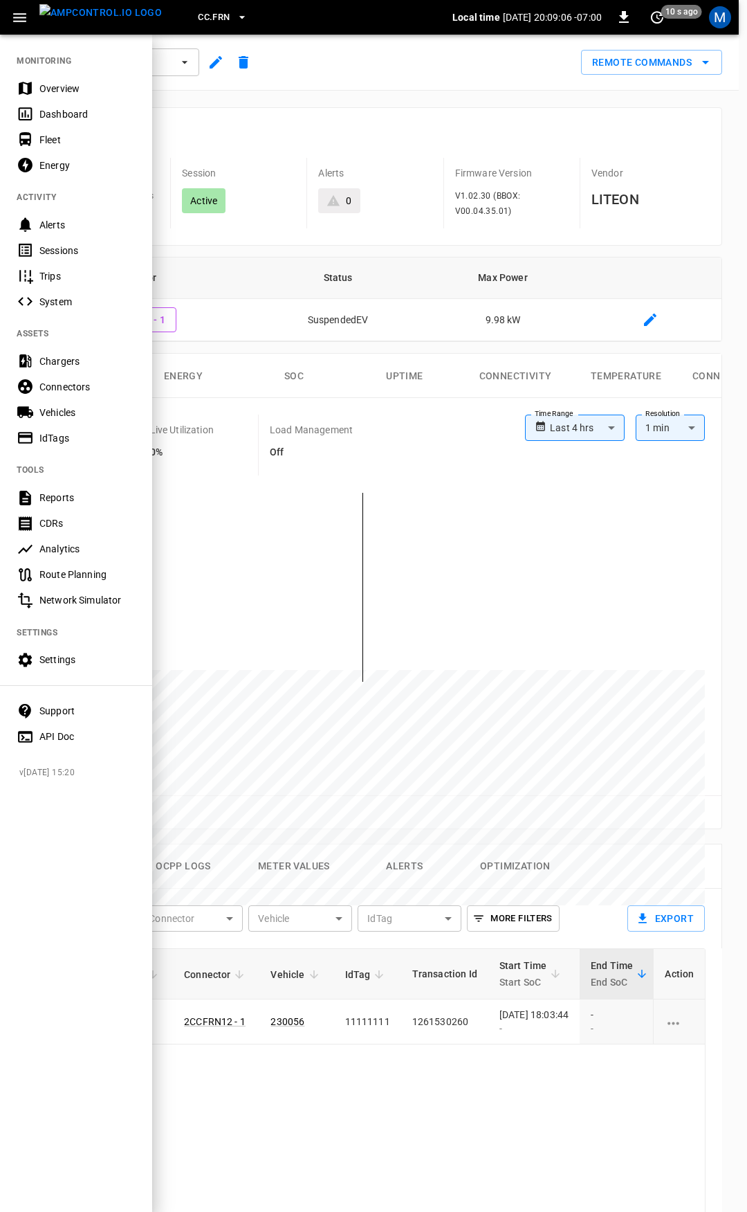
click at [91, 93] on div "Overview" at bounding box center [87, 89] width 96 height 14
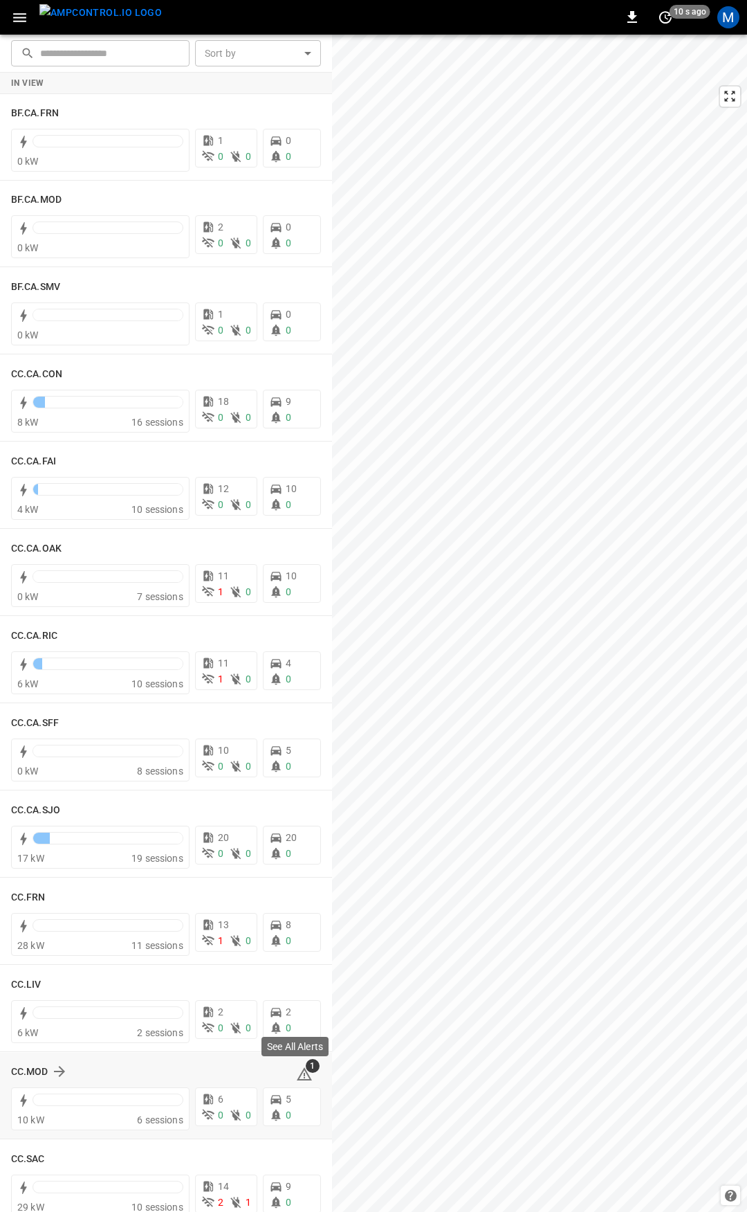
click at [298, 1075] on icon at bounding box center [304, 1074] width 17 height 17
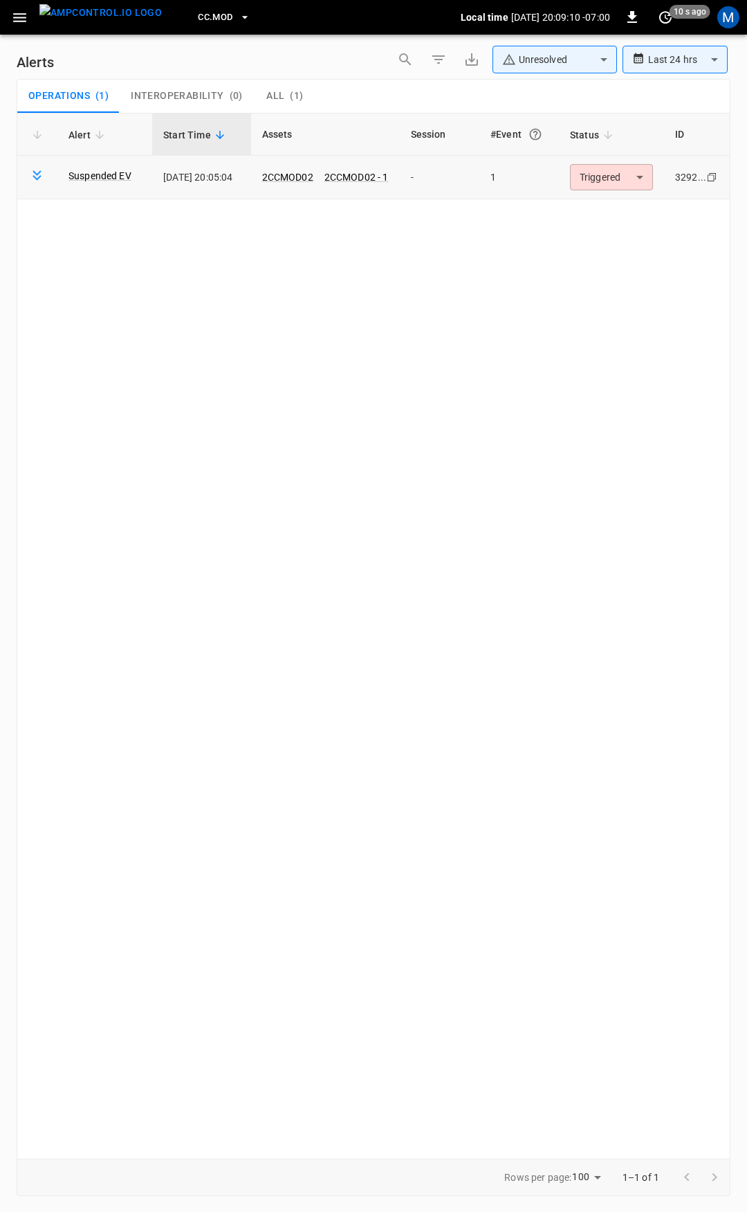
click at [598, 185] on body "**********" at bounding box center [373, 603] width 747 height 1207
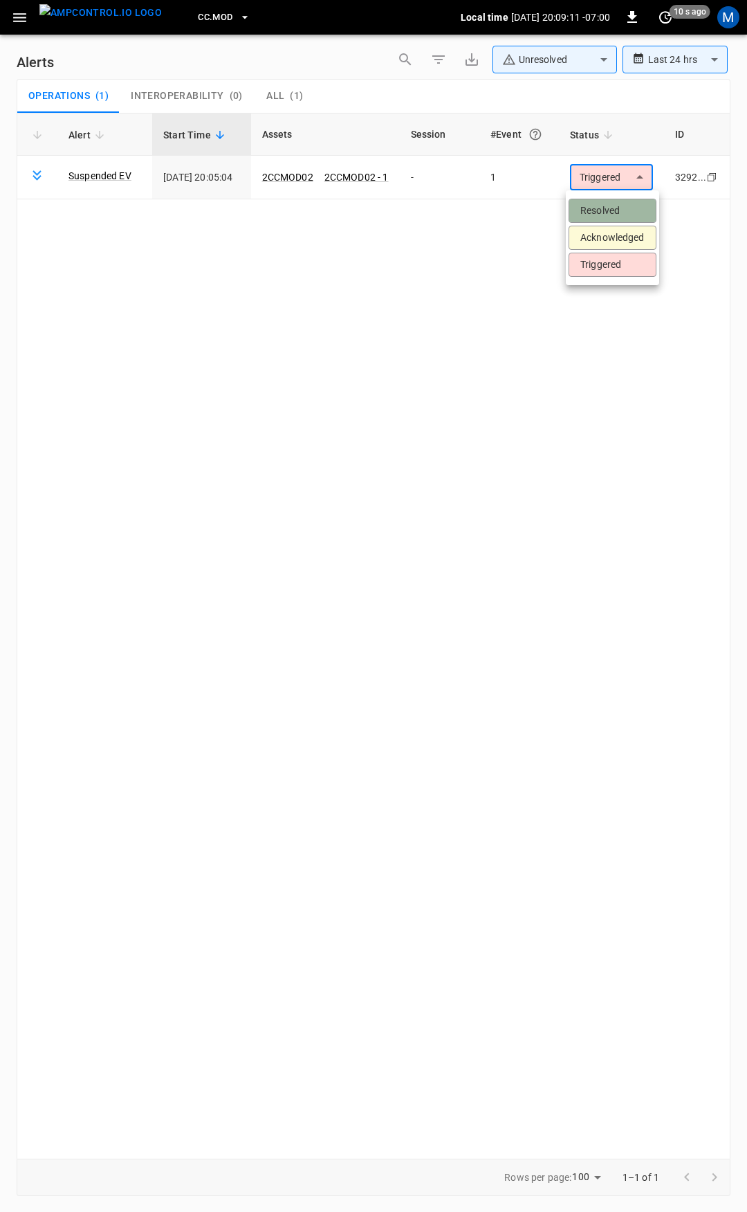
click at [598, 211] on li "Resolved" at bounding box center [613, 211] width 88 height 24
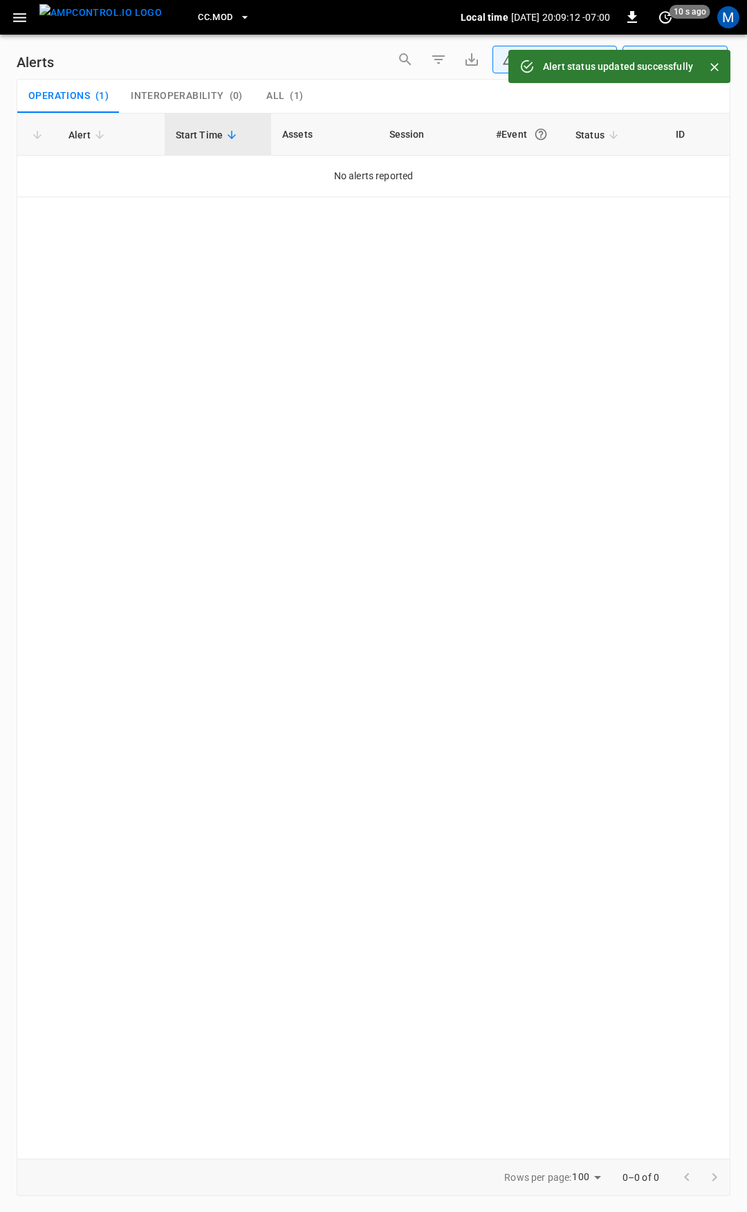
drag, startPoint x: 10, startPoint y: 15, endPoint x: 18, endPoint y: 28, distance: 15.2
click at [11, 15] on button "button" at bounding box center [20, 18] width 28 height 26
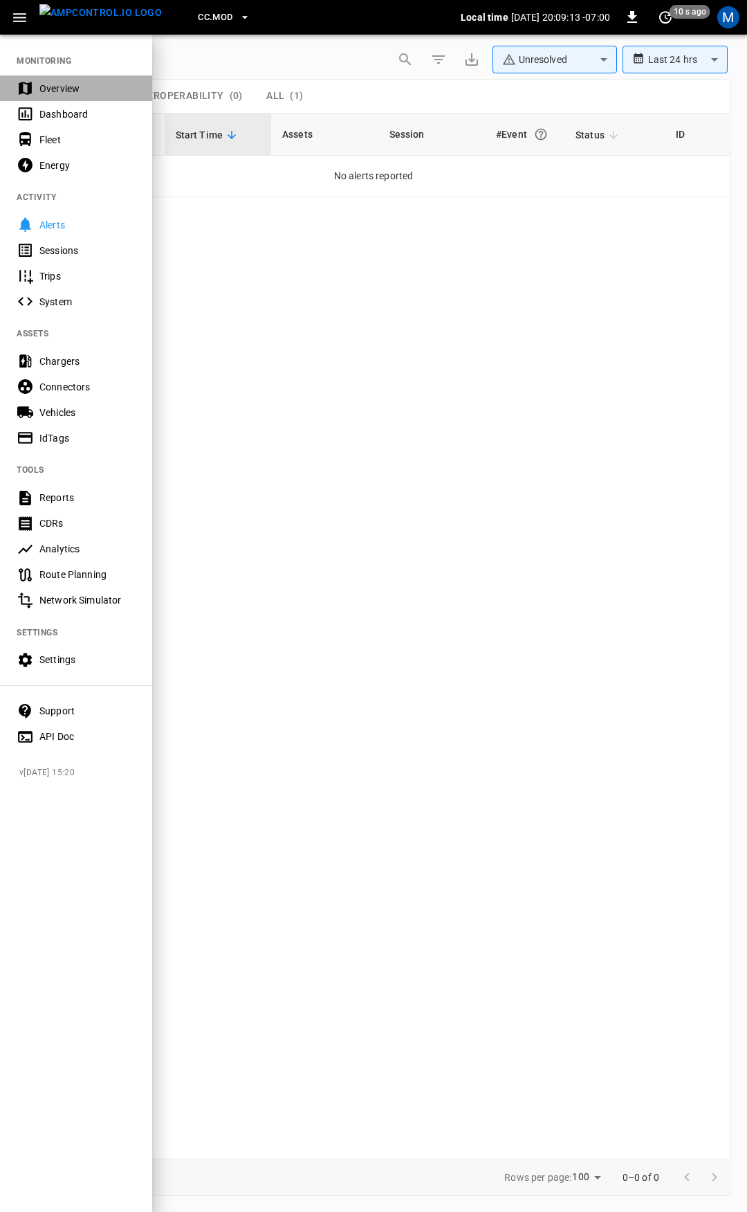
click at [88, 80] on div "Overview" at bounding box center [76, 88] width 152 height 26
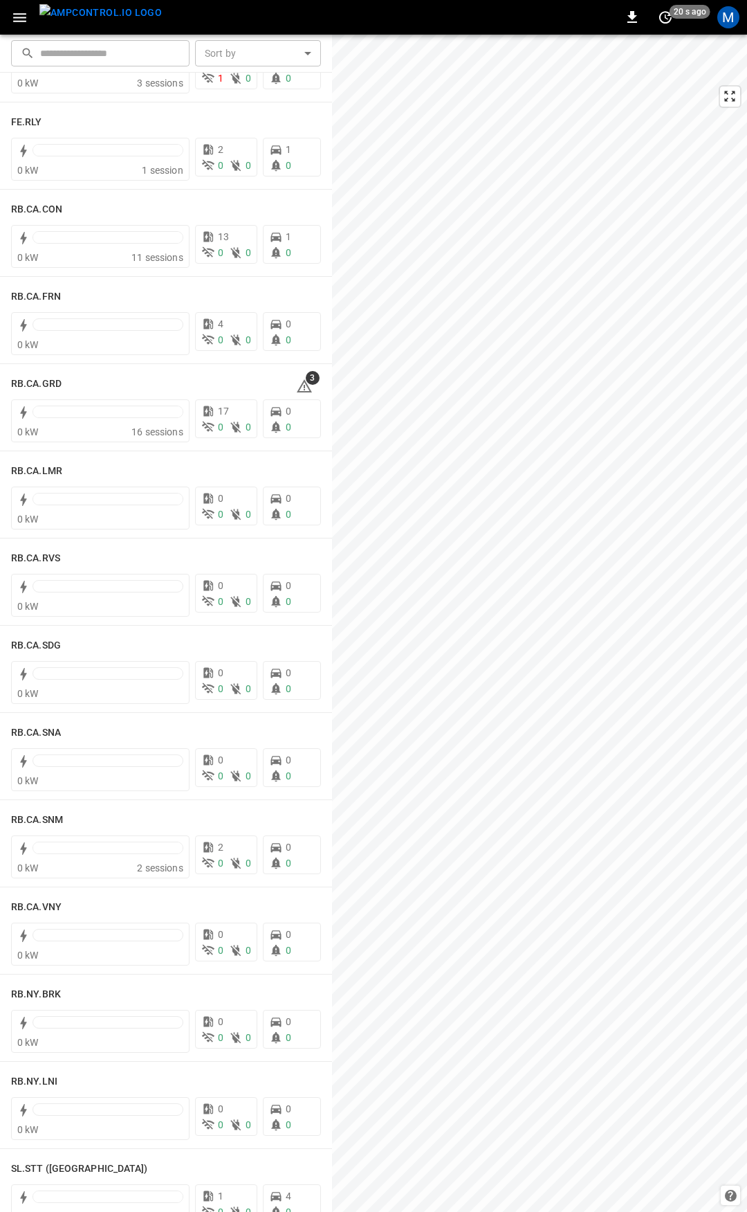
scroll to position [1738, 0]
